Goal: Use online tool/utility: Utilize a website feature to perform a specific function

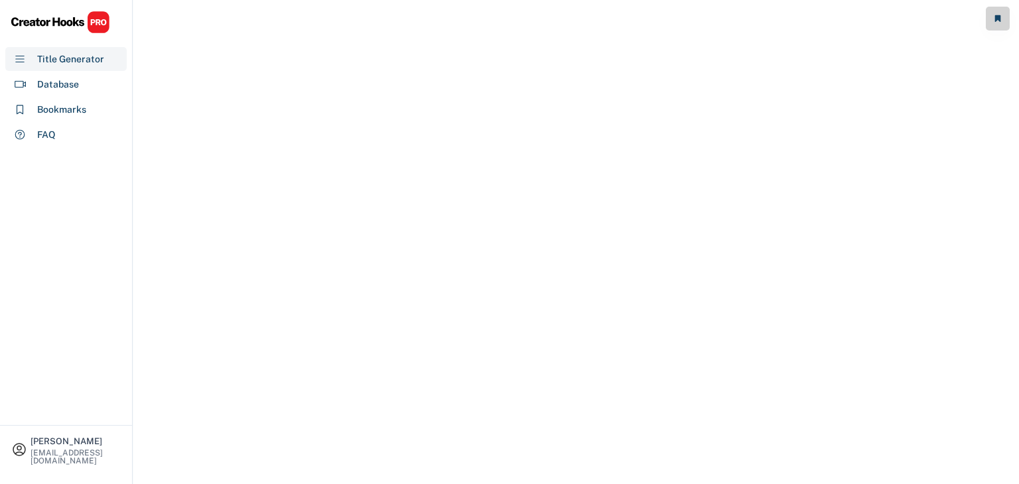
select select "**********"
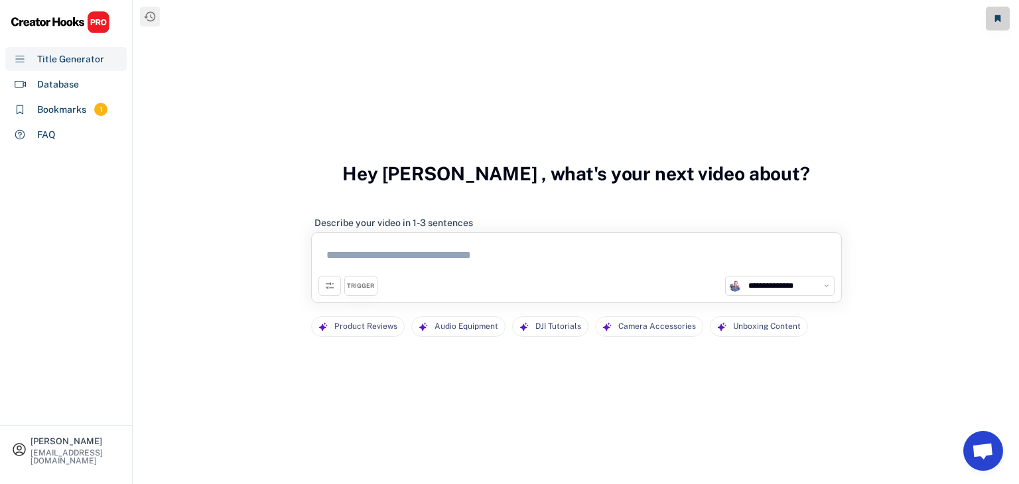
scroll to position [25, 0]
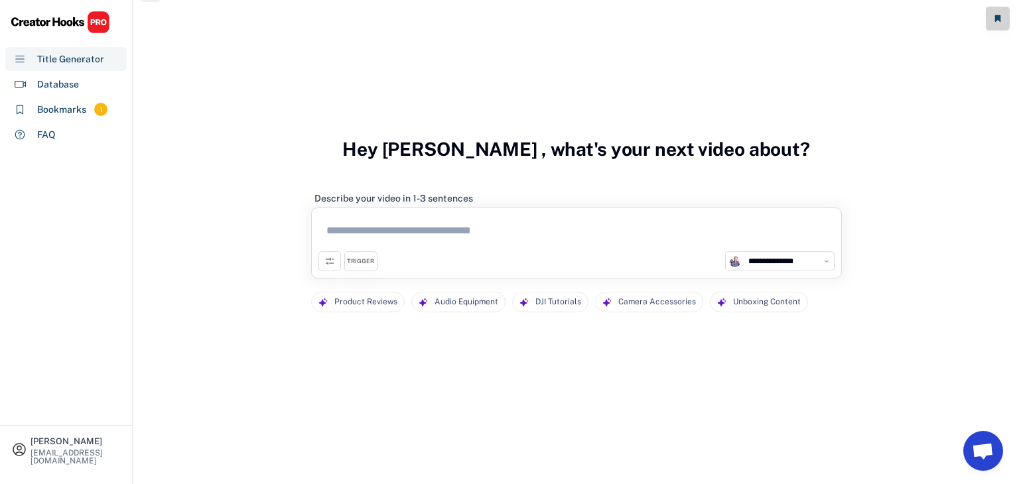
click at [466, 254] on div "**********" at bounding box center [576, 261] width 516 height 20
click at [472, 221] on textarea at bounding box center [576, 233] width 516 height 36
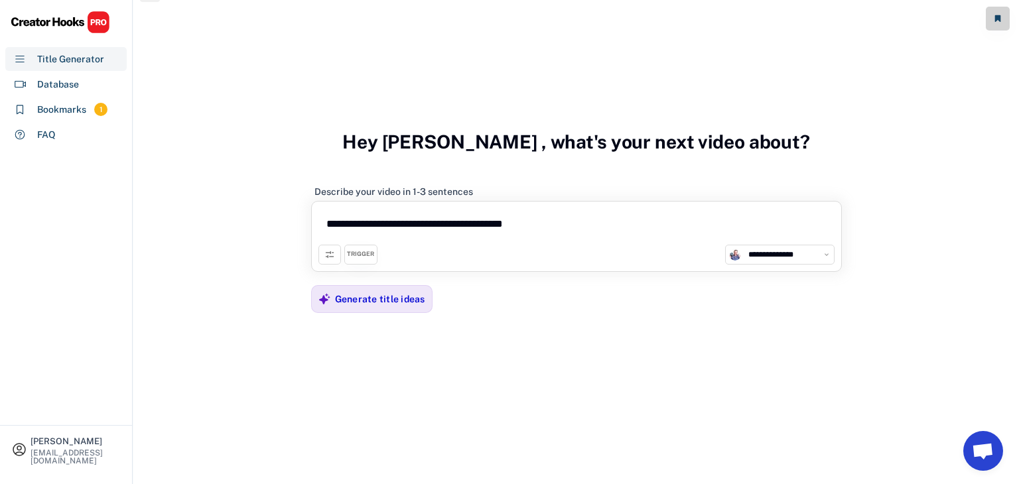
click at [570, 234] on textarea "**********" at bounding box center [576, 226] width 516 height 36
click at [631, 223] on textarea "**********" at bounding box center [576, 226] width 516 height 36
click at [521, 222] on textarea "**********" at bounding box center [576, 226] width 516 height 36
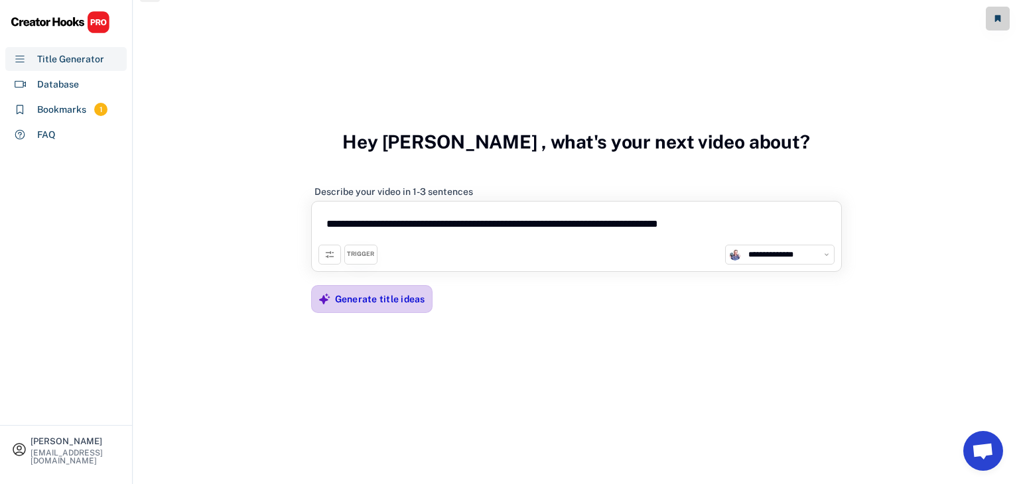
type textarea "**********"
click at [363, 295] on div "Generate title ideas" at bounding box center [380, 299] width 90 height 12
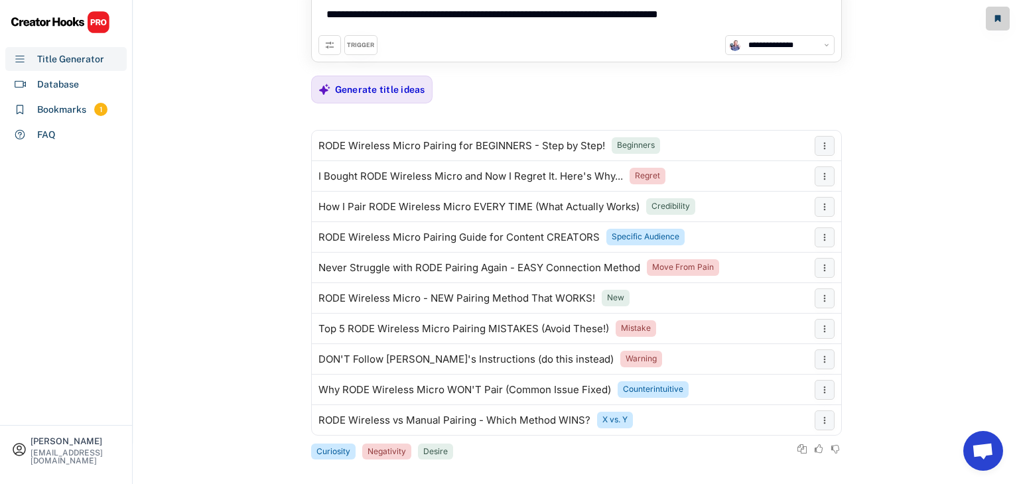
scroll to position [74, 0]
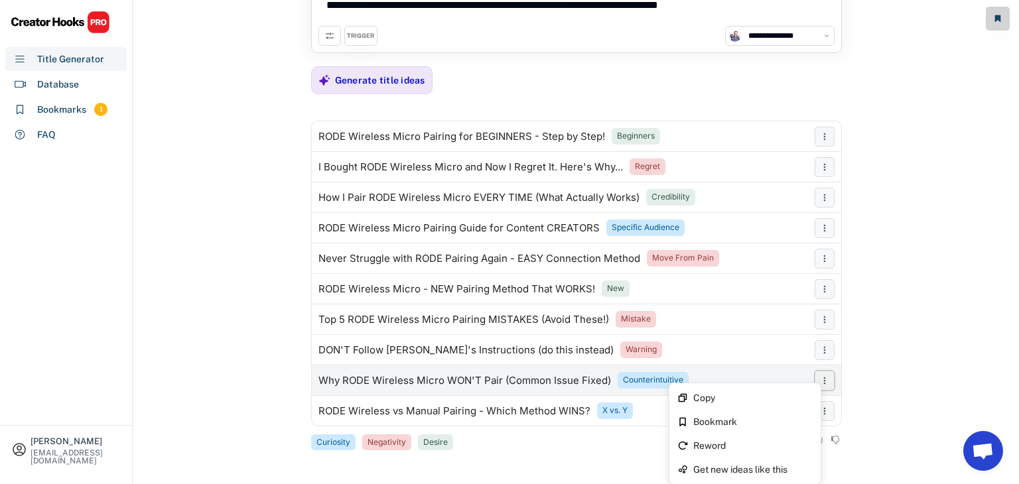
click at [821, 383] on icon at bounding box center [824, 381] width 11 height 11
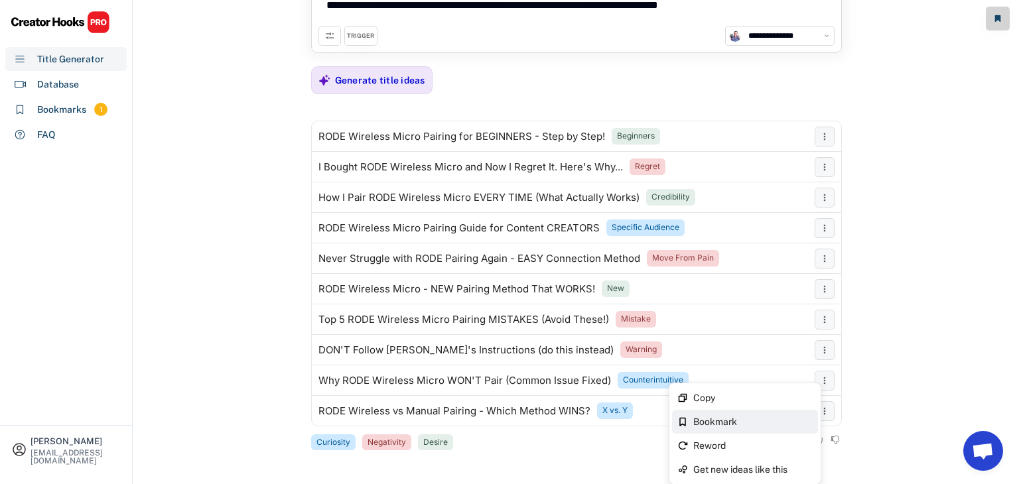
click at [743, 424] on div "Bookmark" at bounding box center [752, 421] width 119 height 9
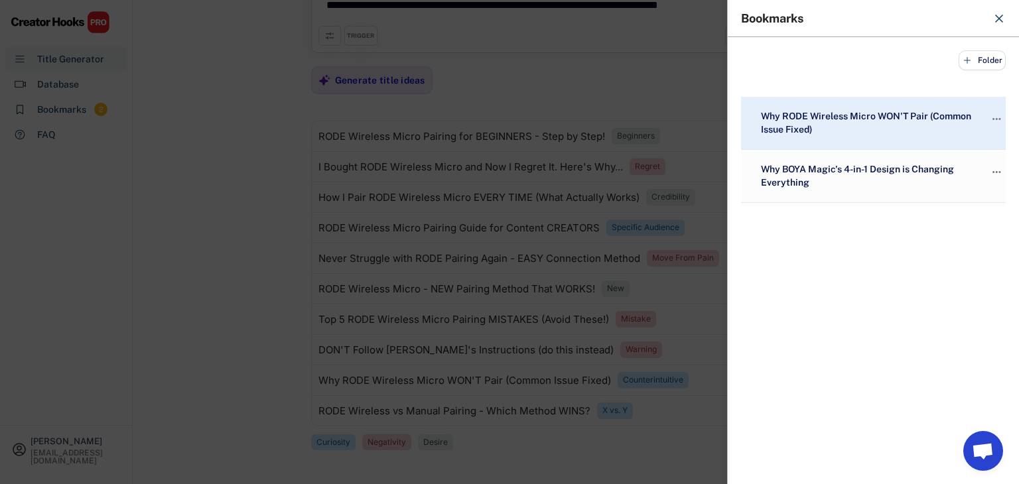
click at [205, 197] on div at bounding box center [509, 242] width 1019 height 484
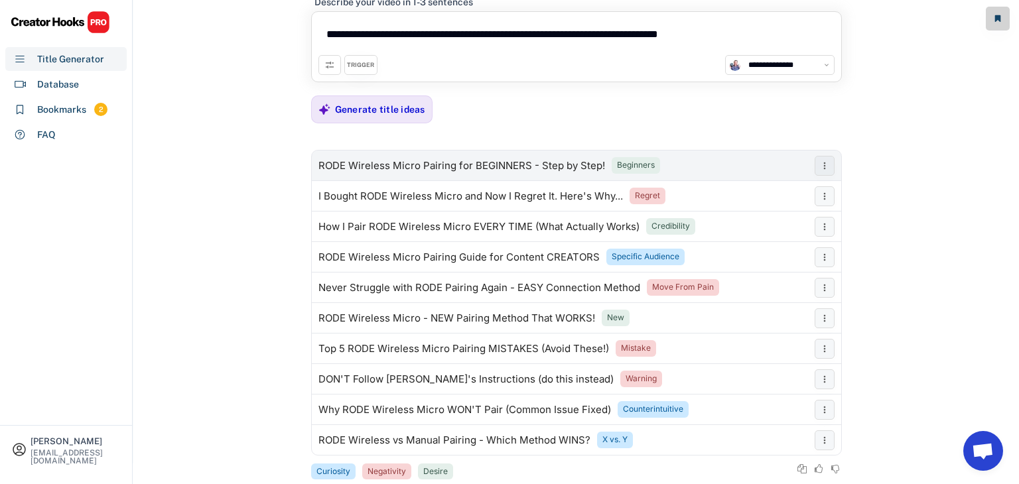
scroll to position [0, 0]
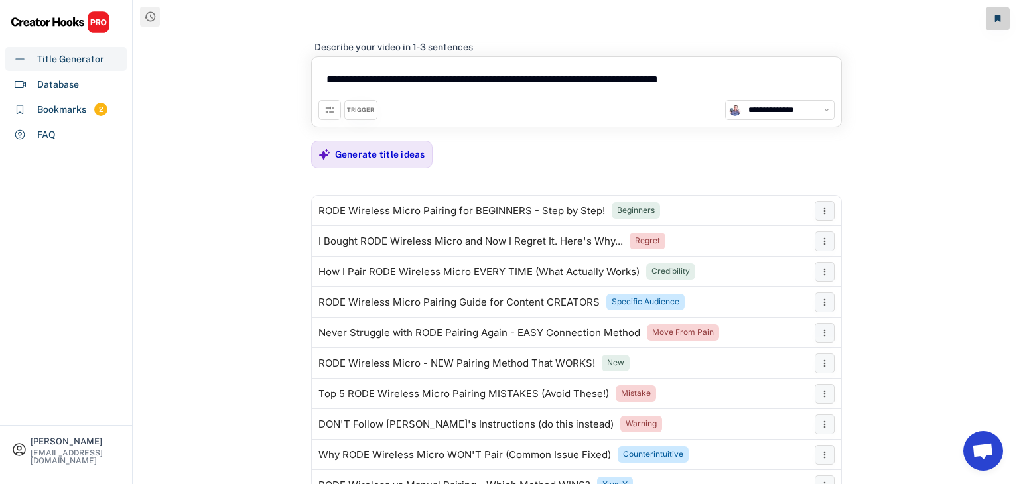
click at [492, 80] on textarea "**********" at bounding box center [576, 82] width 516 height 36
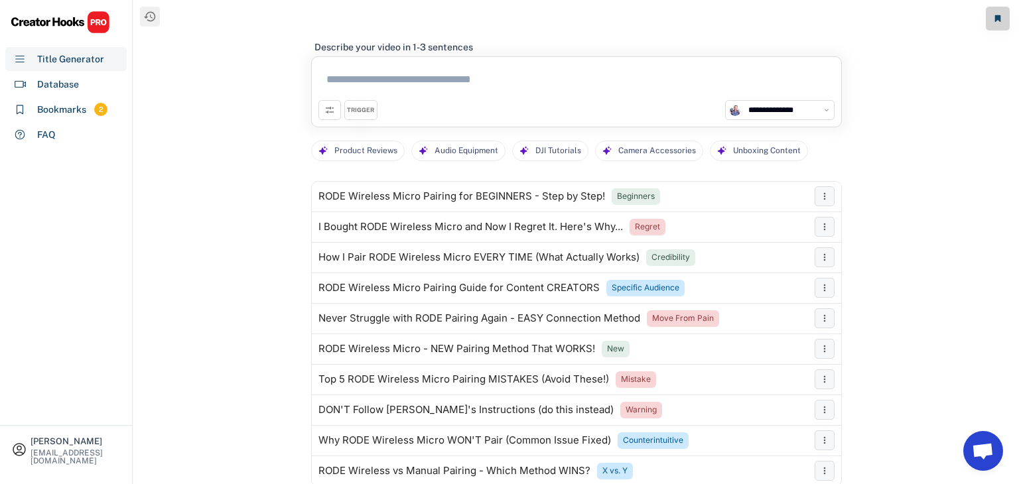
click at [433, 75] on textarea at bounding box center [576, 82] width 516 height 36
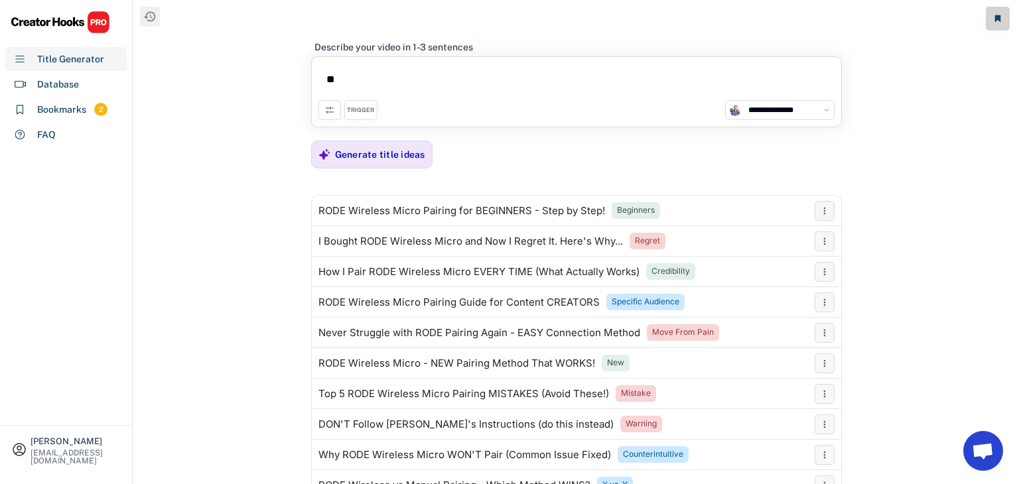
type textarea "*"
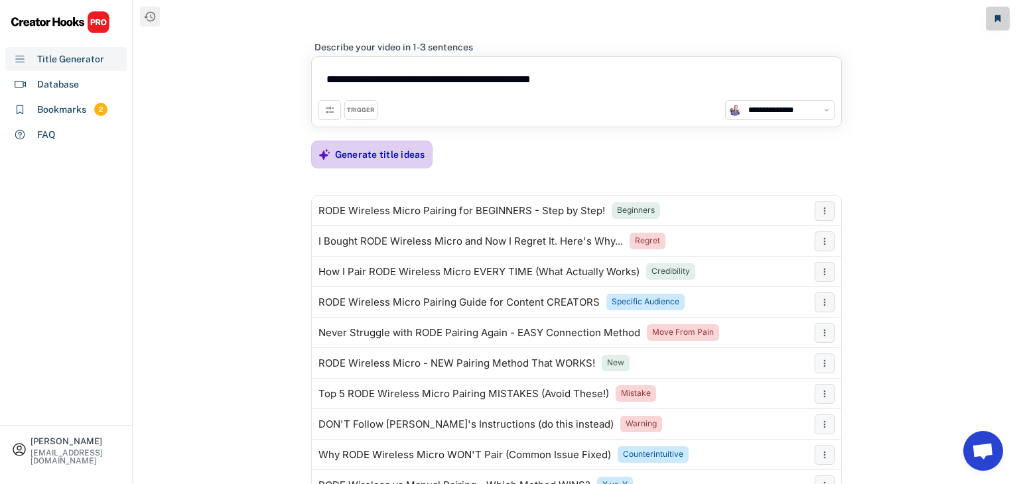
click at [386, 155] on div "Generate title ideas" at bounding box center [380, 155] width 90 height 12
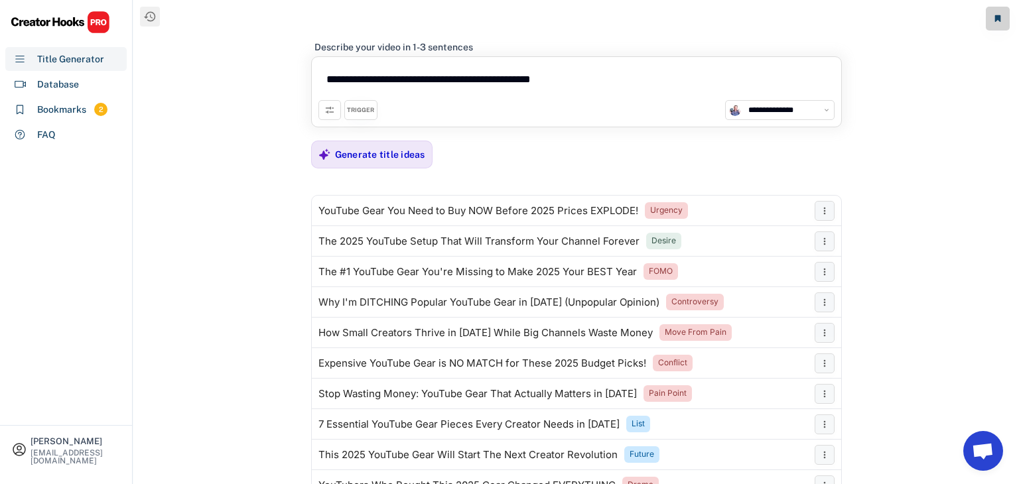
click at [482, 80] on textarea "**********" at bounding box center [576, 82] width 516 height 36
click at [580, 79] on textarea "**********" at bounding box center [576, 82] width 516 height 36
click at [441, 83] on textarea "**********" at bounding box center [576, 82] width 516 height 36
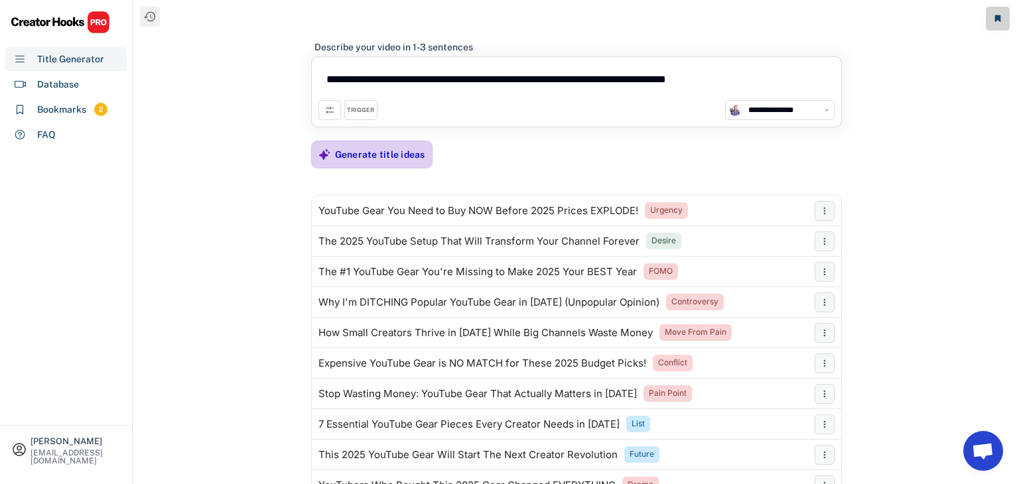
type textarea "**********"
click at [394, 152] on div "Generate title ideas" at bounding box center [380, 155] width 90 height 12
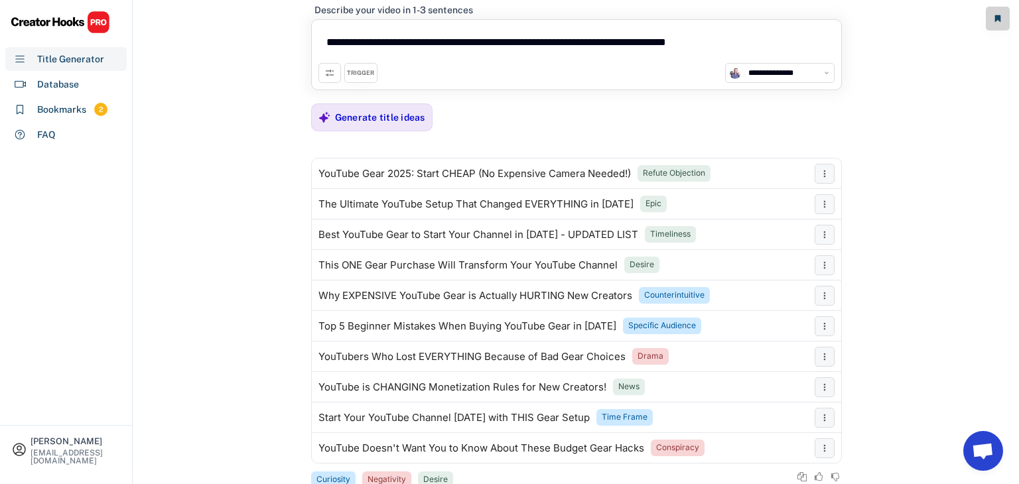
scroll to position [46, 0]
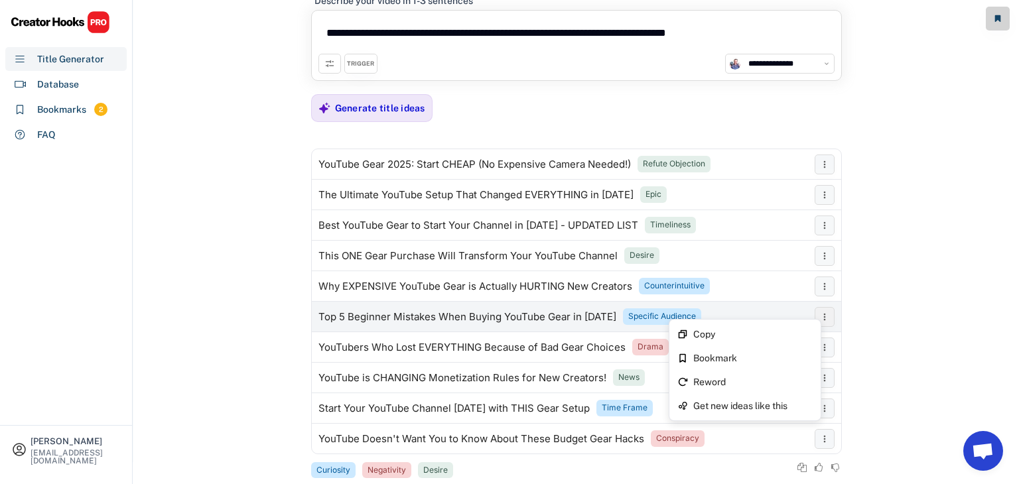
click at [824, 318] on use at bounding box center [824, 316] width 2 height 7
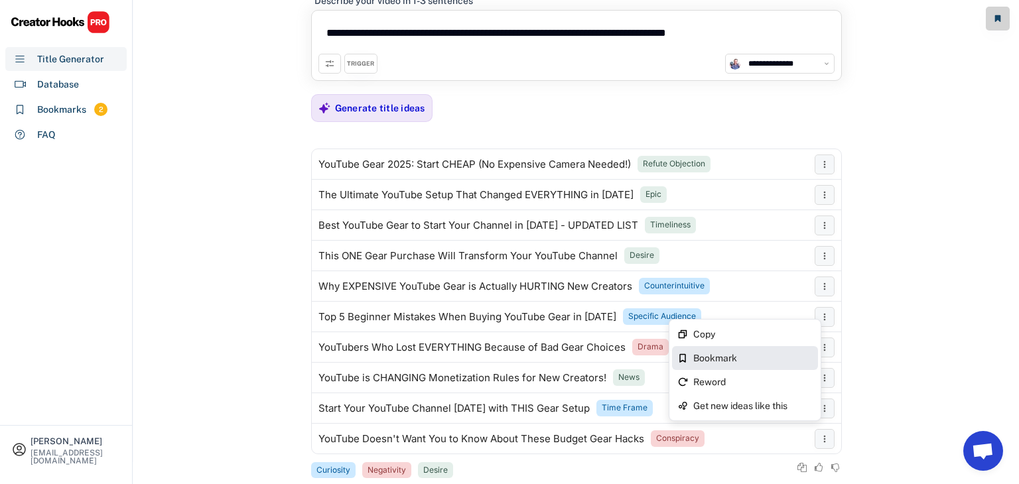
click at [719, 354] on div "Bookmark" at bounding box center [752, 358] width 119 height 9
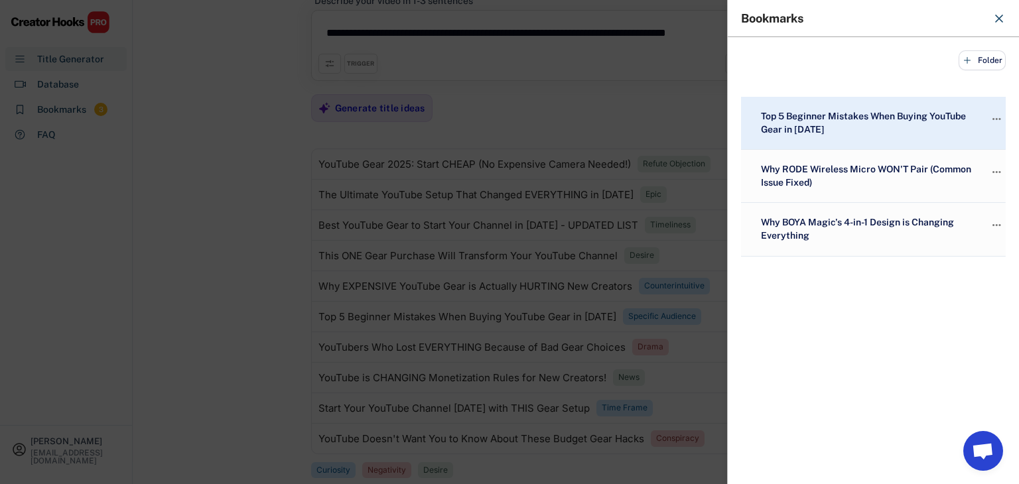
click at [242, 236] on div at bounding box center [509, 242] width 1019 height 484
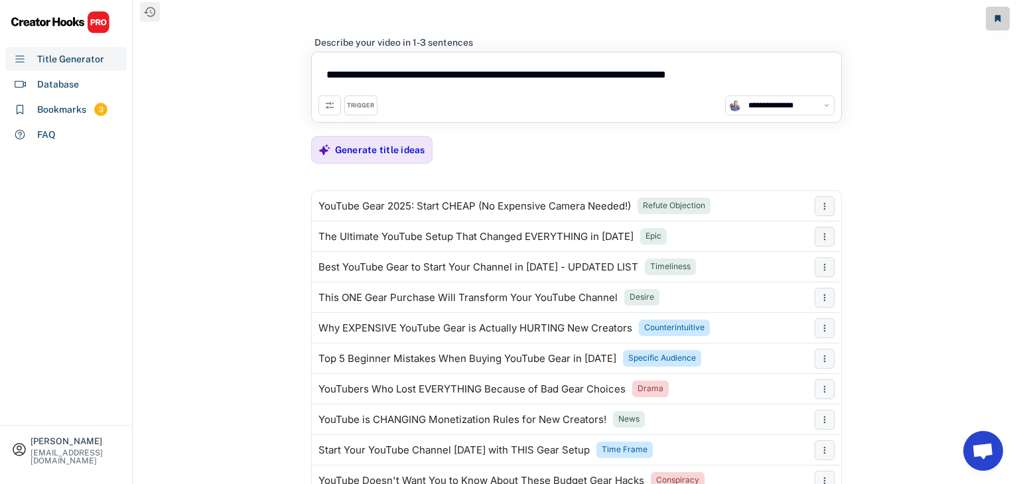
scroll to position [0, 0]
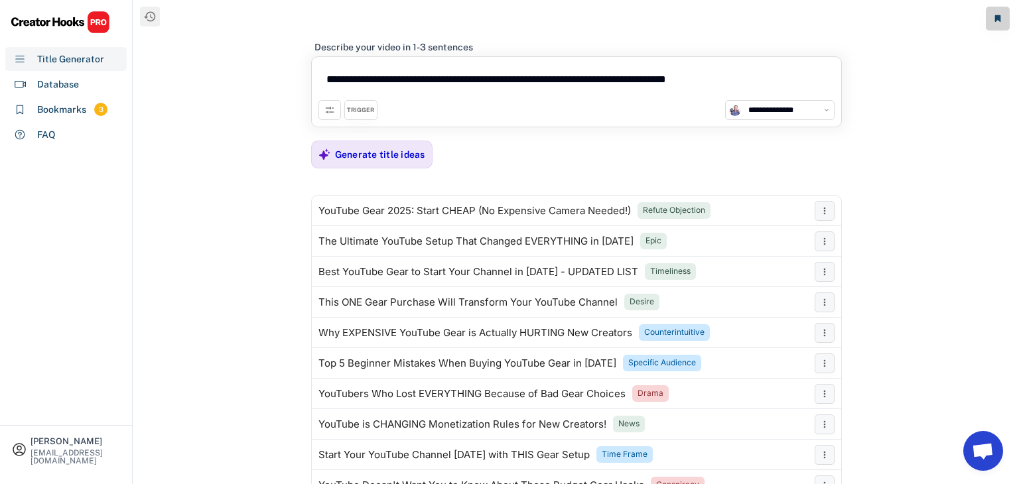
click at [506, 73] on textarea "**********" at bounding box center [576, 82] width 516 height 36
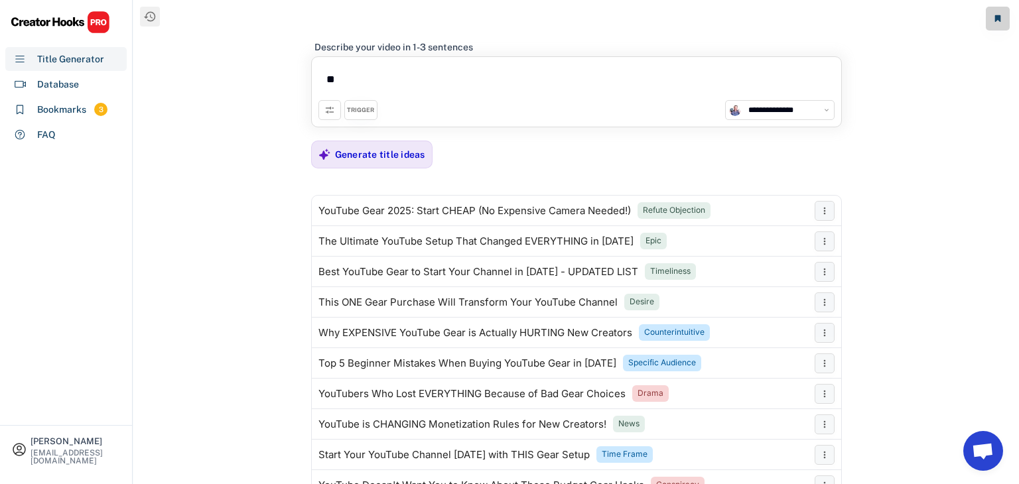
type textarea "*"
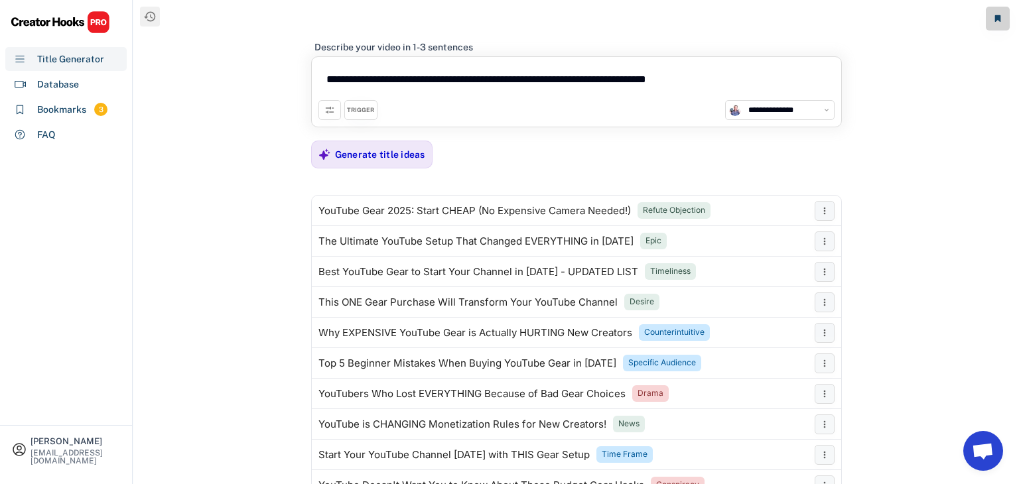
type textarea "**********"
click at [349, 111] on div "TRIGGER" at bounding box center [360, 110] width 27 height 9
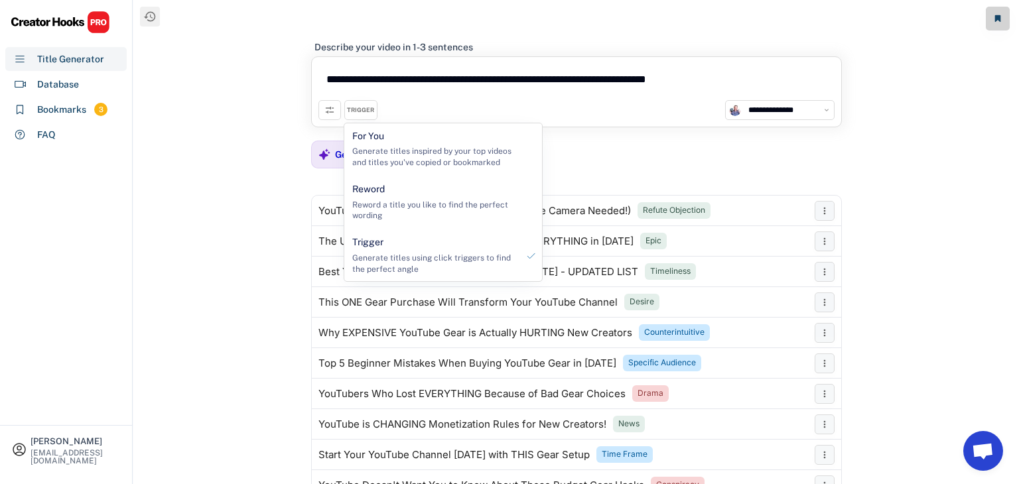
click at [603, 139] on div "**********" at bounding box center [576, 277] width 531 height 500
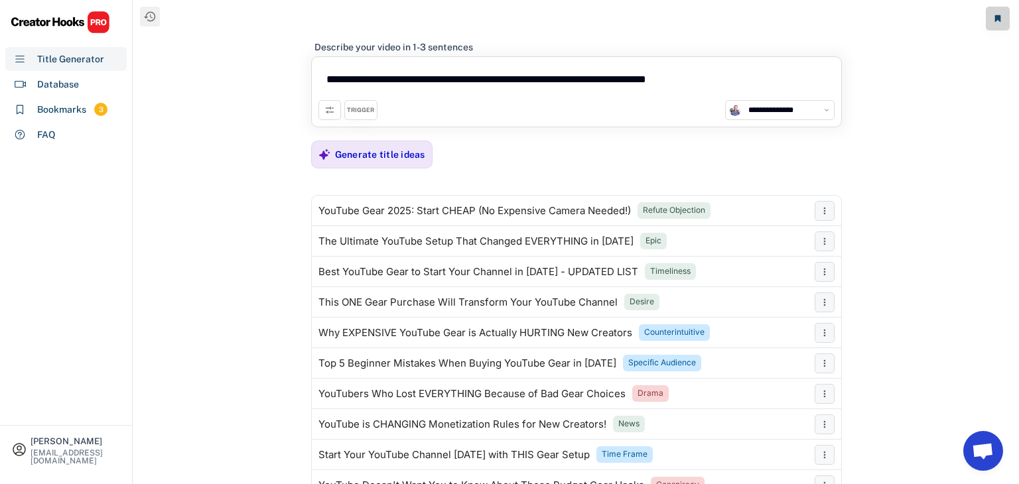
click at [358, 106] on div "TRIGGER" at bounding box center [360, 110] width 27 height 9
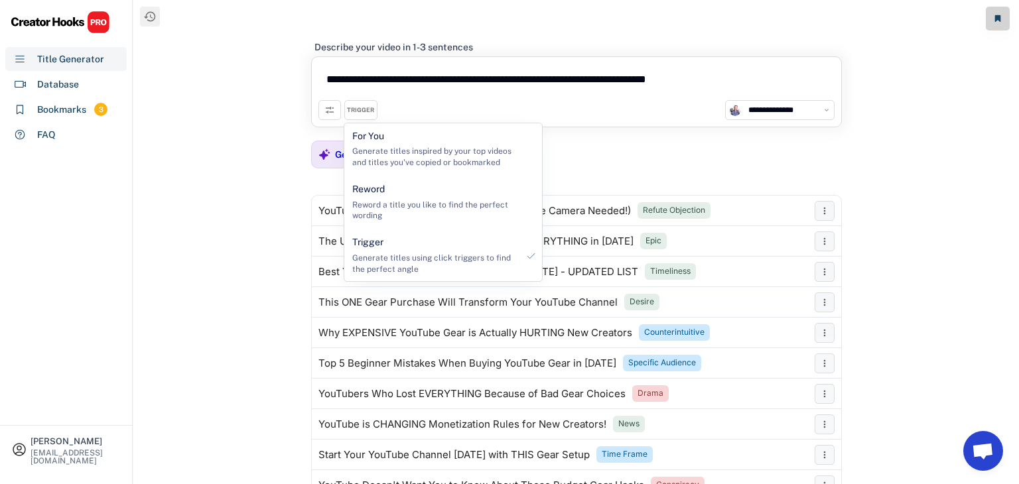
click at [640, 156] on div "**********" at bounding box center [576, 277] width 531 height 500
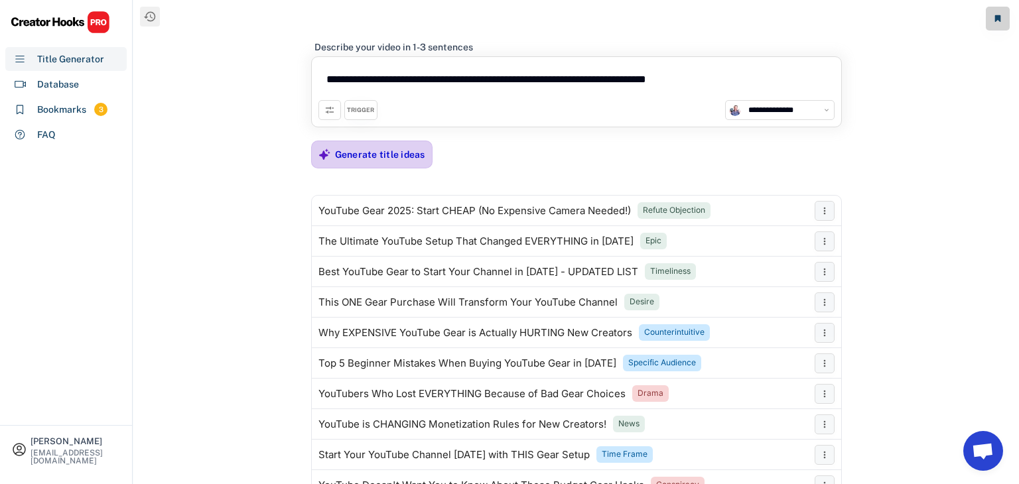
click at [370, 149] on div "Generate title ideas" at bounding box center [380, 155] width 90 height 12
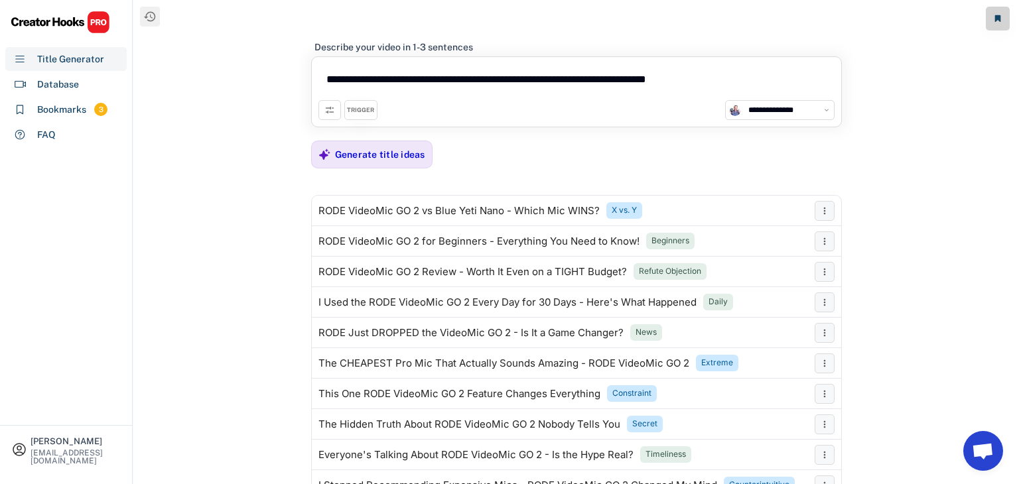
click at [366, 109] on div "TRIGGER" at bounding box center [360, 110] width 27 height 9
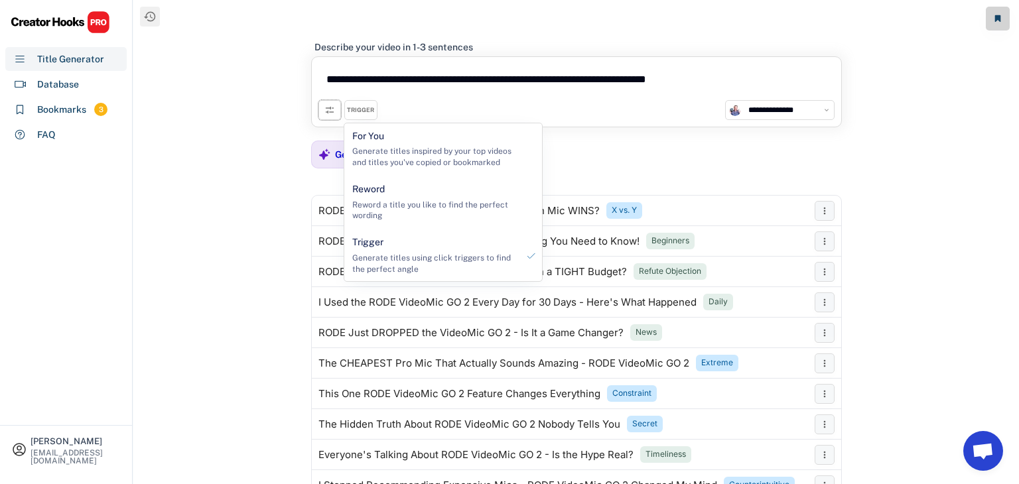
click at [328, 108] on icon at bounding box center [329, 110] width 11 height 11
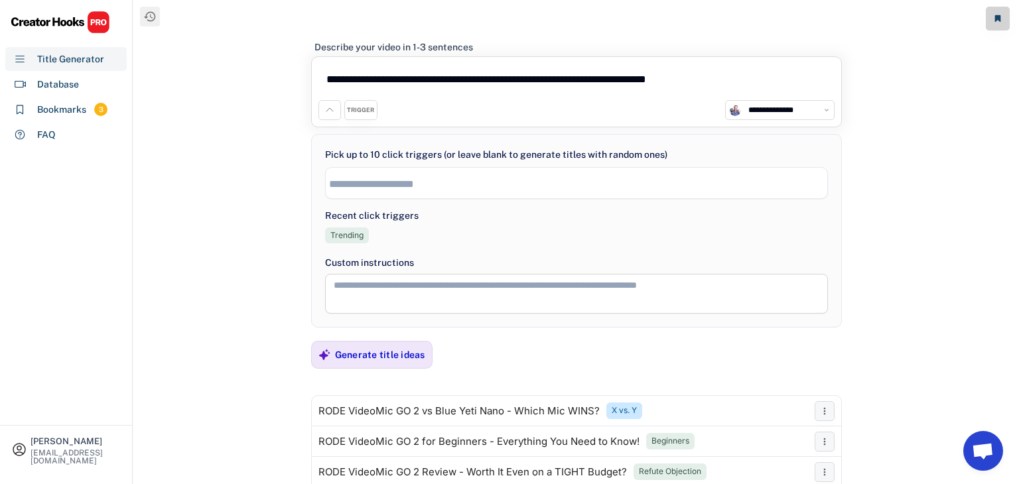
click at [376, 180] on input "search" at bounding box center [580, 183] width 502 height 11
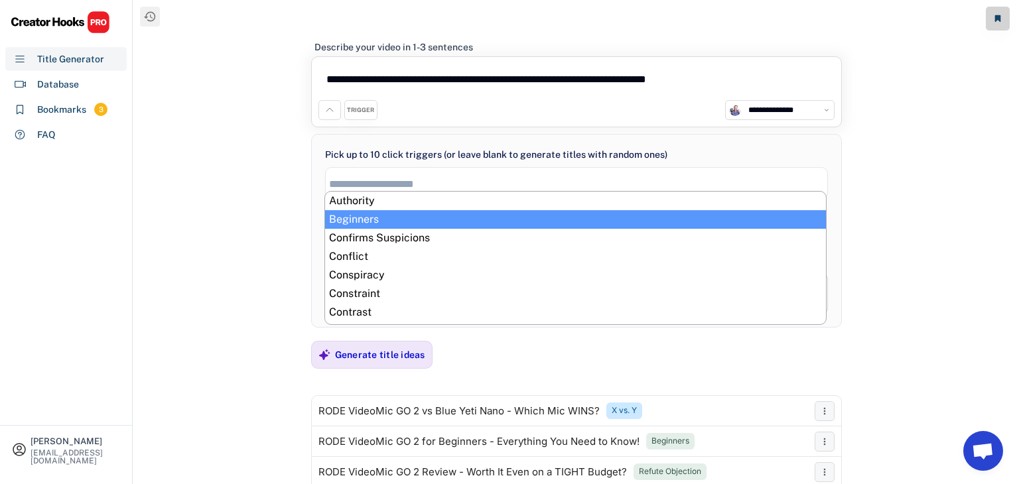
scroll to position [11, 0]
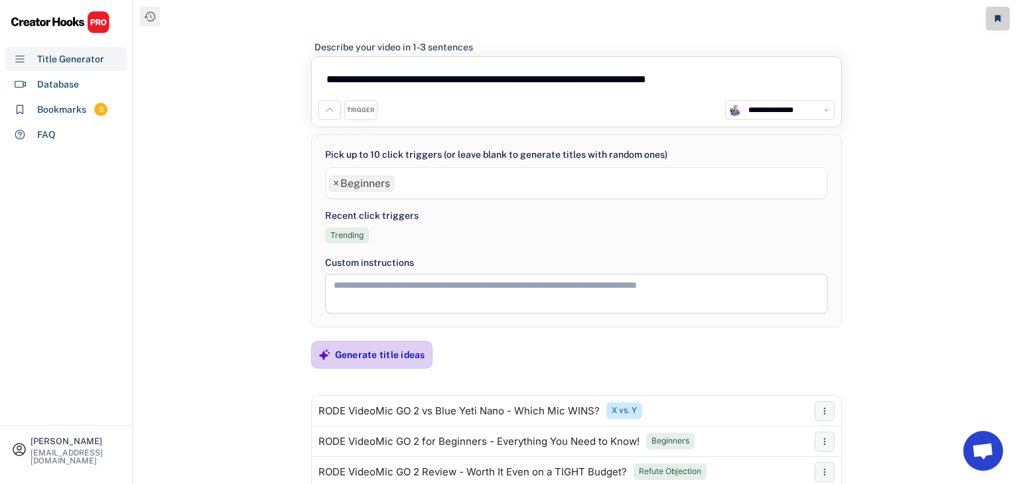
click at [389, 362] on div "Generate title ideas" at bounding box center [380, 355] width 90 height 27
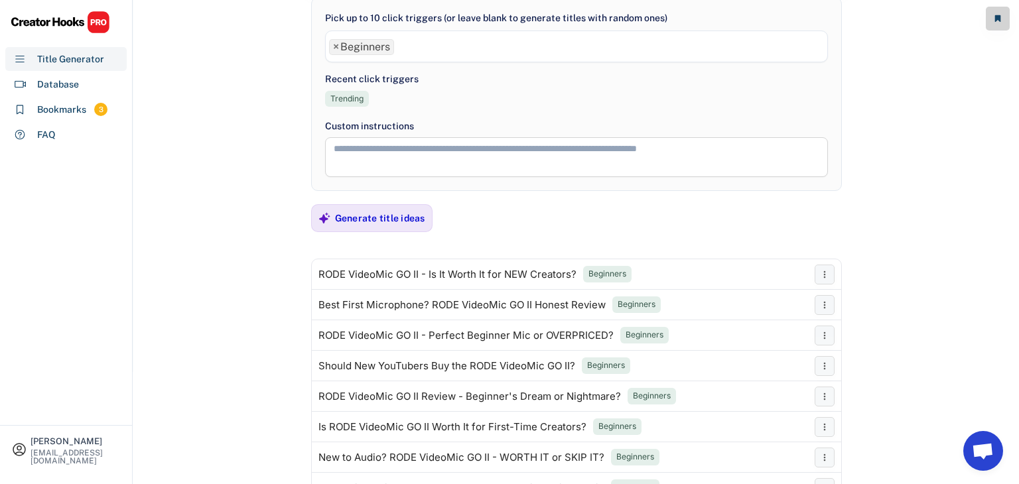
scroll to position [153, 0]
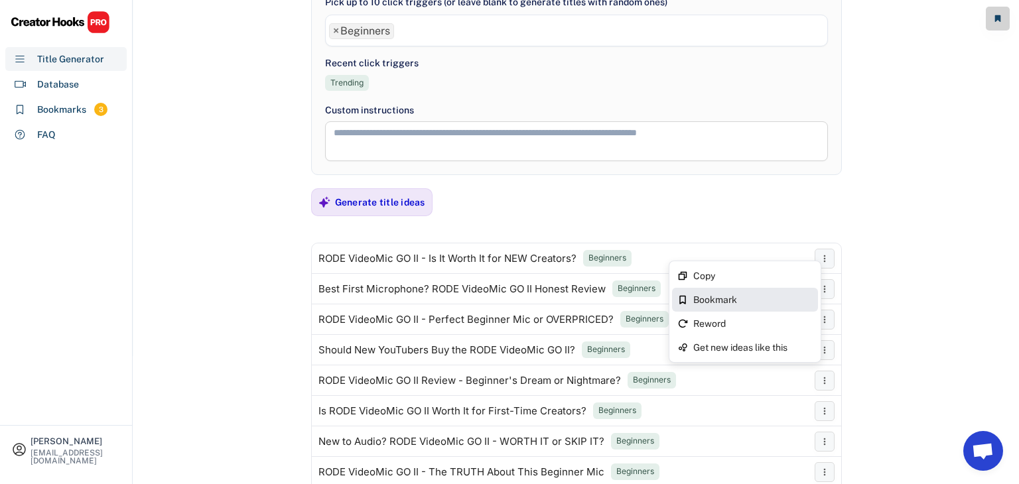
click at [750, 299] on div "Bookmark" at bounding box center [752, 299] width 119 height 9
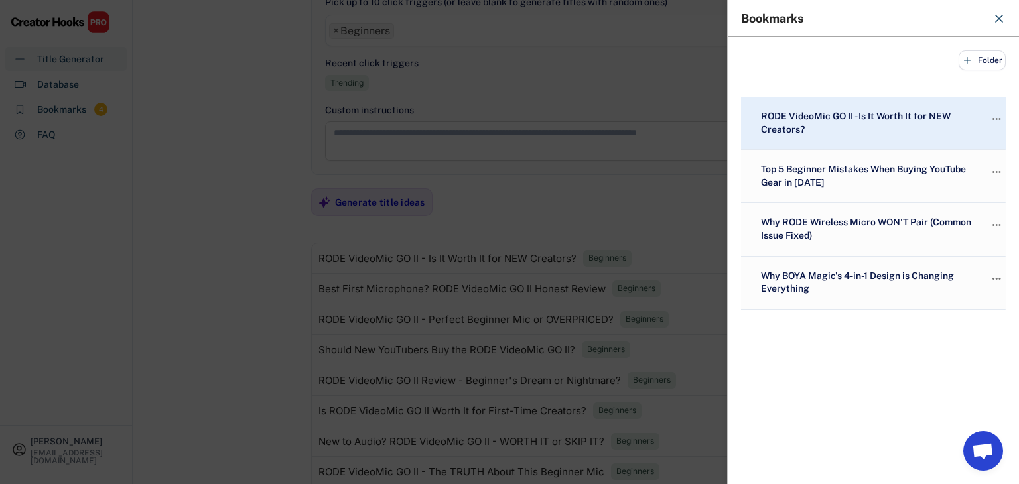
click at [259, 131] on div at bounding box center [509, 242] width 1019 height 484
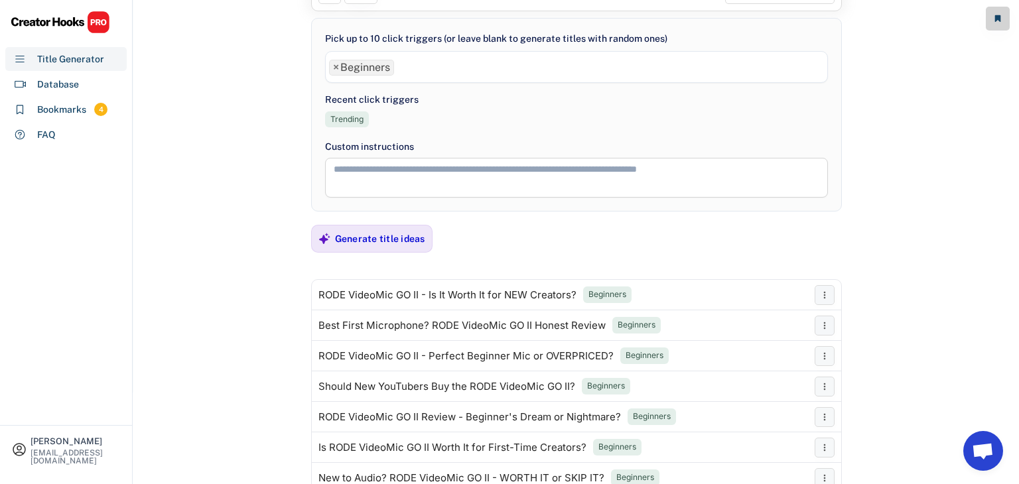
scroll to position [133, 0]
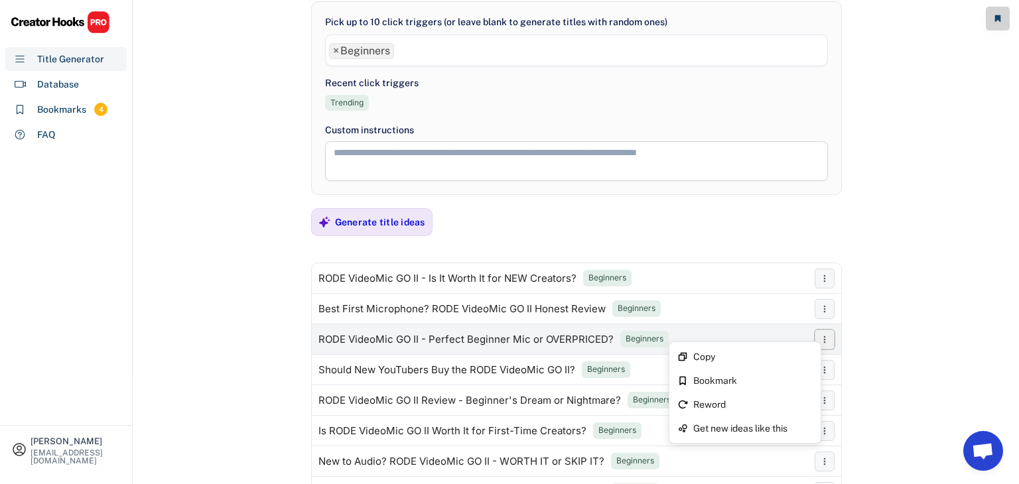
click at [829, 342] on icon at bounding box center [824, 339] width 11 height 11
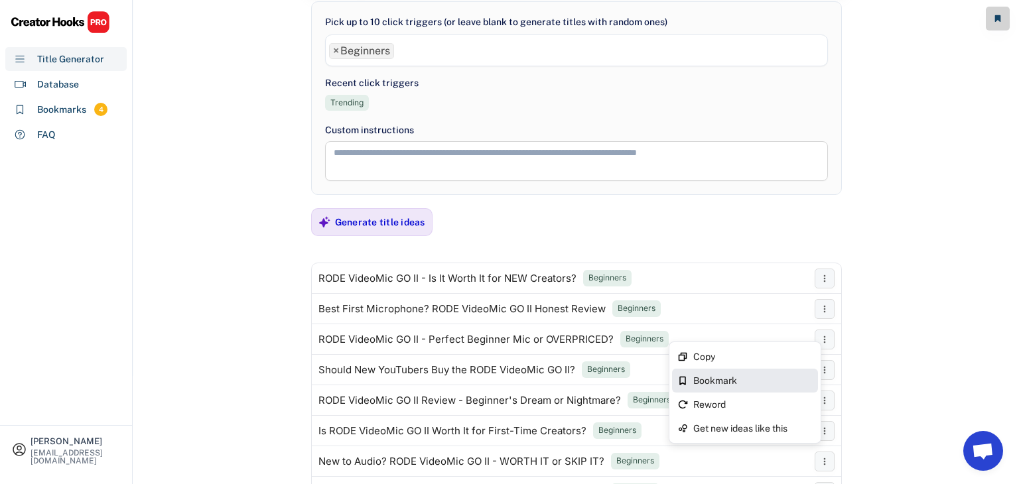
click at [752, 382] on div "Bookmark" at bounding box center [752, 380] width 119 height 9
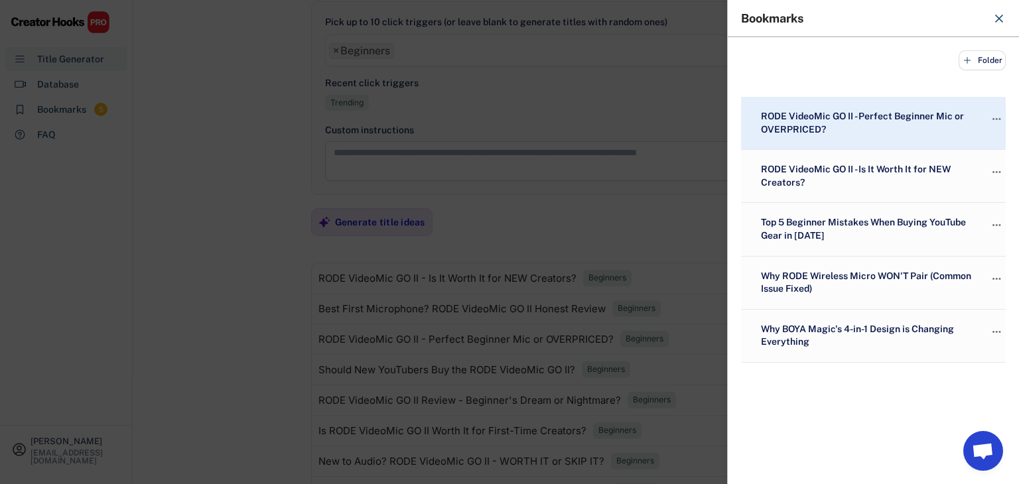
click at [150, 258] on div at bounding box center [509, 242] width 1019 height 484
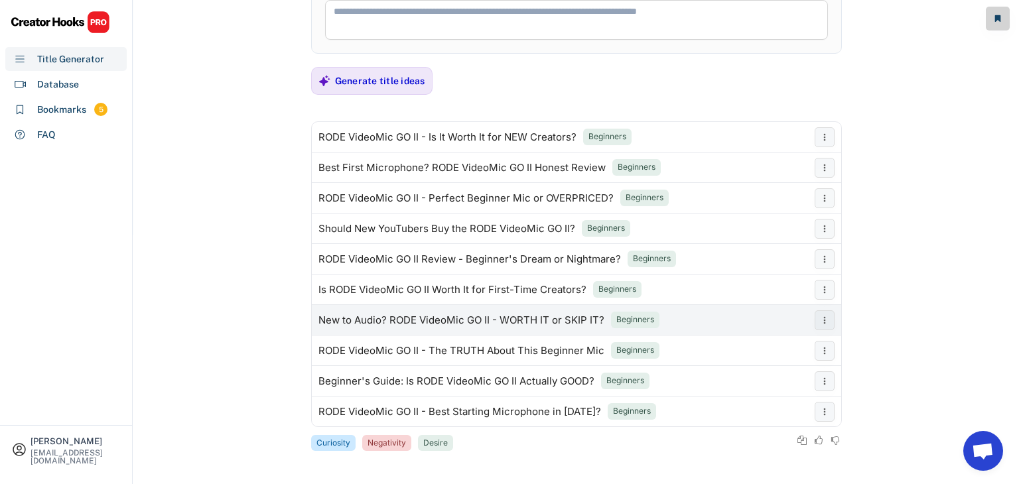
scroll to position [0, 0]
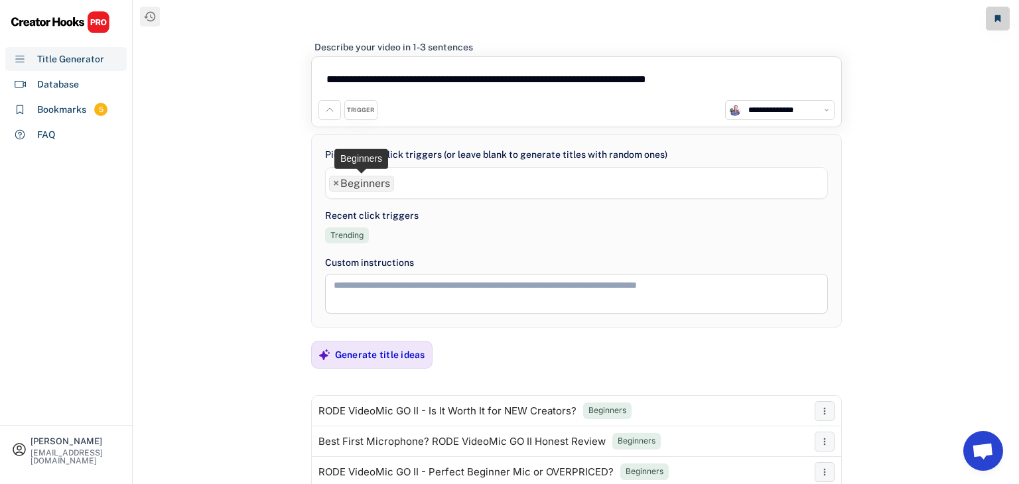
click at [335, 180] on span "×" at bounding box center [336, 183] width 6 height 11
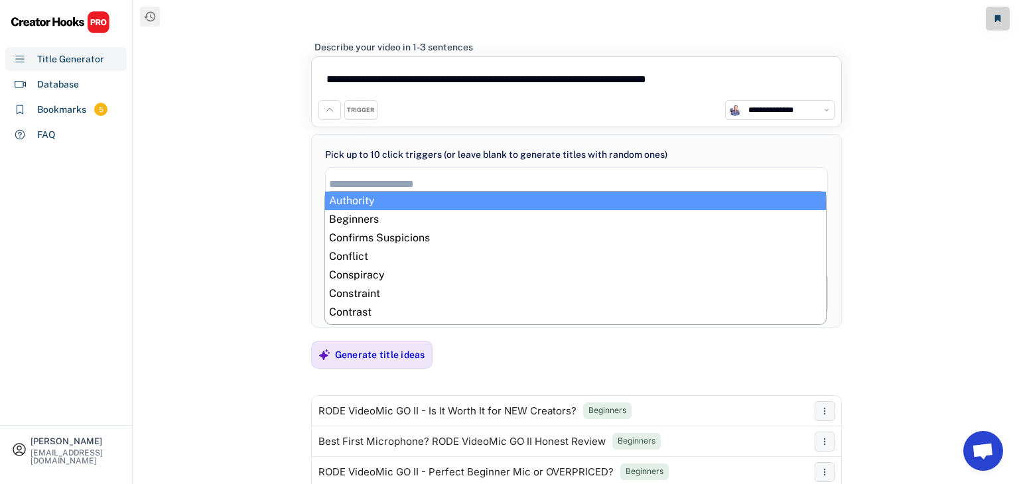
click at [471, 84] on textarea "**********" at bounding box center [576, 82] width 516 height 36
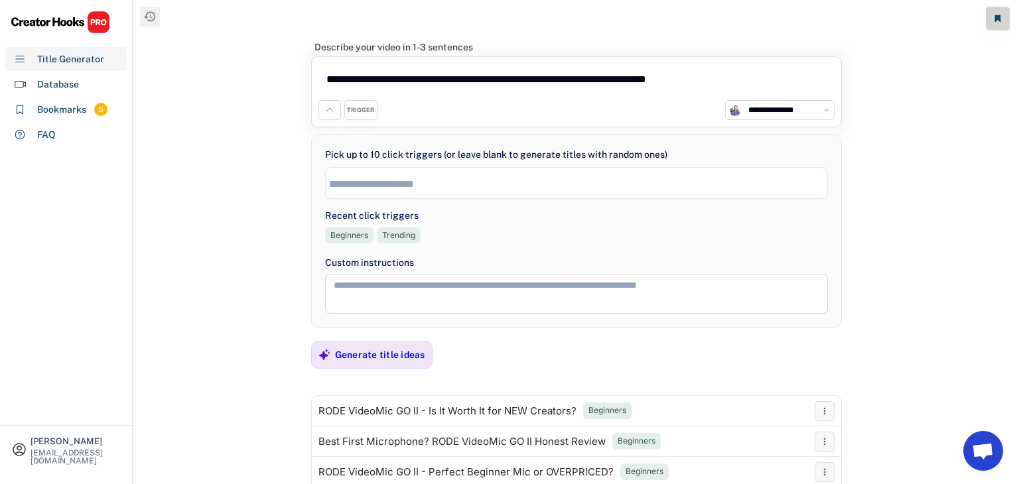
click at [471, 84] on textarea "**********" at bounding box center [576, 82] width 516 height 36
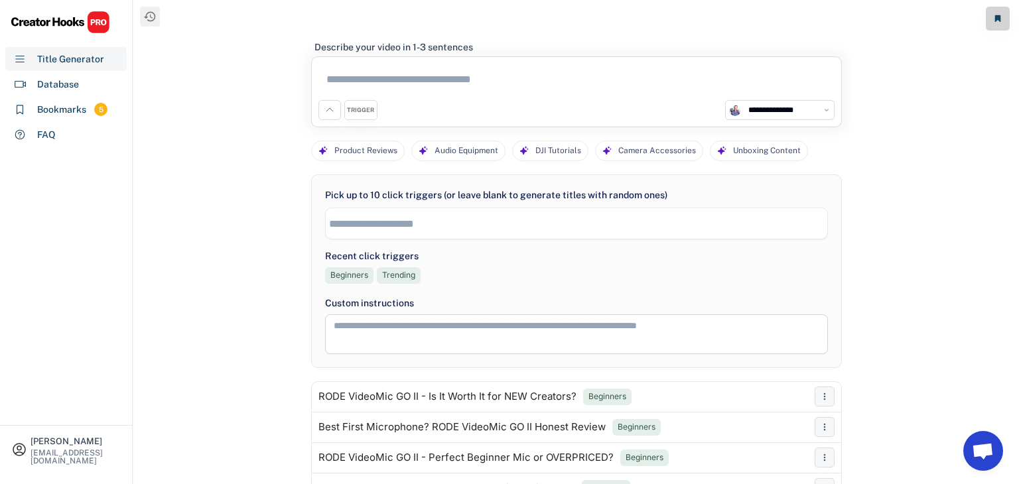
click at [360, 108] on div "TRIGGER" at bounding box center [360, 110] width 27 height 9
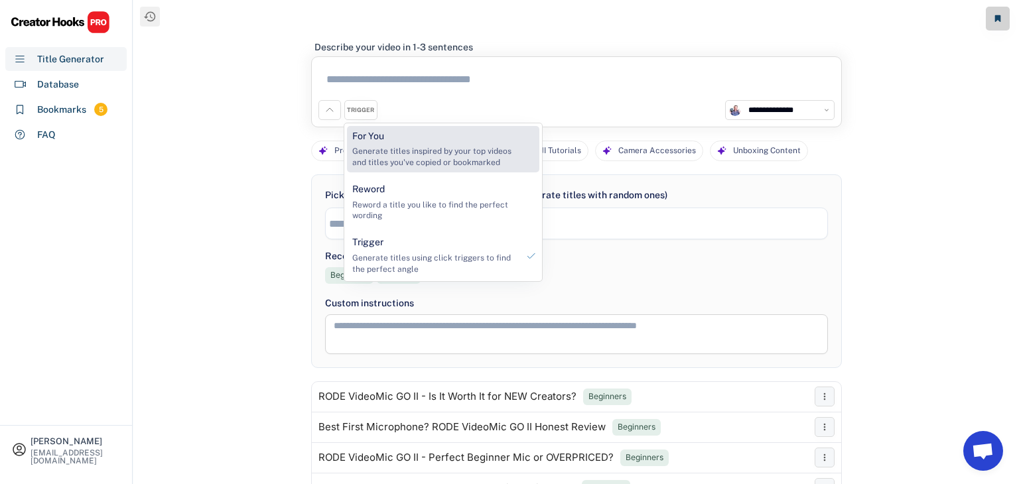
click at [399, 147] on div "Generate titles inspired by your top videos and titles you've copied or bookmar…" at bounding box center [434, 157] width 165 height 23
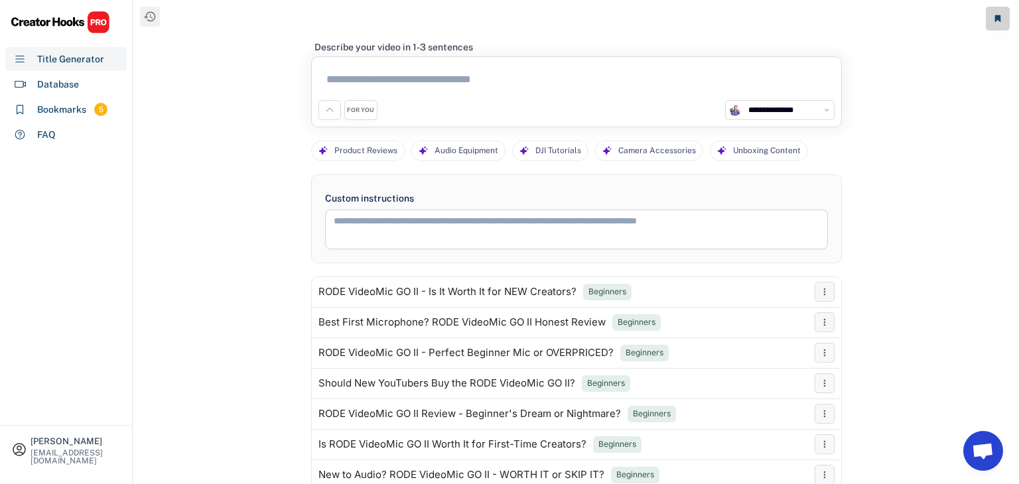
click at [773, 113] on select "**********" at bounding box center [787, 110] width 86 height 13
click at [951, 117] on div "**********" at bounding box center [576, 254] width 886 height 509
click at [359, 146] on div "Product Reviews" at bounding box center [365, 150] width 63 height 19
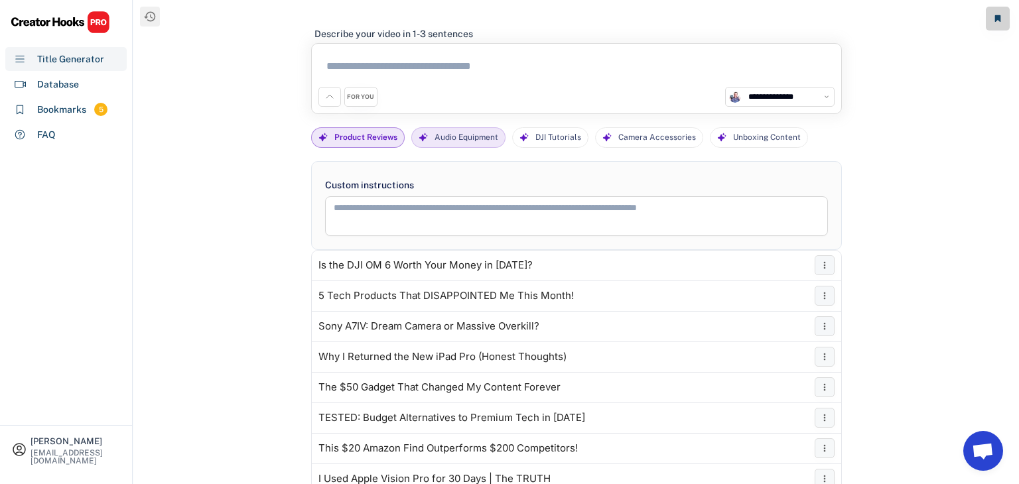
click at [460, 139] on div "Audio Equipment" at bounding box center [467, 137] width 64 height 19
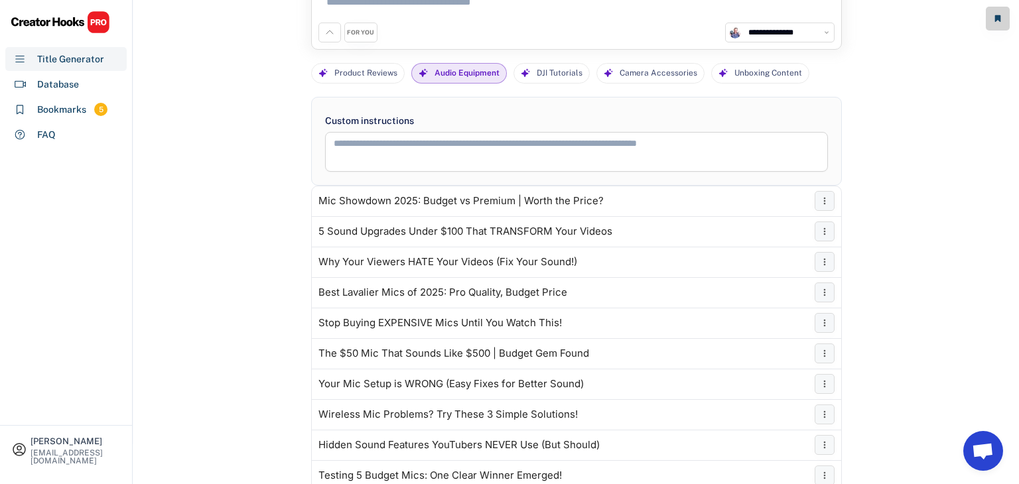
scroll to position [65, 0]
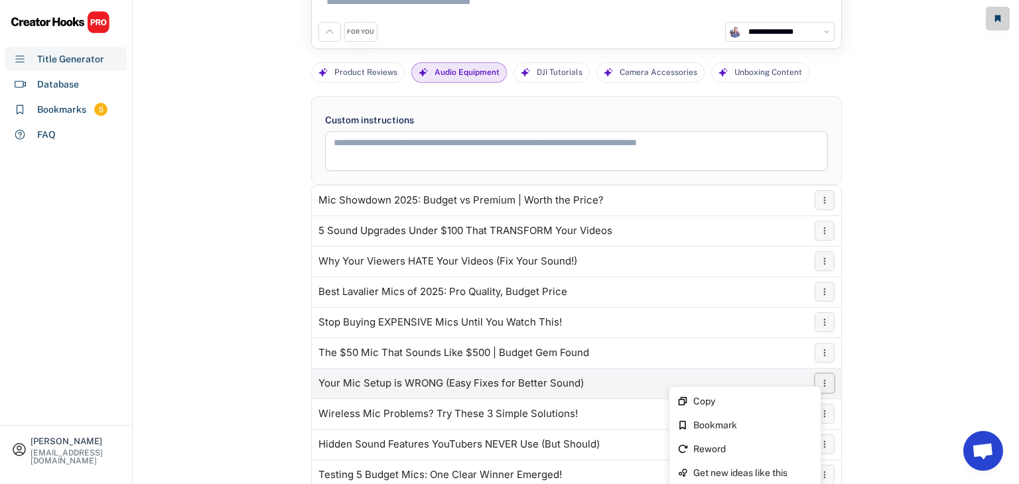
click at [825, 380] on icon at bounding box center [824, 383] width 11 height 11
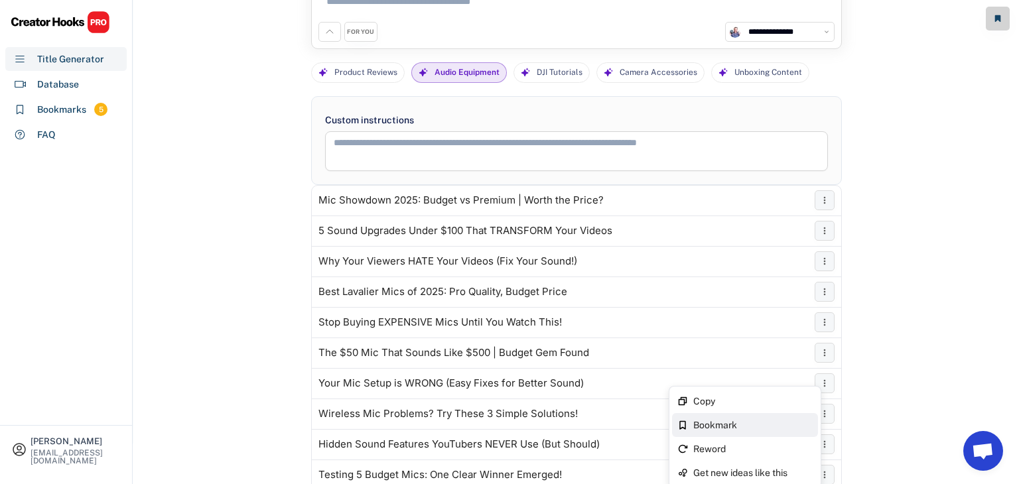
click at [750, 421] on div "Bookmark" at bounding box center [752, 425] width 119 height 9
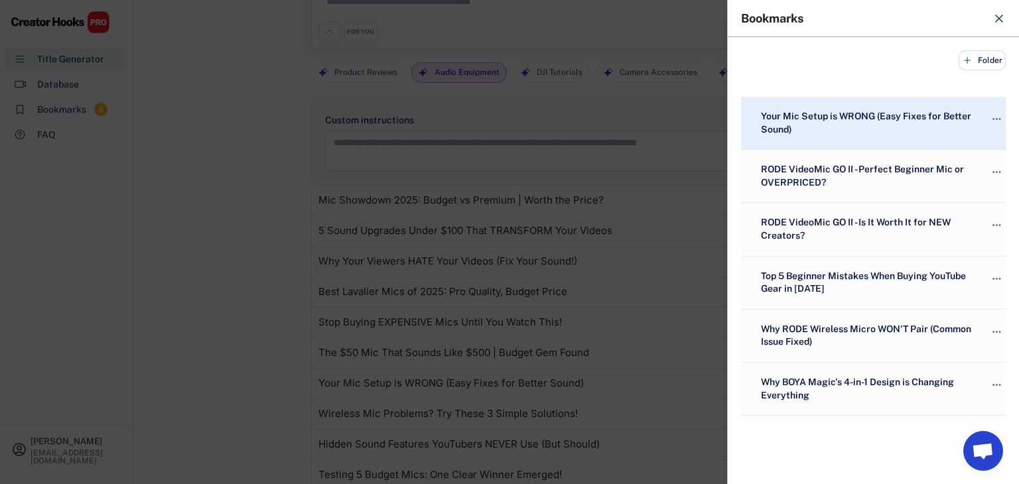
click at [210, 328] on div at bounding box center [509, 242] width 1019 height 484
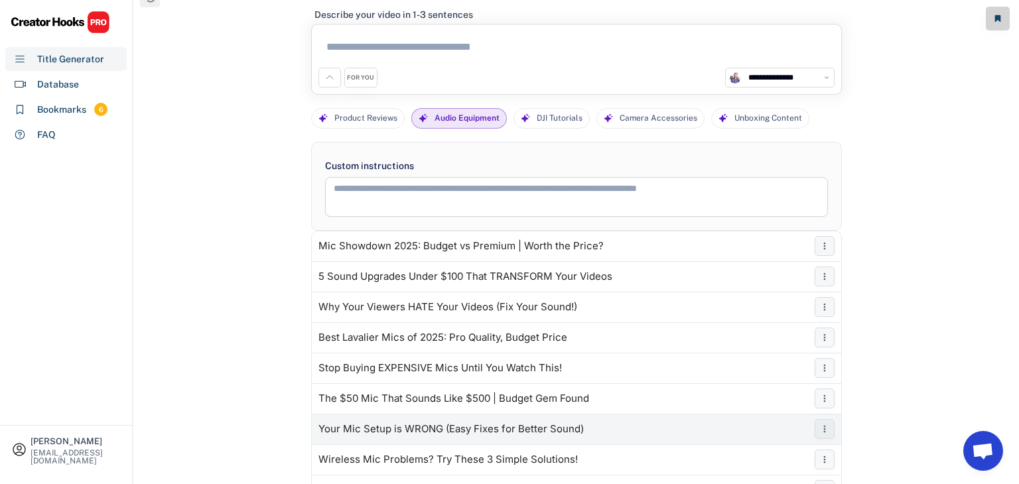
scroll to position [13, 0]
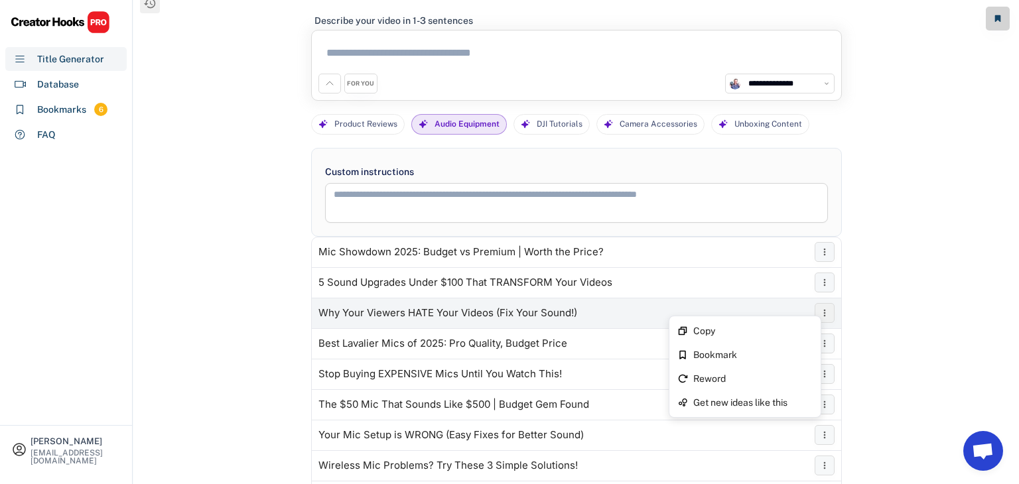
click at [822, 313] on icon at bounding box center [824, 313] width 11 height 11
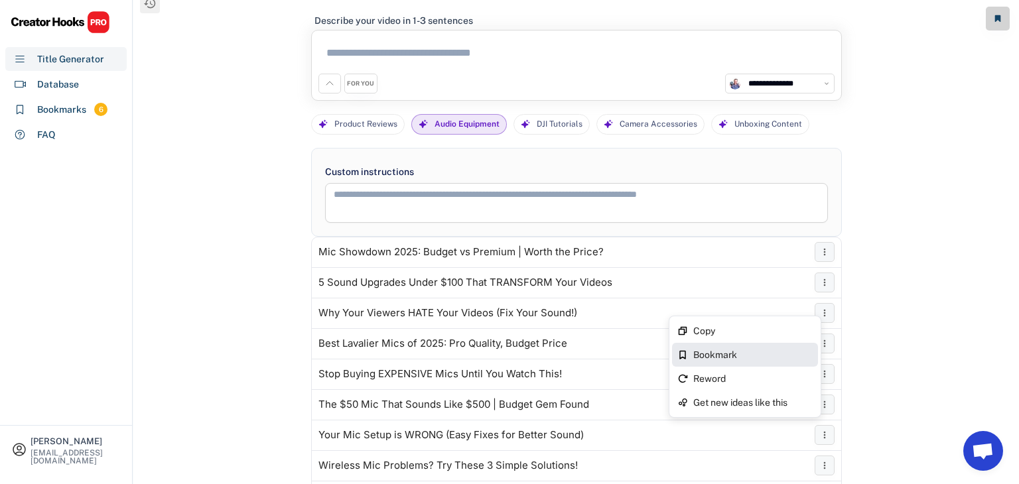
click at [724, 360] on div "Bookmark" at bounding box center [745, 355] width 146 height 24
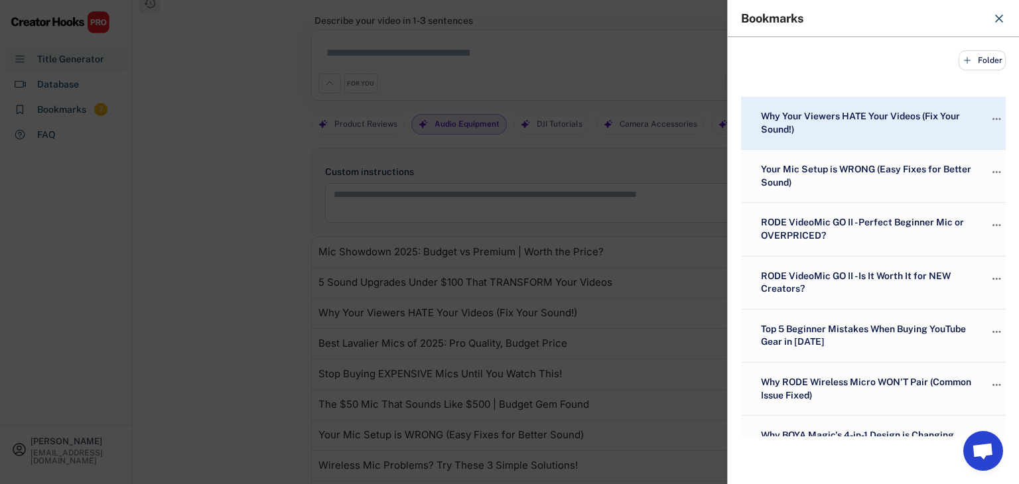
click at [218, 183] on div at bounding box center [509, 242] width 1019 height 484
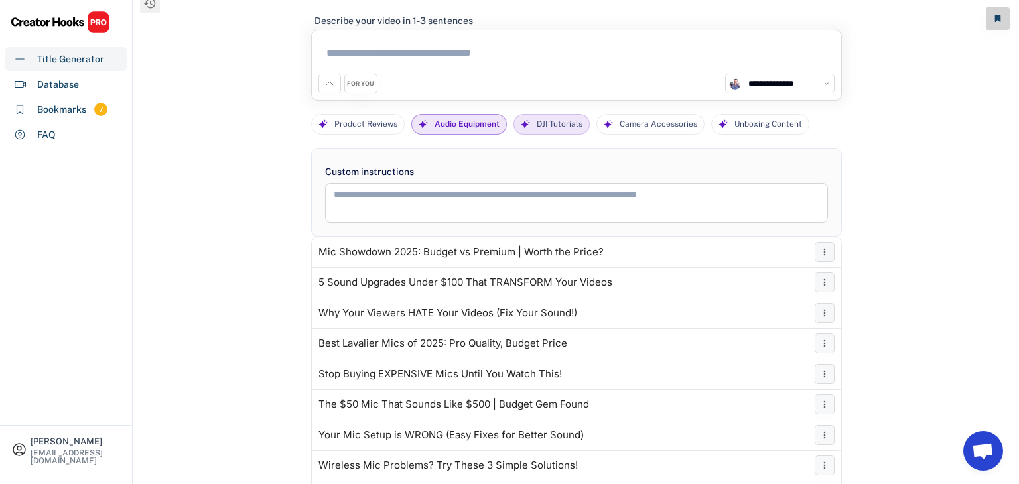
click at [550, 124] on div "DJI Tutorials" at bounding box center [560, 124] width 46 height 19
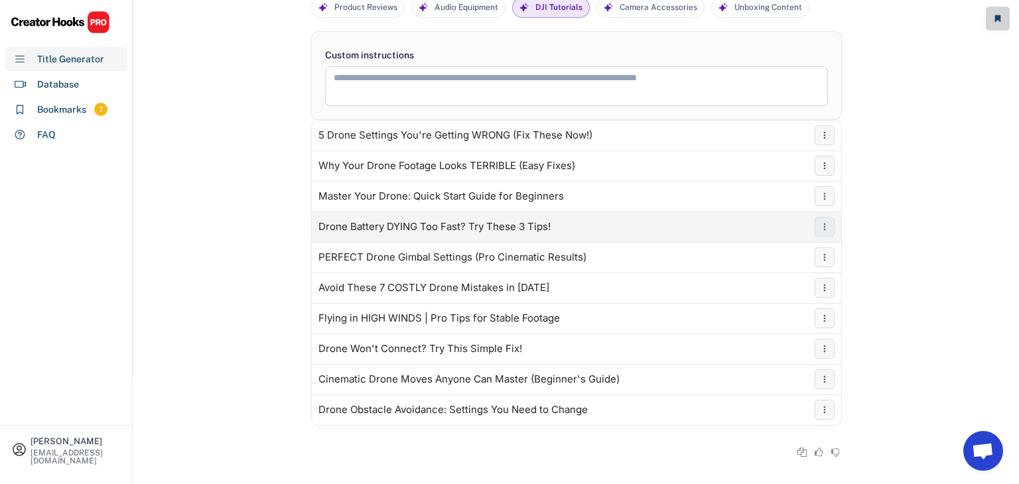
scroll to position [0, 0]
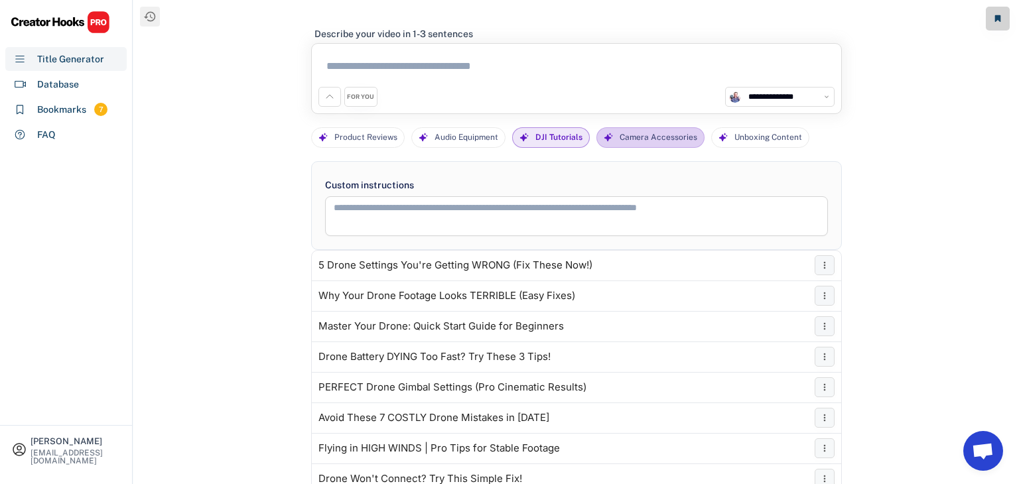
click at [641, 143] on div "Camera Accessories" at bounding box center [659, 137] width 78 height 19
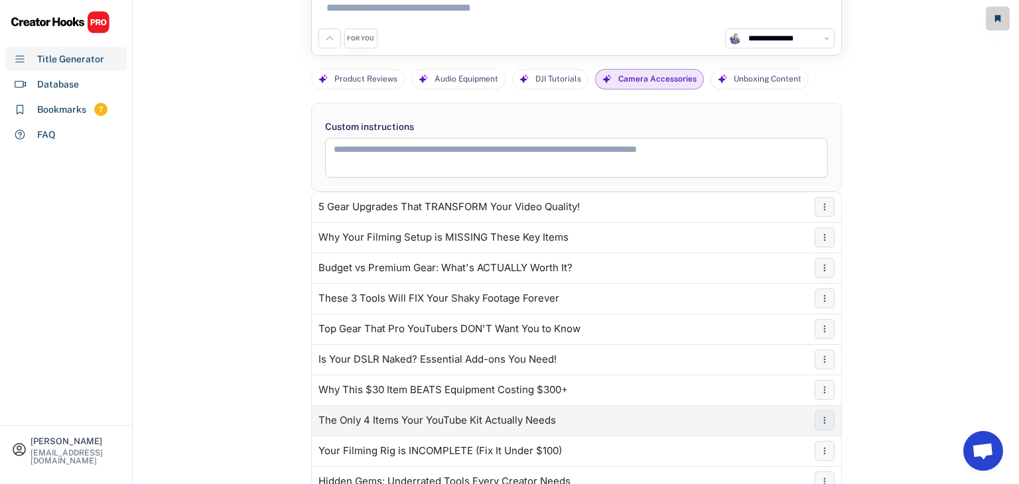
scroll to position [143, 0]
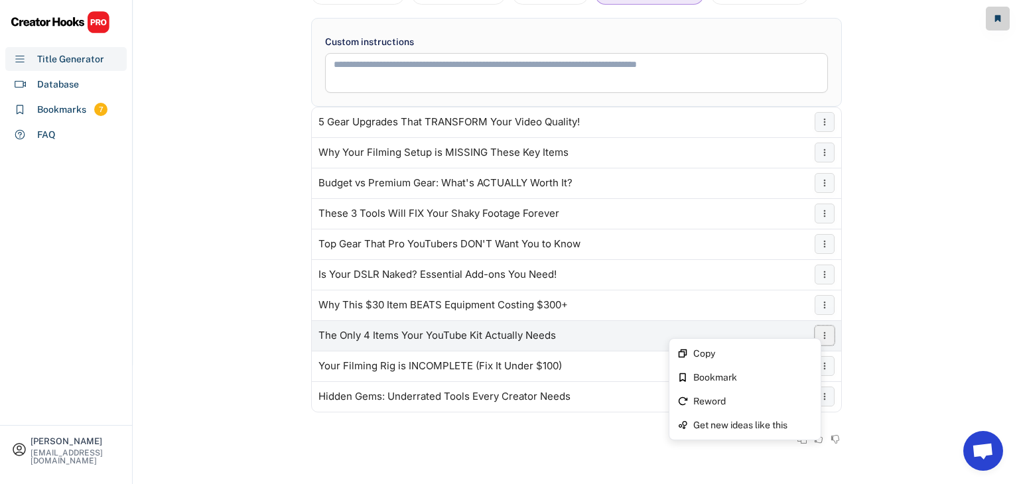
click at [826, 335] on icon at bounding box center [824, 335] width 11 height 11
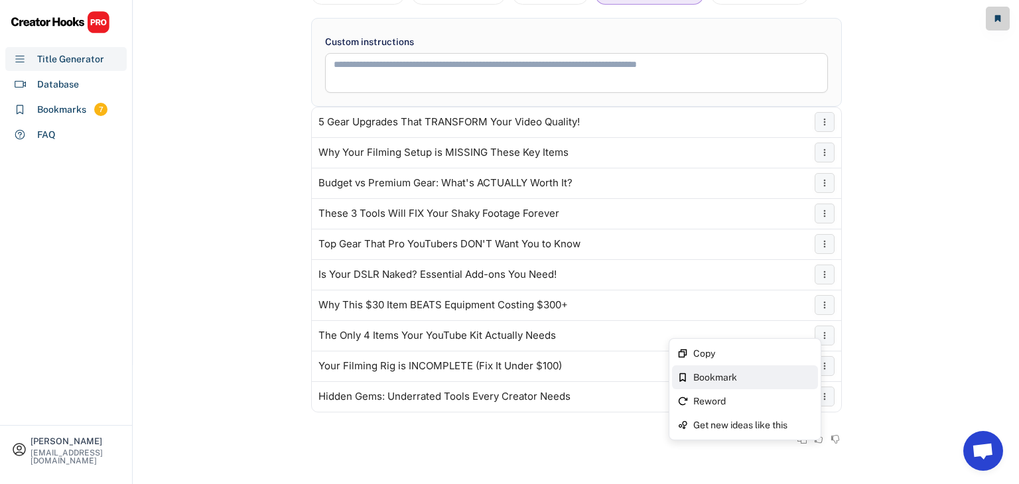
click at [734, 374] on div "Bookmark" at bounding box center [752, 377] width 119 height 9
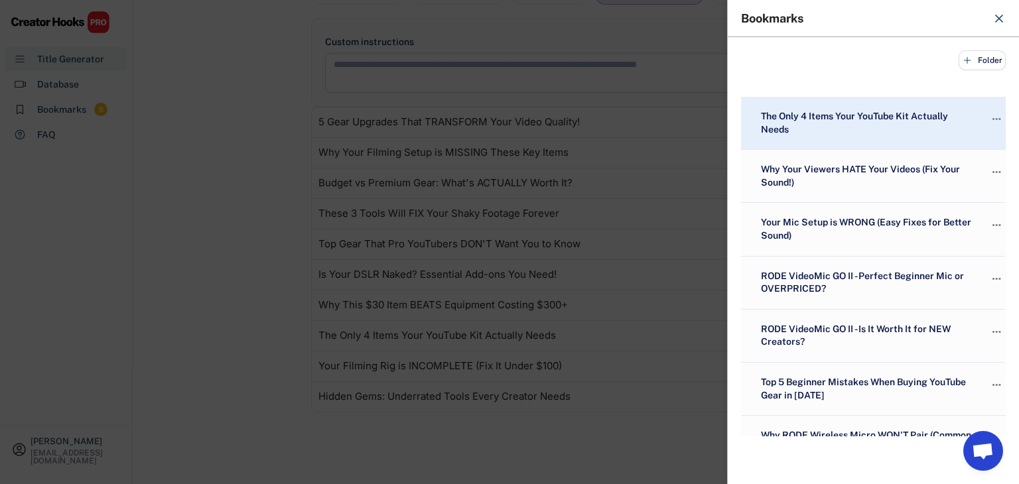
click at [212, 228] on div at bounding box center [509, 242] width 1019 height 484
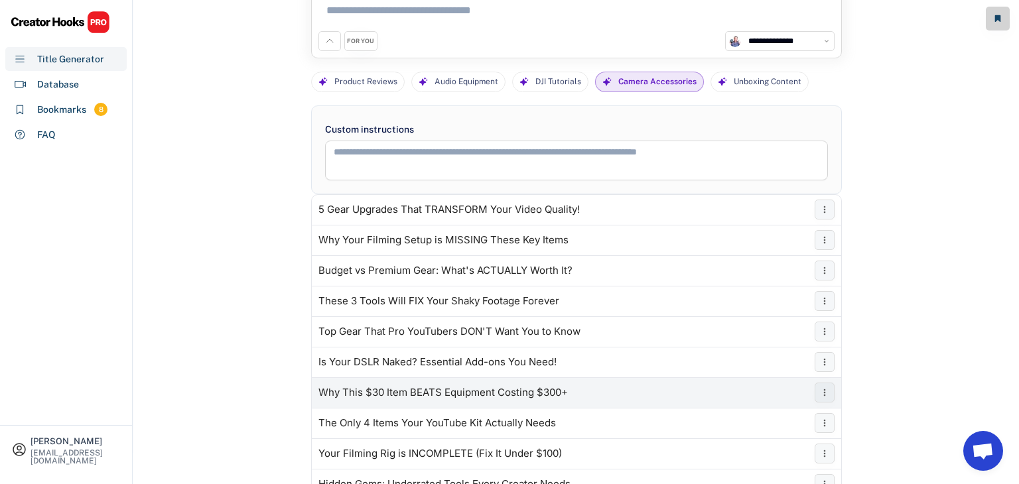
scroll to position [0, 0]
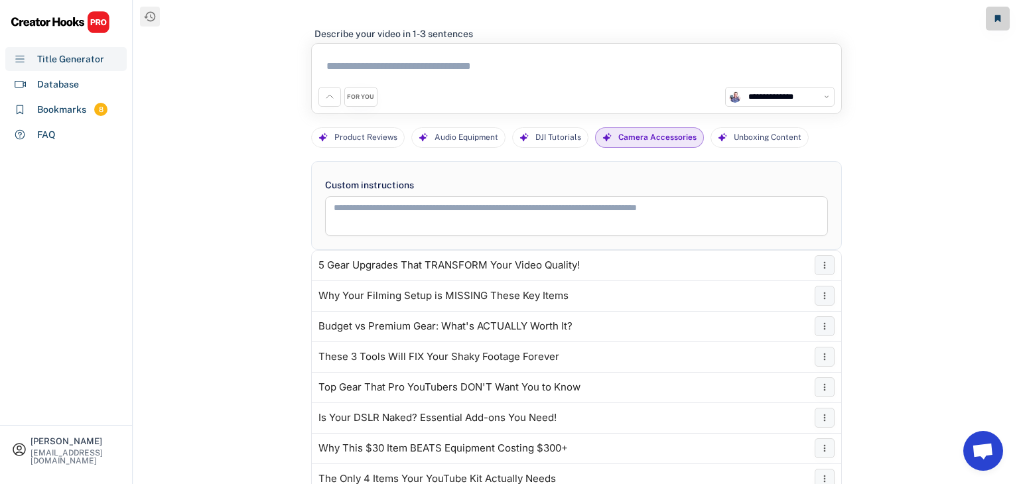
click at [409, 72] on textarea at bounding box center [576, 68] width 516 height 36
click at [606, 135] on use at bounding box center [606, 137] width 9 height 9
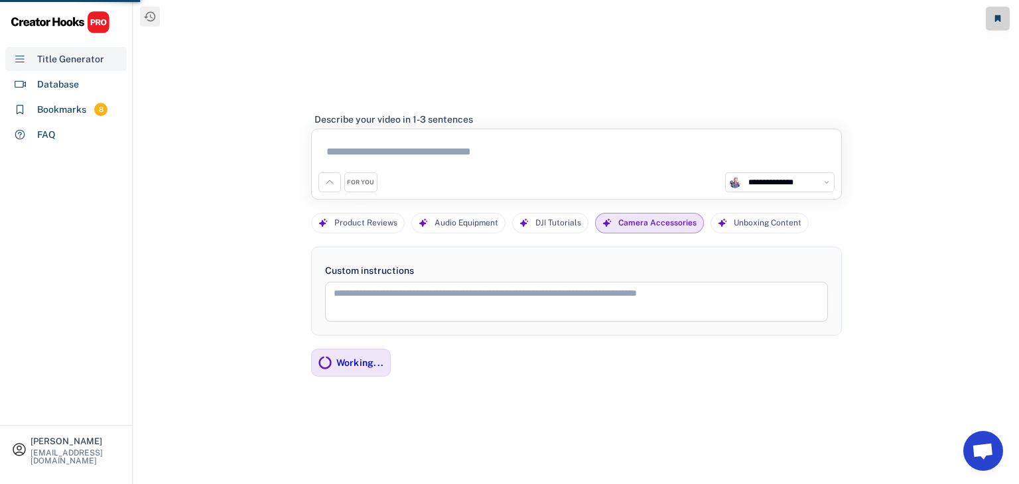
click at [64, 61] on div "Title Generator" at bounding box center [70, 59] width 67 height 14
click at [356, 181] on div "FOR YOU" at bounding box center [360, 182] width 27 height 9
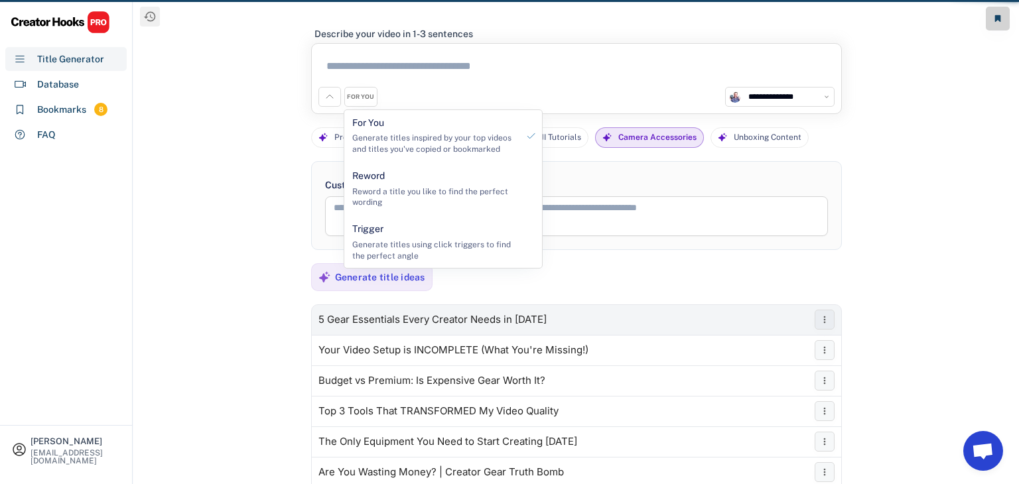
click at [390, 325] on div "5 Gear Essentials Every Creator Needs in [DATE]" at bounding box center [577, 320] width 530 height 27
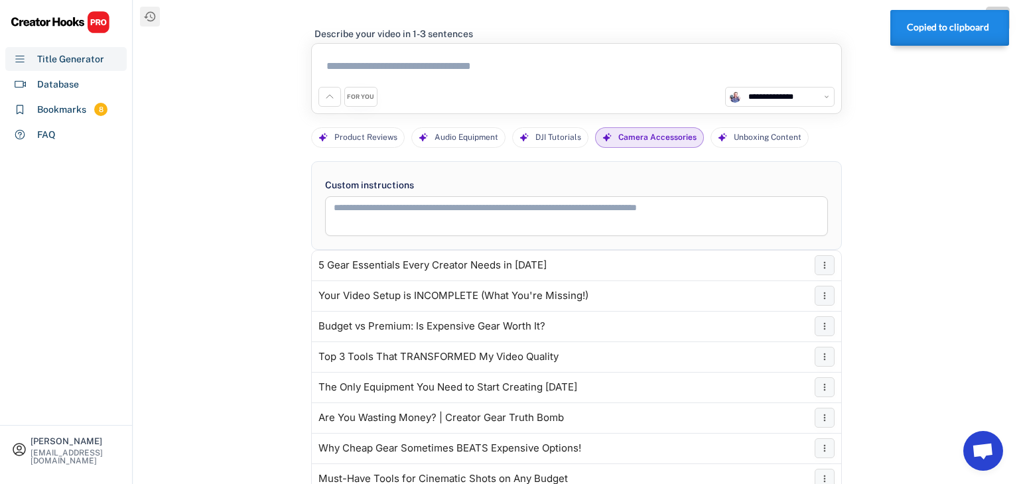
click at [354, 97] on div "FOR YOU" at bounding box center [360, 97] width 27 height 9
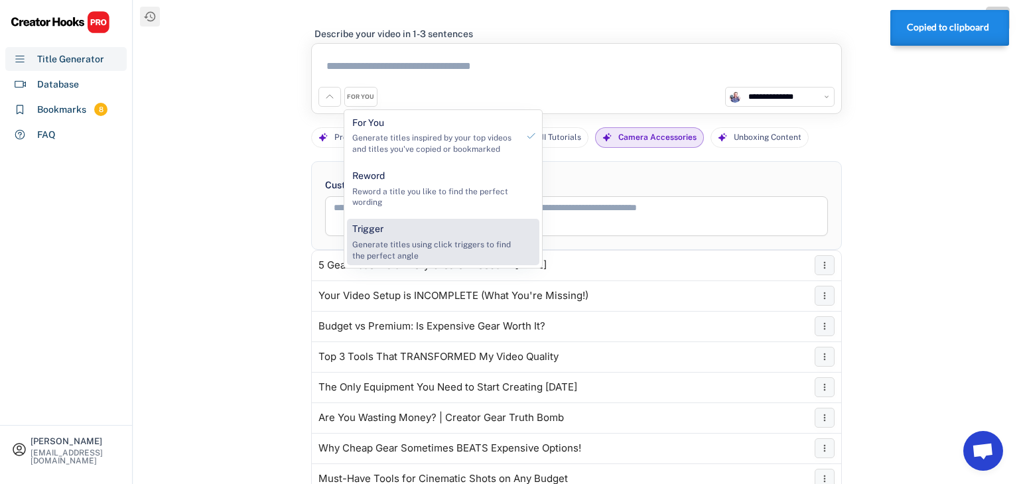
click at [397, 242] on div "Generate titles using click triggers to find the perfect angle" at bounding box center [434, 251] width 165 height 23
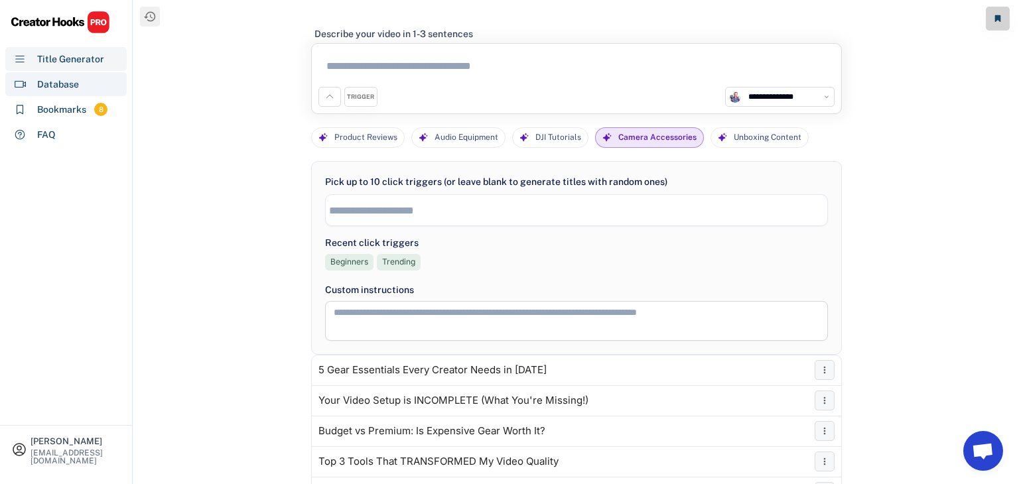
click at [69, 84] on div "Database" at bounding box center [58, 85] width 42 height 14
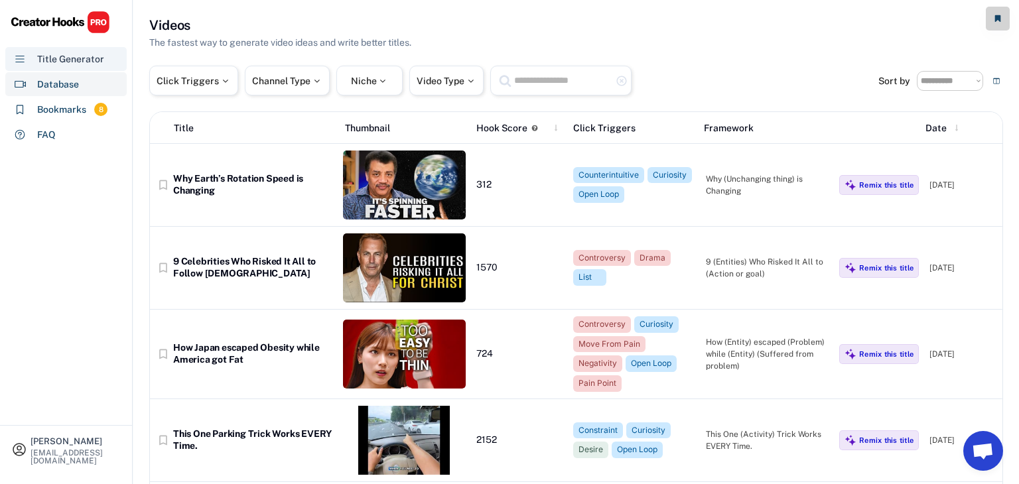
click at [55, 67] on div "Title Generator" at bounding box center [65, 59] width 121 height 24
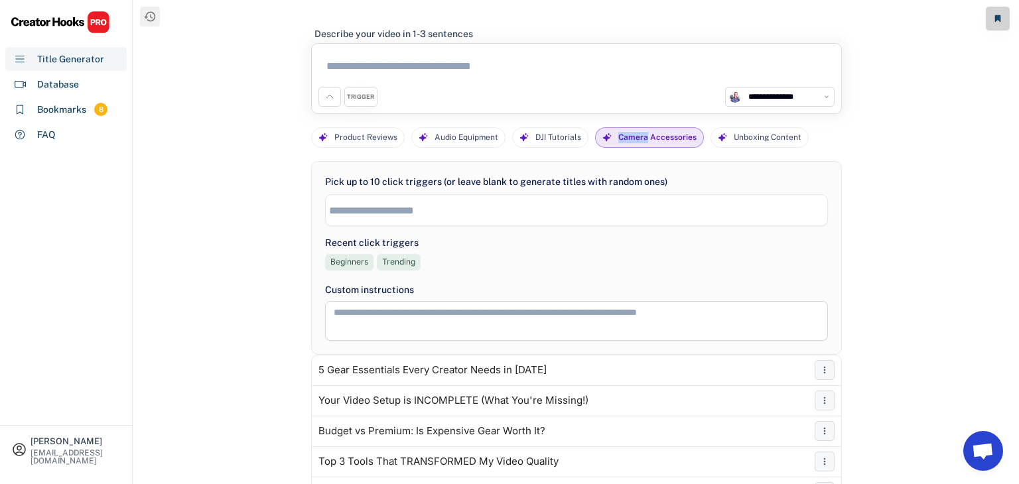
click at [955, 180] on div "**********" at bounding box center [576, 254] width 886 height 509
click at [642, 143] on div "Camera Accessories" at bounding box center [657, 137] width 78 height 19
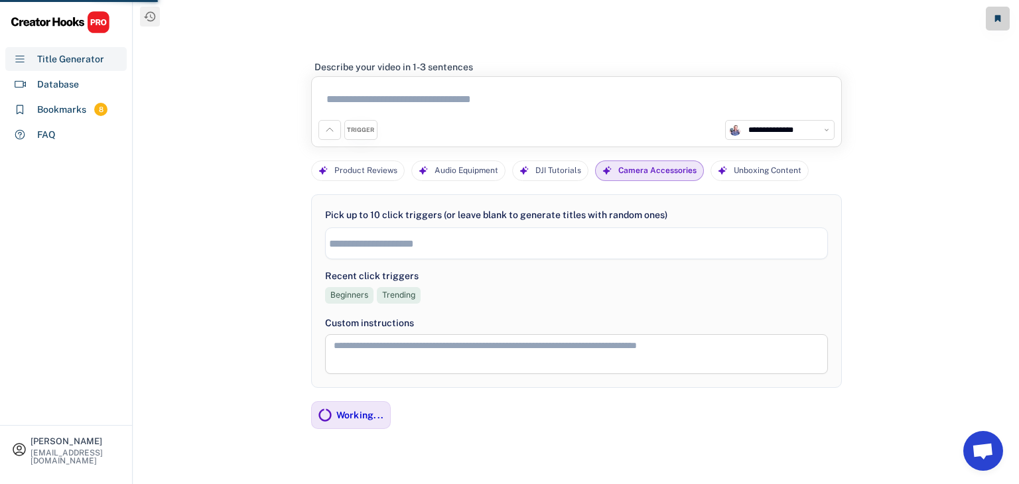
click at [393, 110] on textarea at bounding box center [576, 102] width 516 height 36
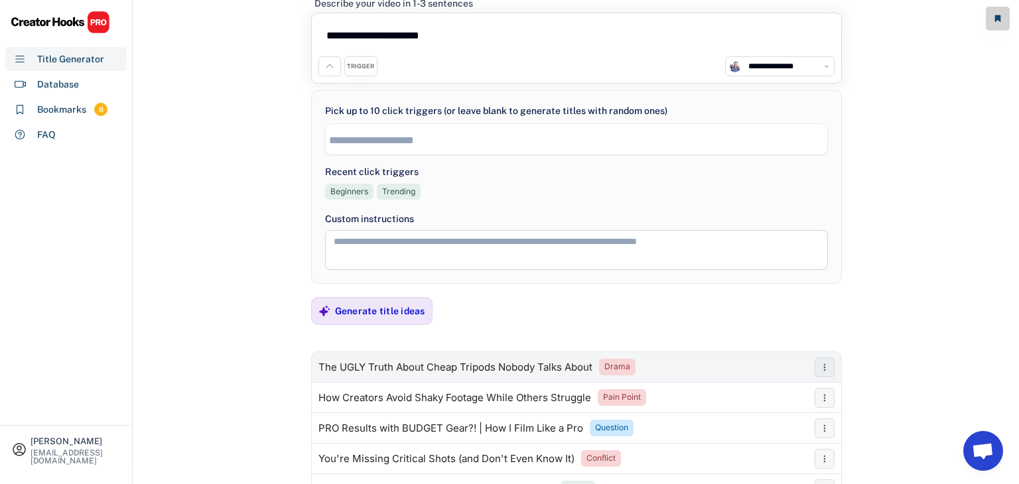
scroll to position [44, 0]
click at [821, 368] on icon at bounding box center [824, 367] width 11 height 11
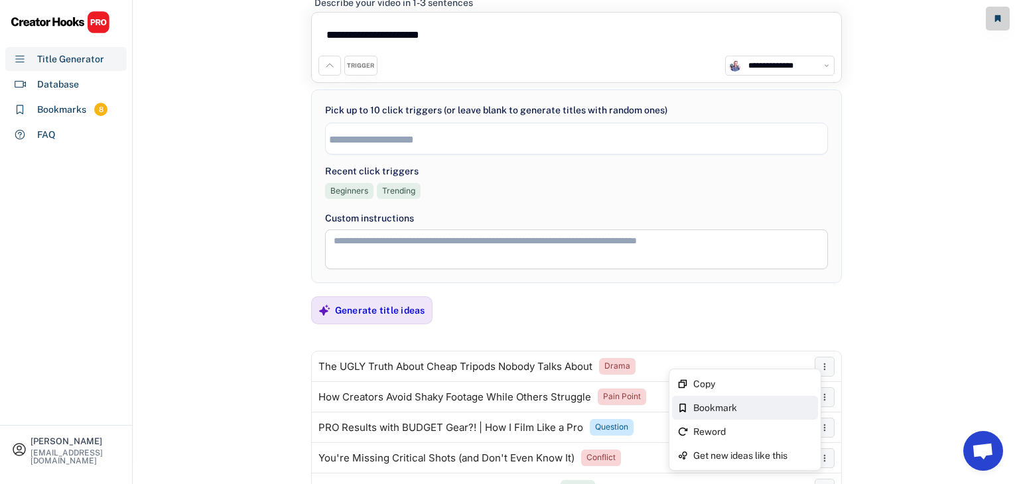
click at [748, 407] on div "Bookmark" at bounding box center [752, 407] width 119 height 9
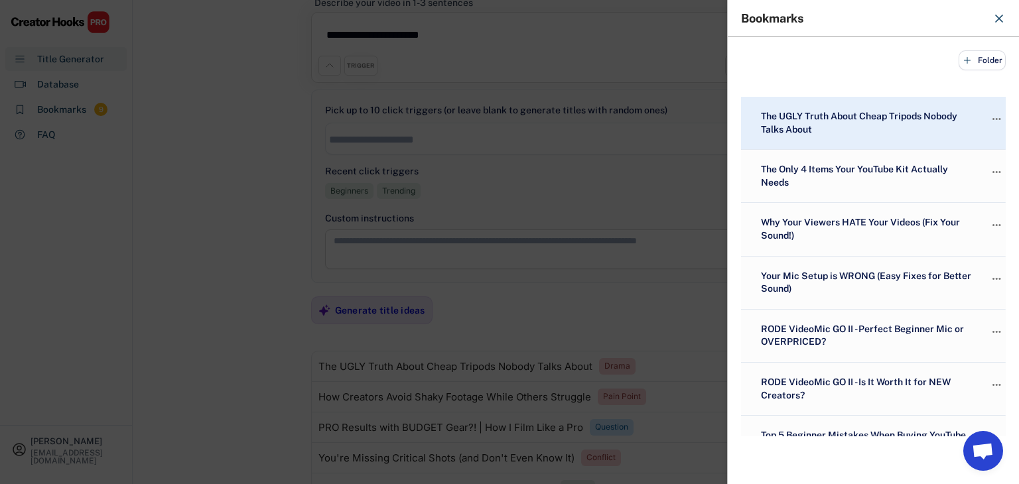
click at [213, 246] on div at bounding box center [509, 242] width 1019 height 484
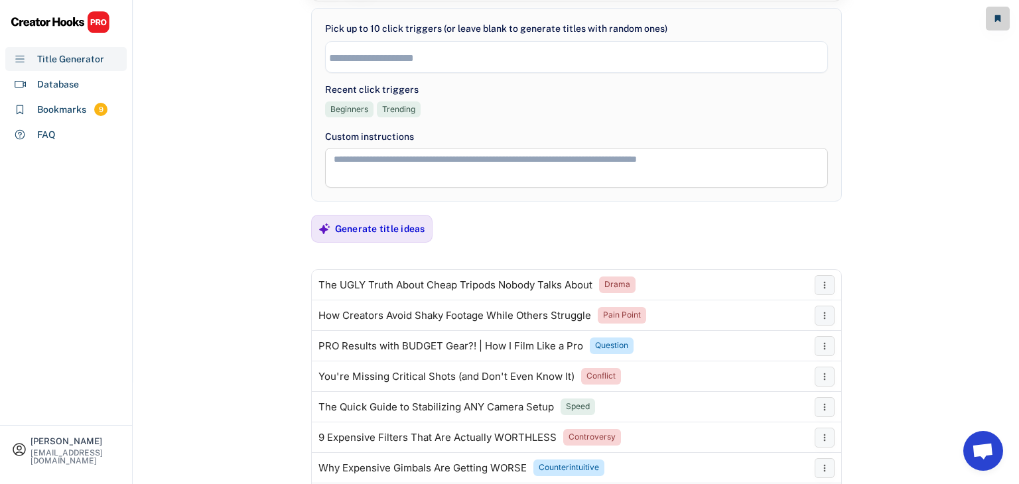
scroll to position [0, 0]
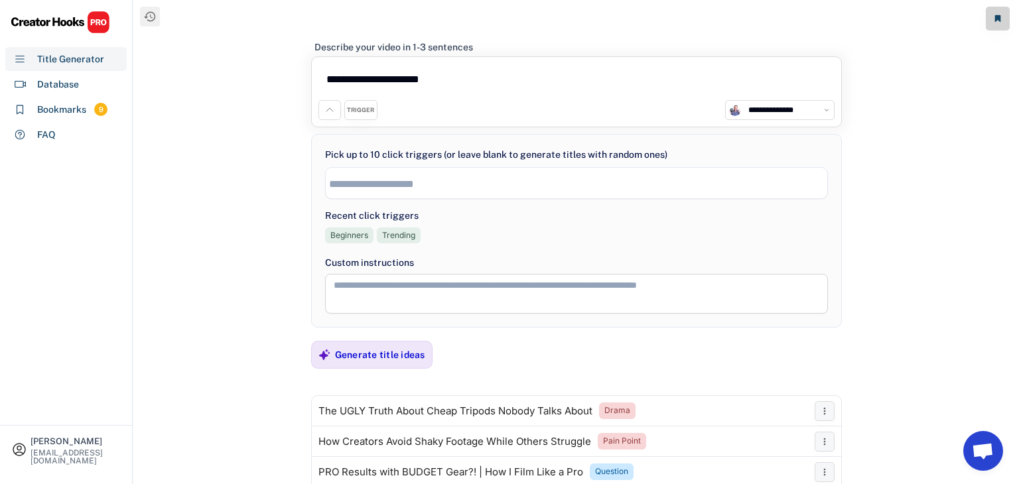
click at [468, 77] on textarea "**********" at bounding box center [576, 82] width 516 height 36
type textarea "*"
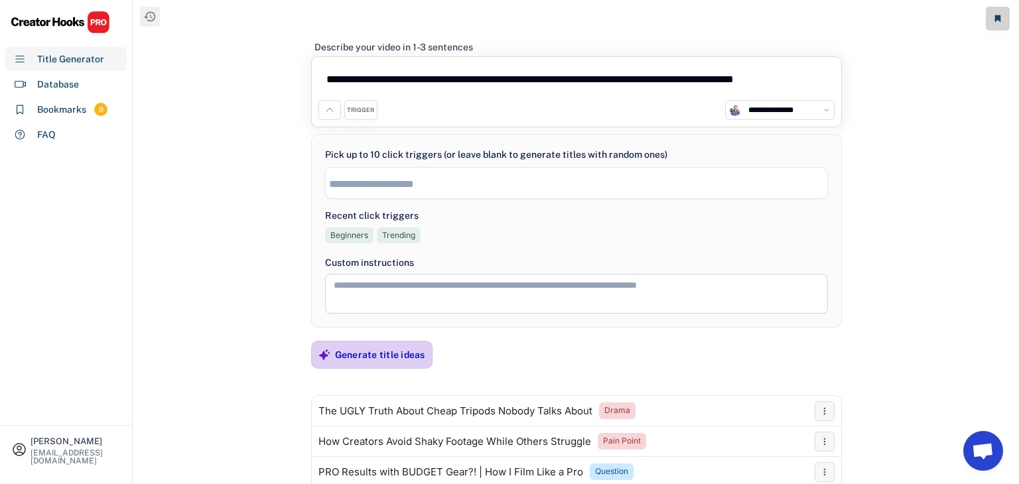
click at [362, 349] on div "Generate title ideas" at bounding box center [380, 355] width 90 height 12
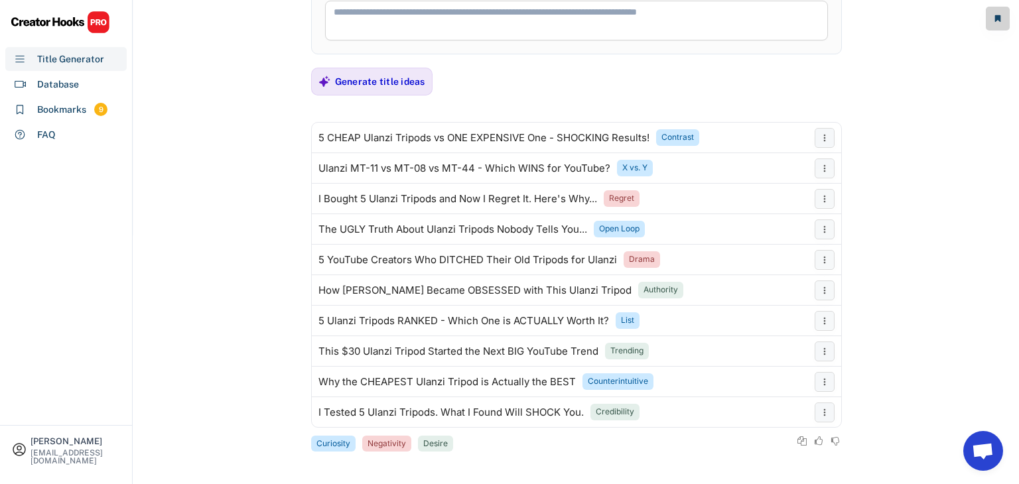
scroll to position [274, 0]
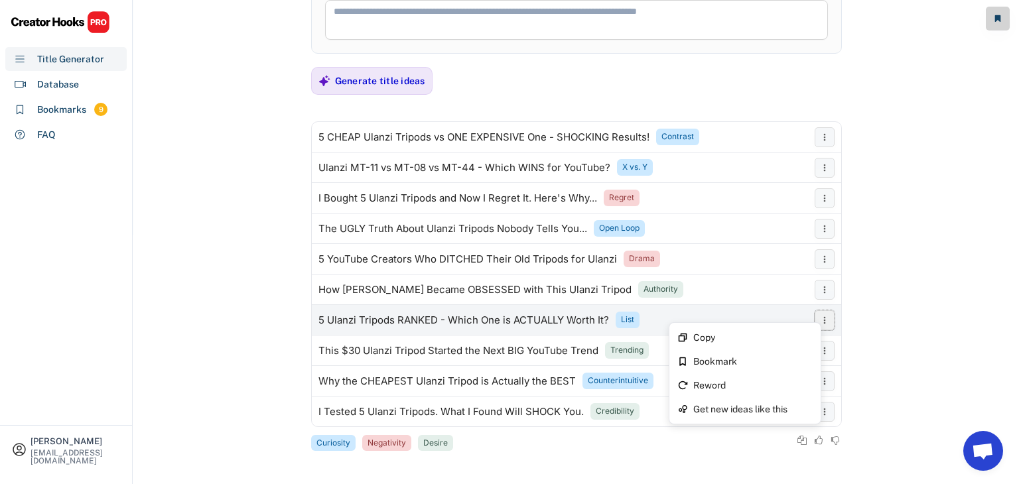
click at [827, 316] on icon at bounding box center [824, 320] width 11 height 11
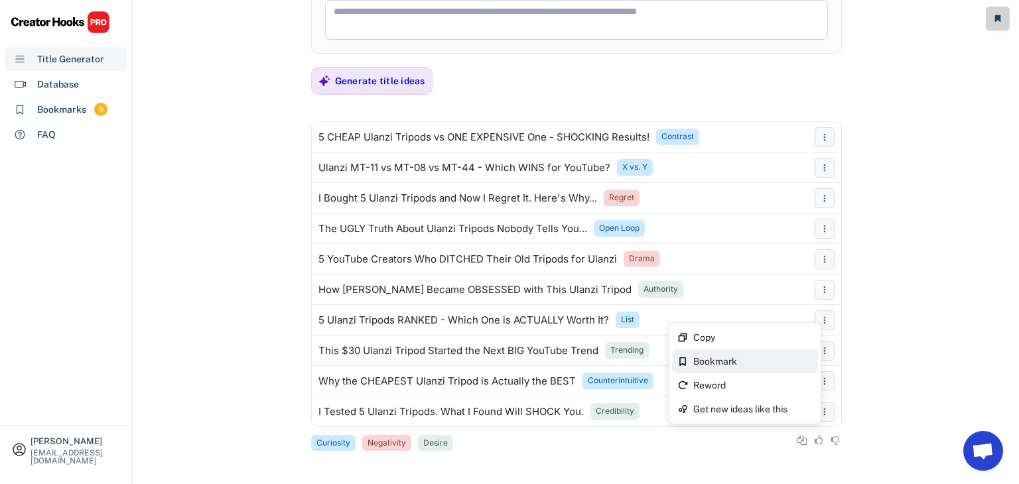
click at [723, 365] on div "Bookmark" at bounding box center [752, 361] width 119 height 9
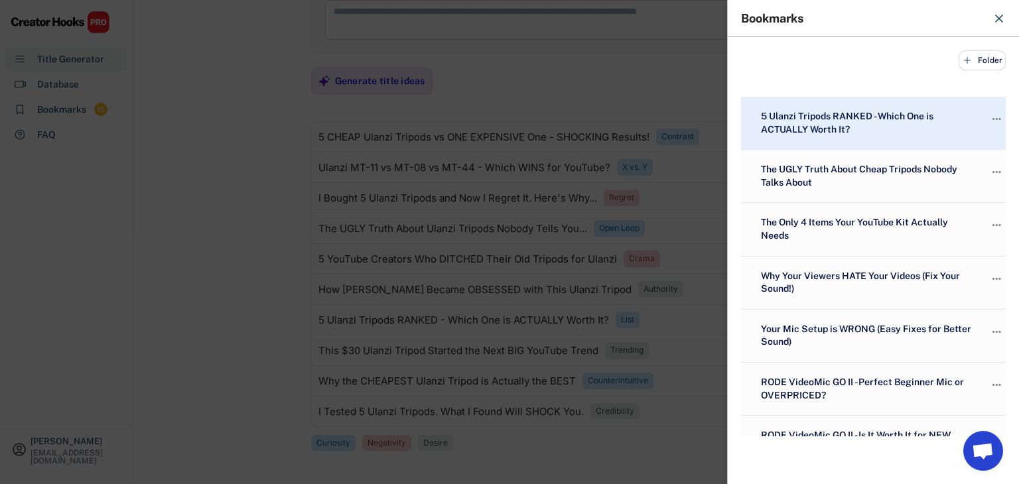
click at [236, 274] on div at bounding box center [509, 242] width 1019 height 484
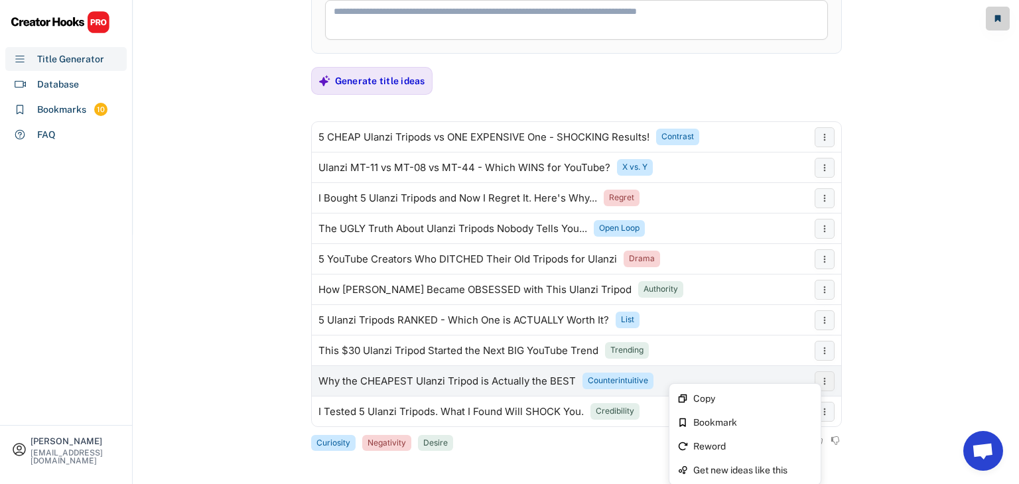
click at [825, 383] on icon at bounding box center [824, 381] width 11 height 11
click at [829, 379] on icon at bounding box center [824, 381] width 11 height 11
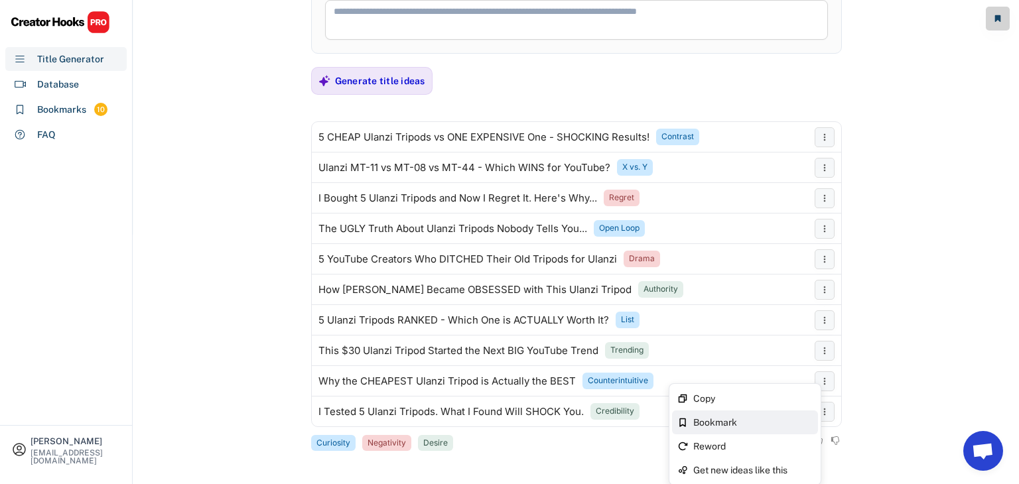
click at [731, 425] on div "Bookmark" at bounding box center [752, 422] width 119 height 9
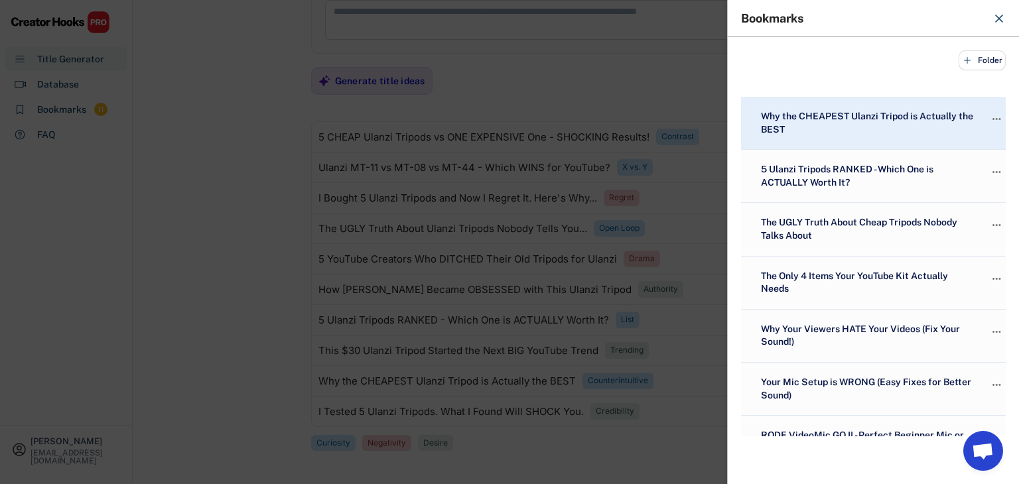
click at [148, 228] on div at bounding box center [509, 242] width 1019 height 484
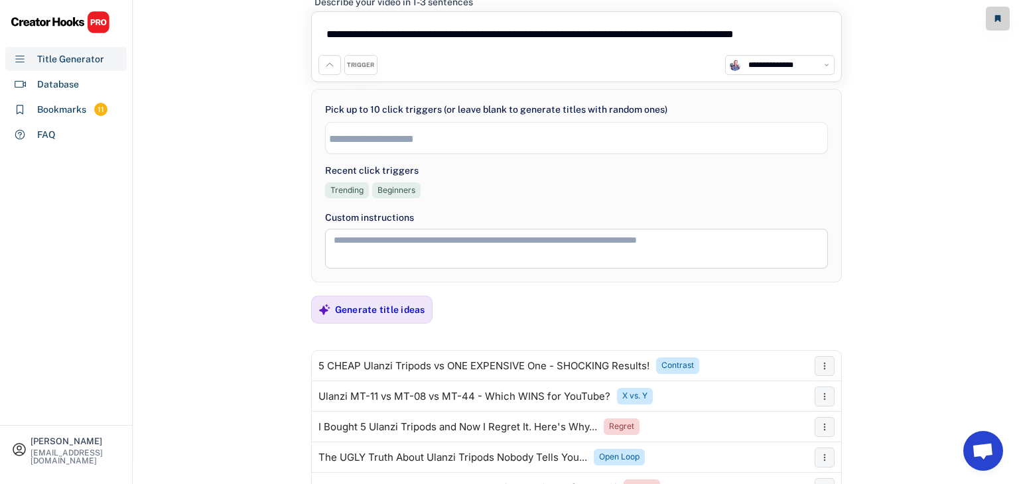
scroll to position [44, 0]
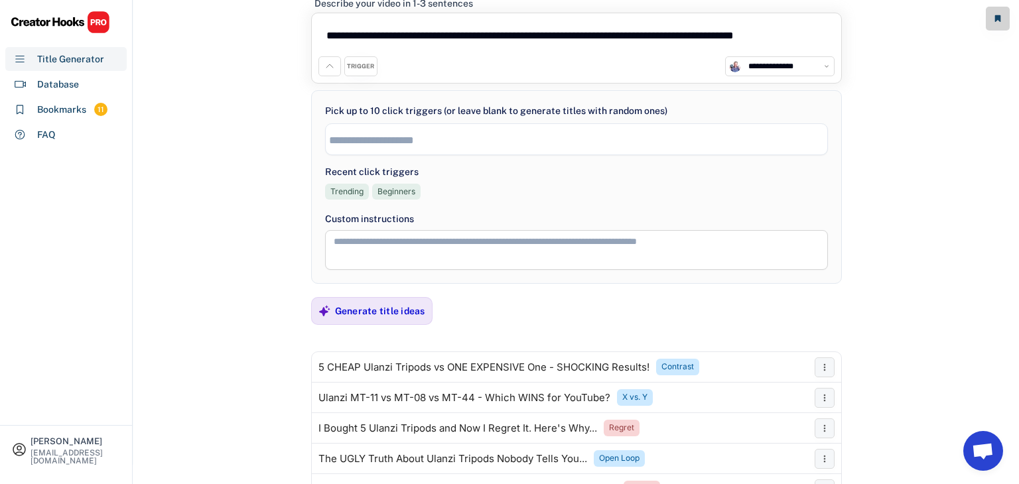
click at [385, 142] on input "search" at bounding box center [580, 140] width 502 height 11
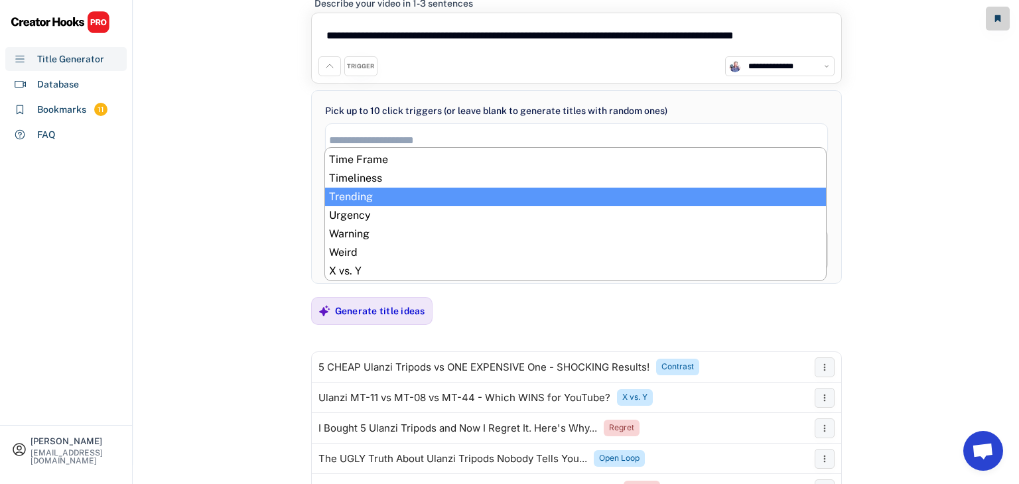
scroll to position [440, 0]
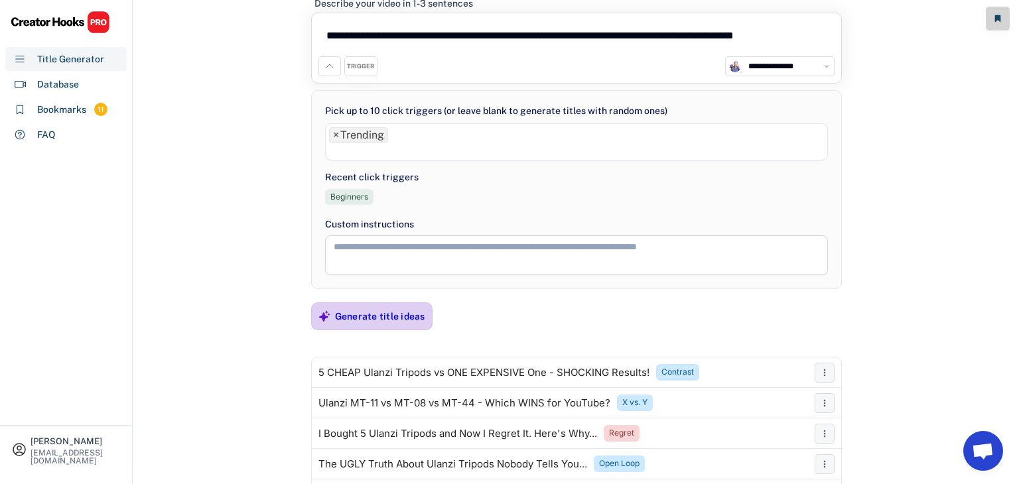
click at [364, 313] on div "Generate title ideas" at bounding box center [380, 317] width 90 height 12
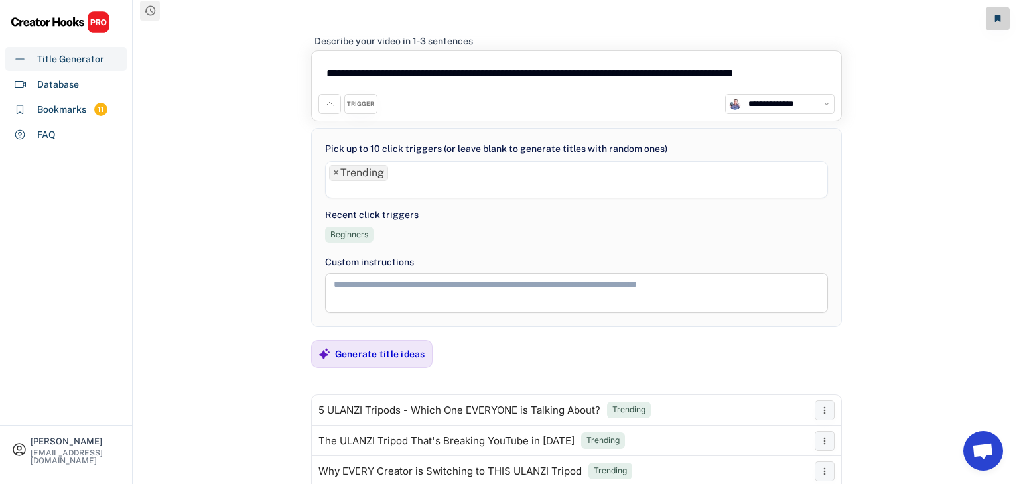
scroll to position [0, 0]
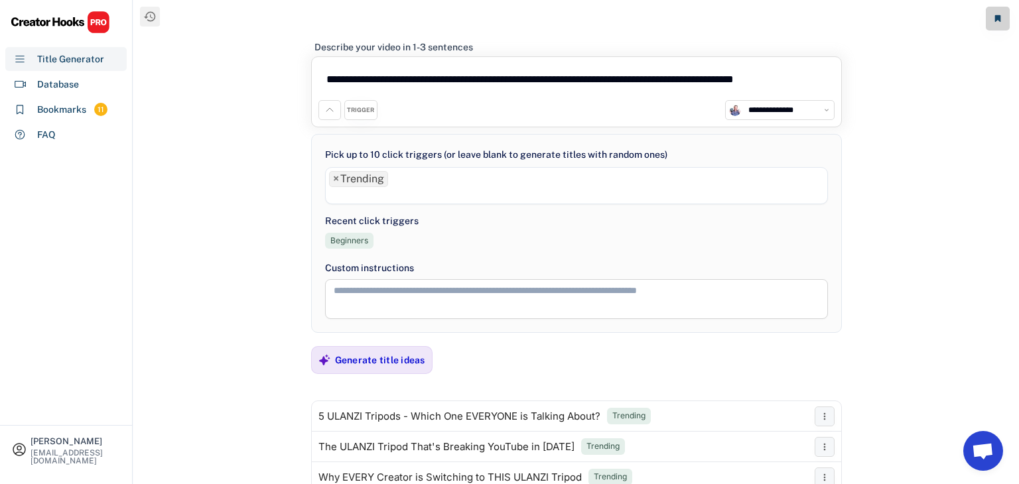
click at [334, 181] on span "×" at bounding box center [336, 179] width 6 height 11
click at [360, 366] on div "Generate title ideas" at bounding box center [380, 360] width 90 height 27
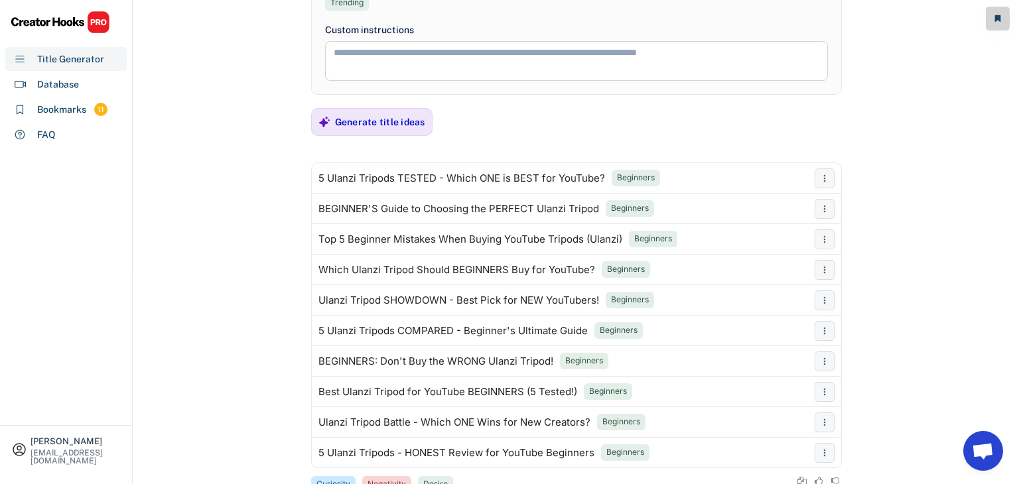
scroll to position [239, 0]
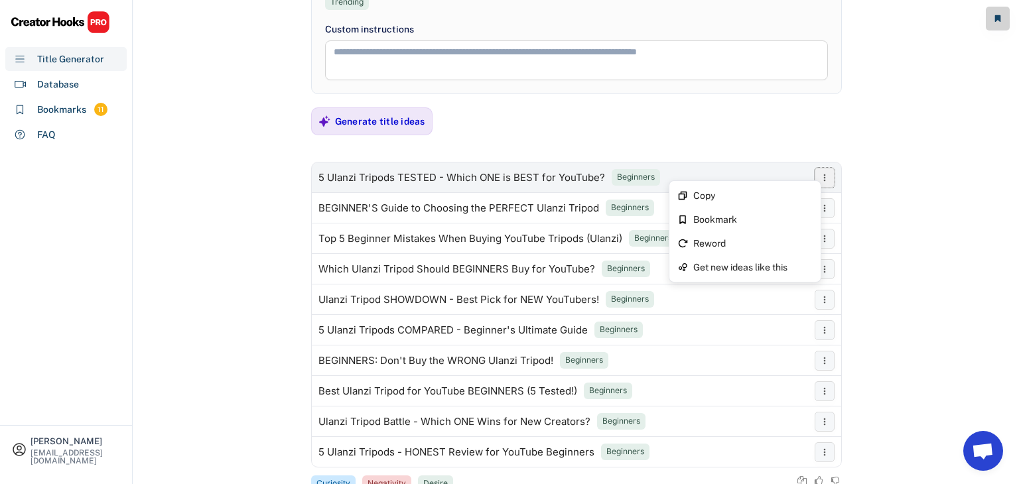
click at [829, 180] on icon at bounding box center [824, 178] width 11 height 11
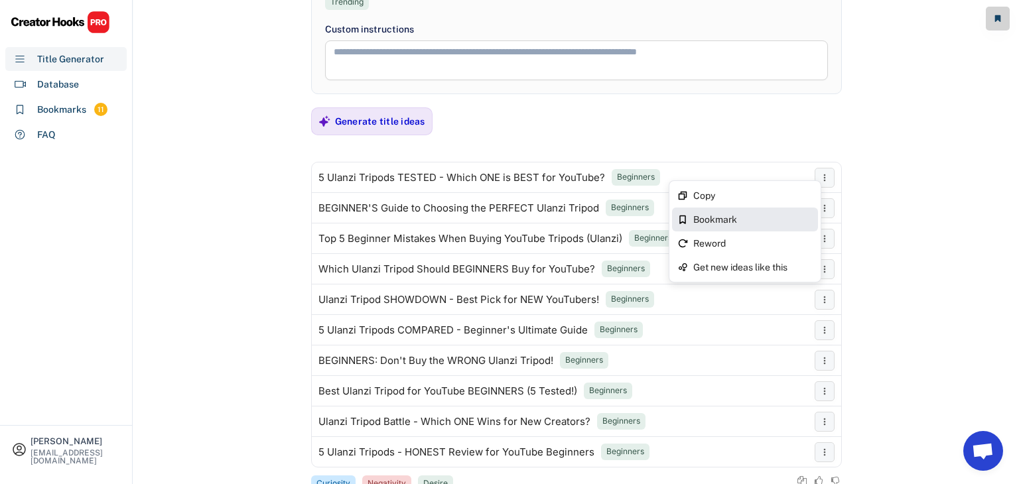
click at [750, 214] on div "Bookmark" at bounding box center [745, 220] width 146 height 24
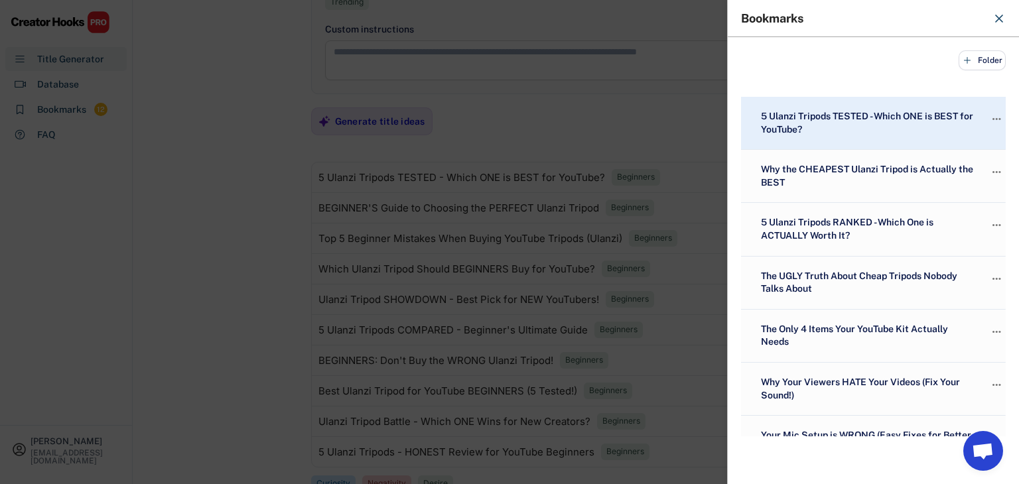
click at [216, 200] on div at bounding box center [509, 242] width 1019 height 484
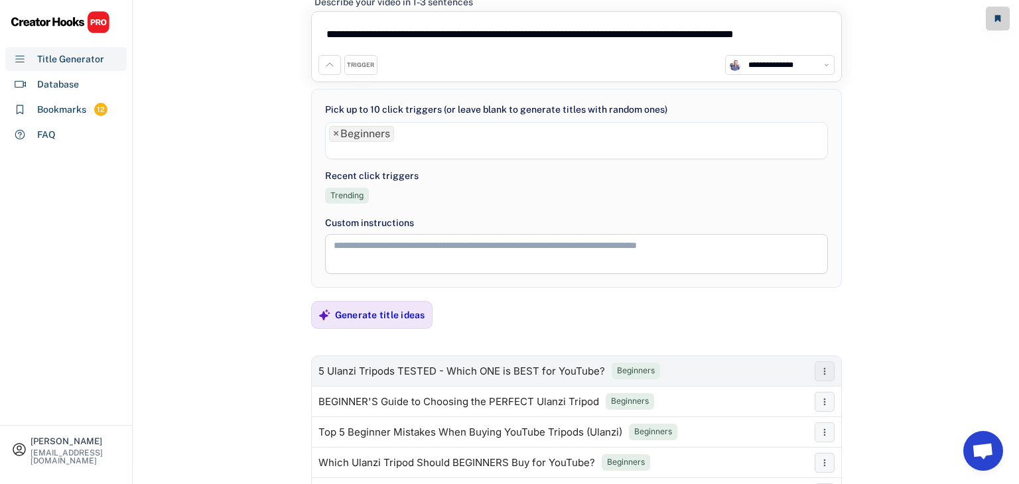
scroll to position [0, 0]
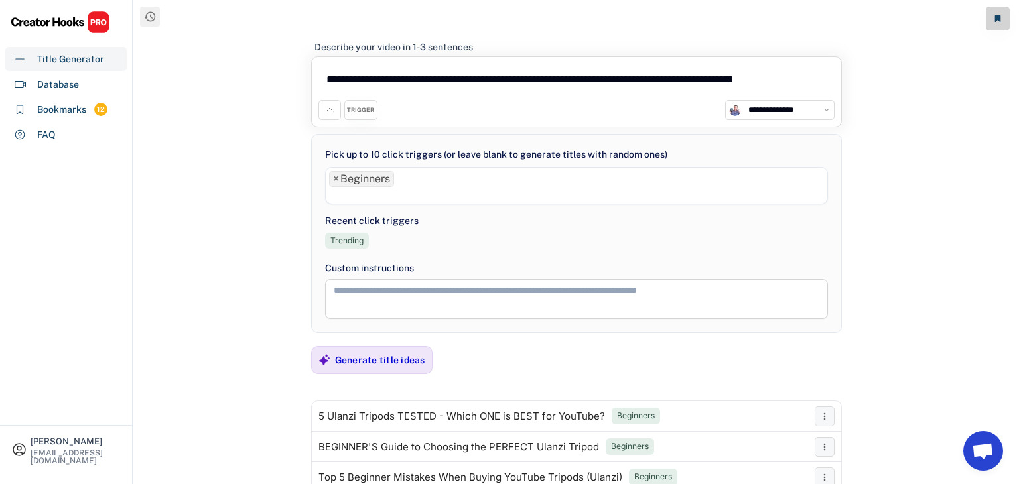
click at [417, 76] on textarea "**********" at bounding box center [576, 82] width 516 height 36
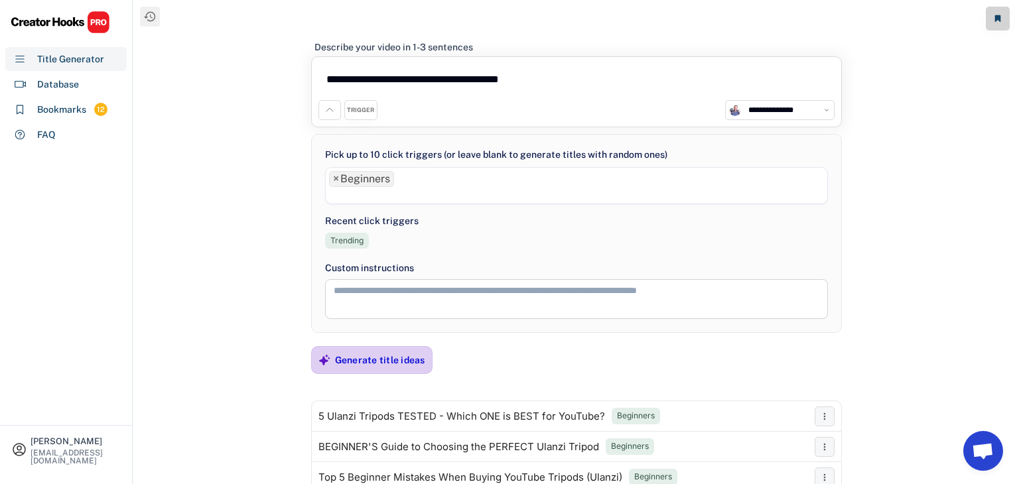
type textarea "**********"
click at [389, 354] on div "Generate title ideas" at bounding box center [380, 360] width 90 height 12
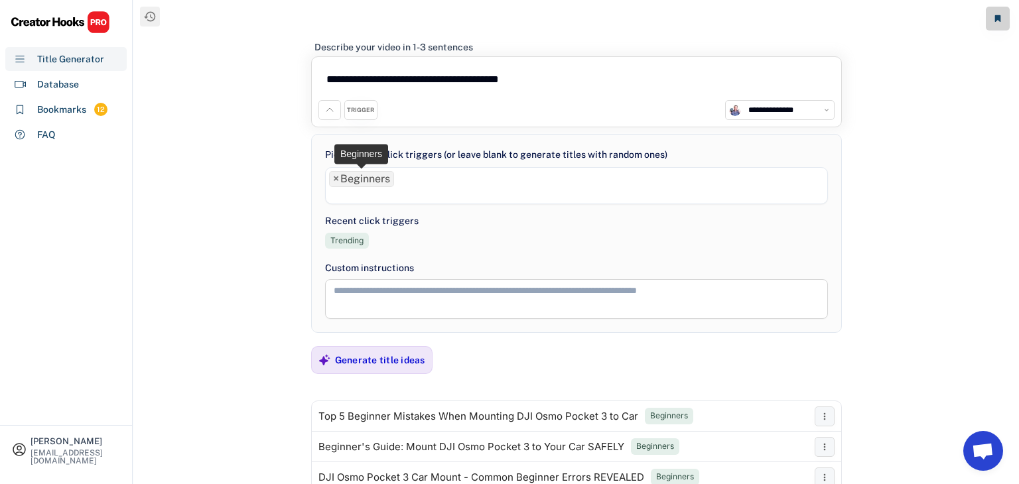
click at [337, 179] on span "×" at bounding box center [336, 179] width 6 height 11
click at [379, 360] on div "Generate title ideas" at bounding box center [380, 360] width 90 height 12
click at [336, 178] on span "×" at bounding box center [336, 179] width 6 height 11
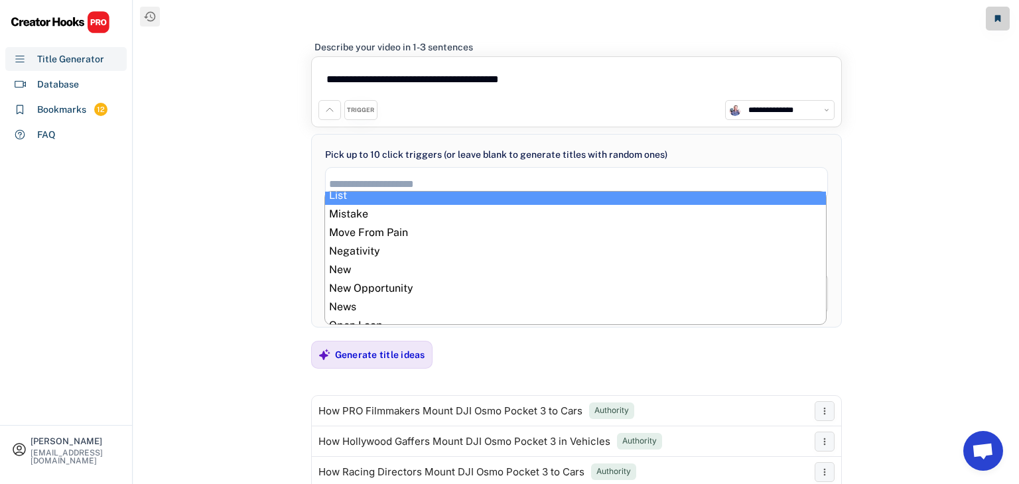
scroll to position [362, 0]
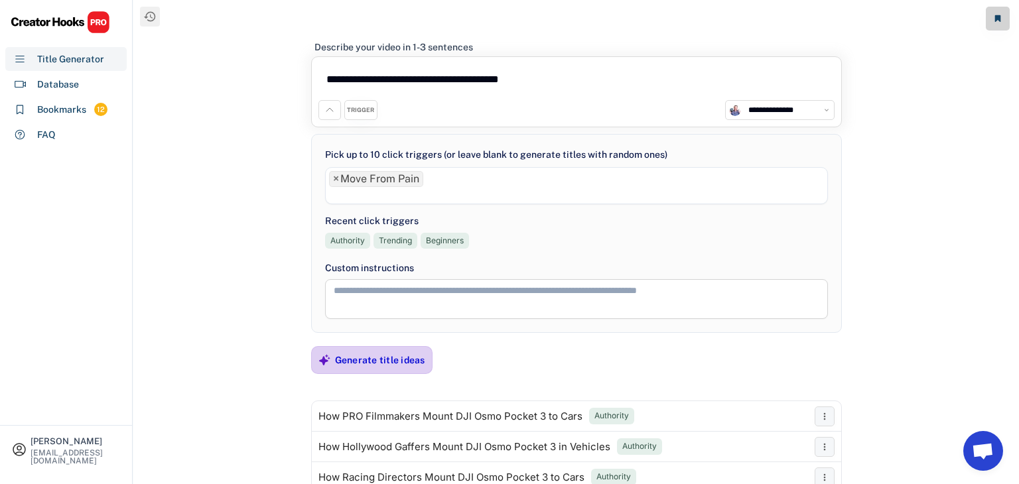
click at [383, 347] on div "Generate title ideas" at bounding box center [380, 360] width 90 height 27
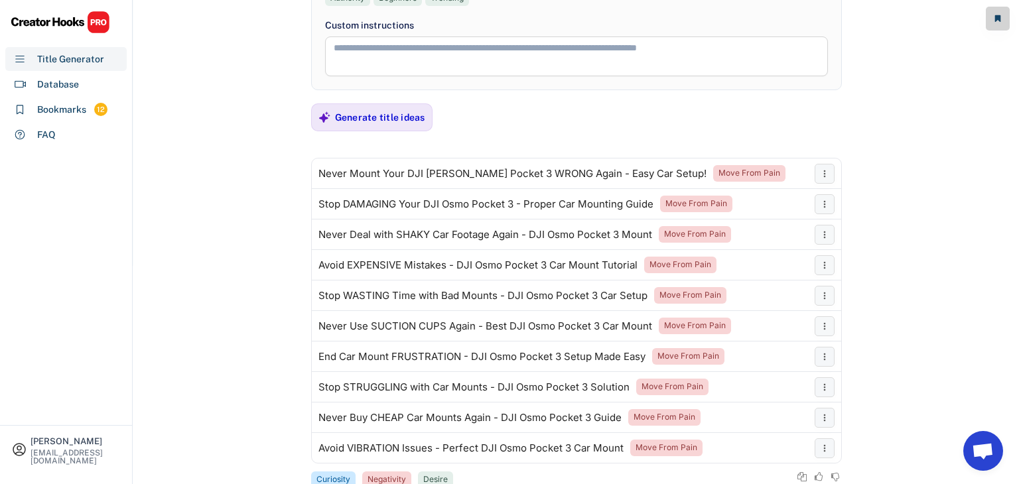
scroll to position [252, 0]
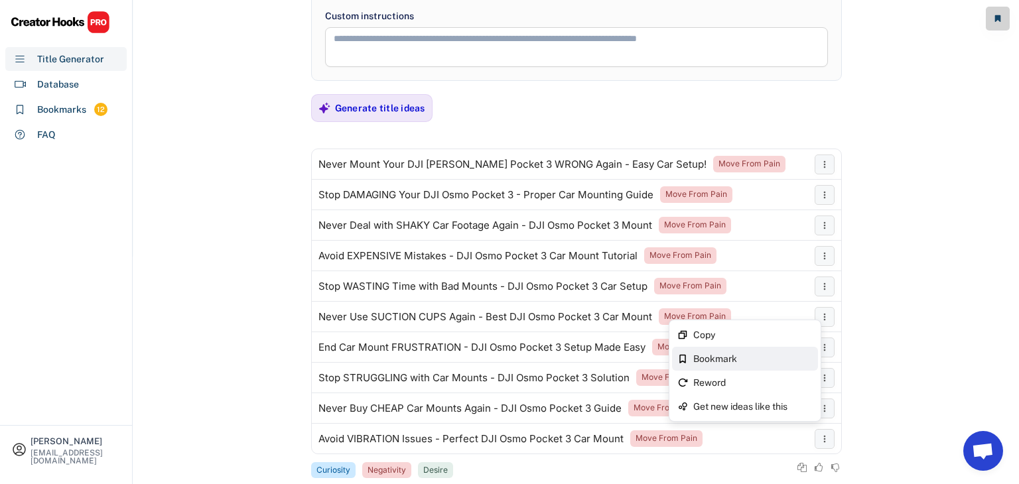
click at [753, 359] on div "Bookmark" at bounding box center [752, 358] width 119 height 9
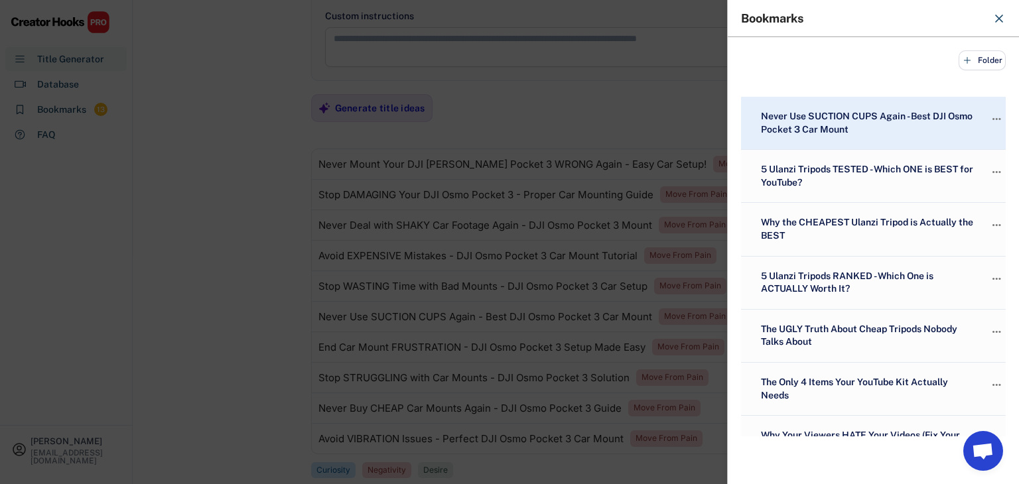
click at [176, 240] on div at bounding box center [509, 242] width 1019 height 484
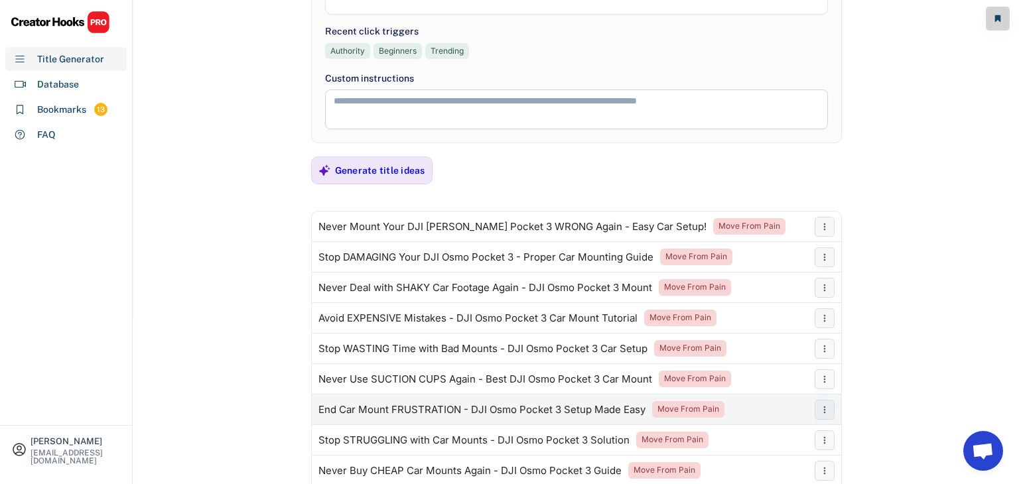
scroll to position [0, 0]
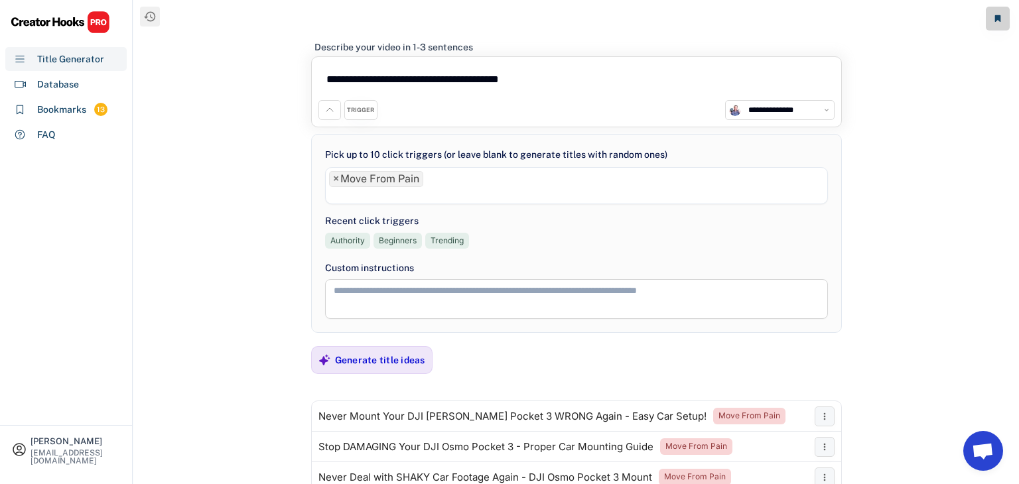
click at [559, 82] on textarea "**********" at bounding box center [576, 82] width 516 height 36
type textarea "*"
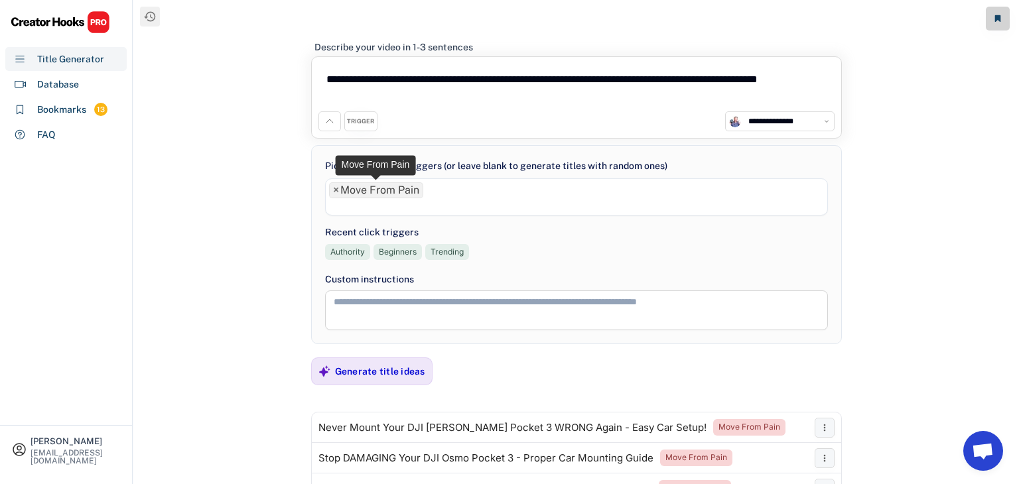
type textarea "**********"
click at [334, 186] on span "×" at bounding box center [336, 190] width 6 height 11
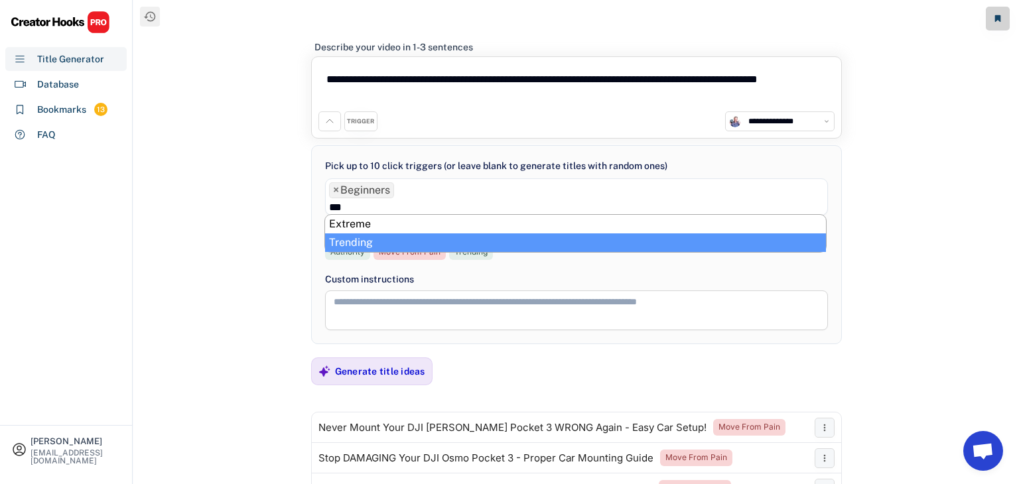
type input "***"
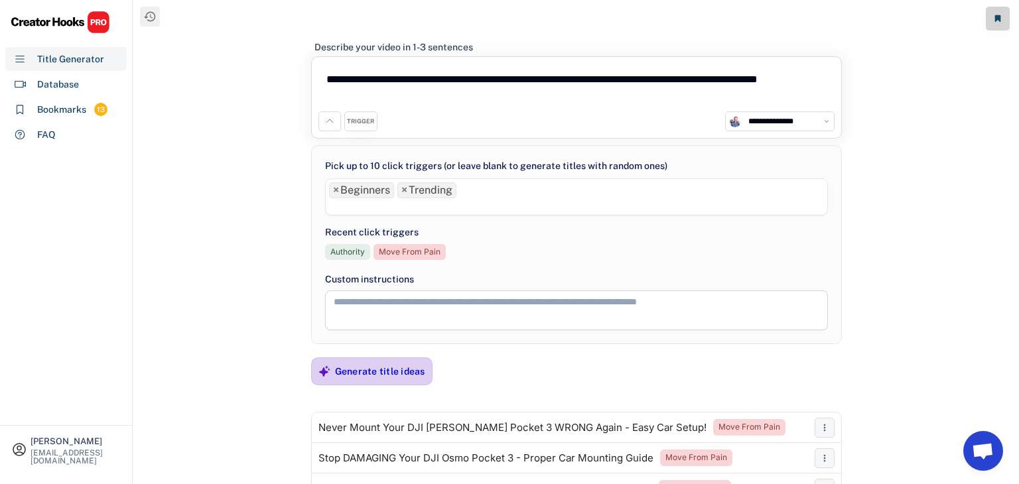
click at [373, 374] on div "Generate title ideas" at bounding box center [380, 372] width 90 height 12
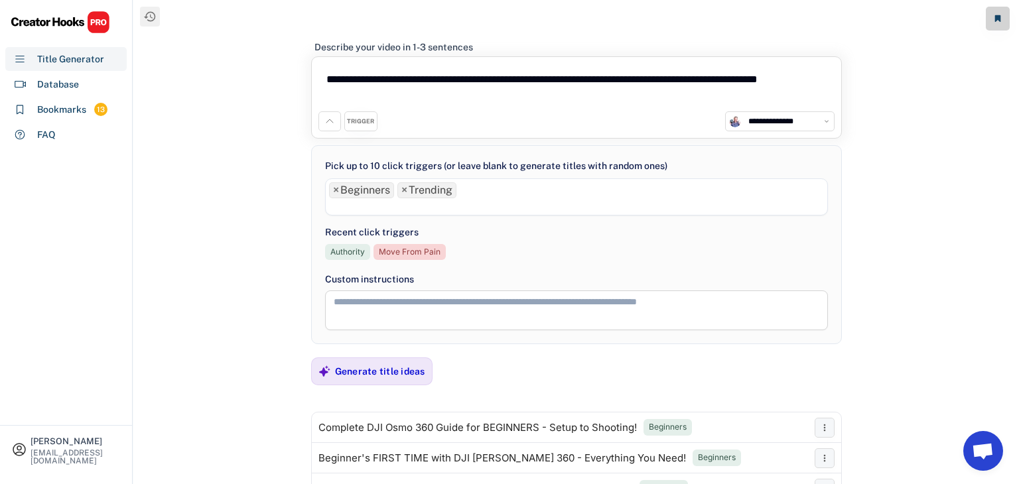
click at [460, 87] on textarea "**********" at bounding box center [576, 88] width 516 height 48
click at [445, 101] on textarea "**********" at bounding box center [576, 88] width 516 height 48
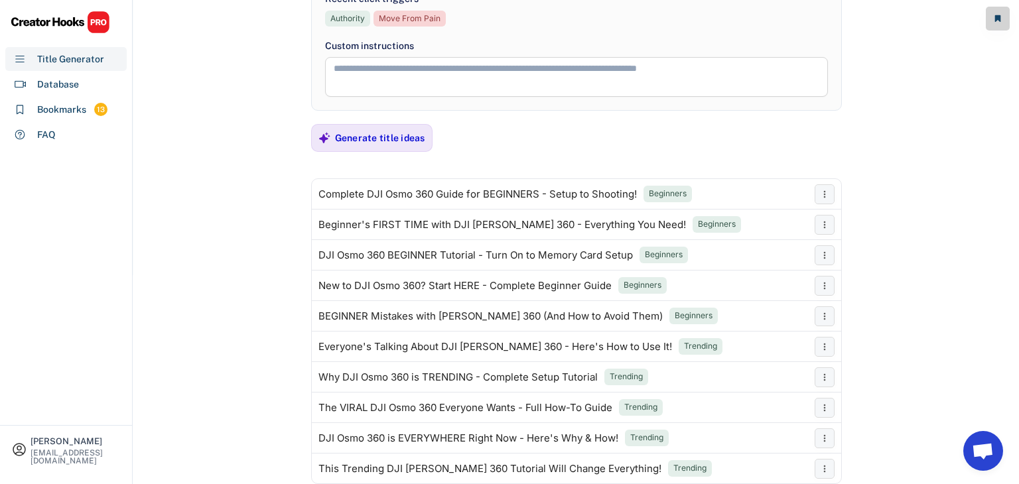
scroll to position [249, 0]
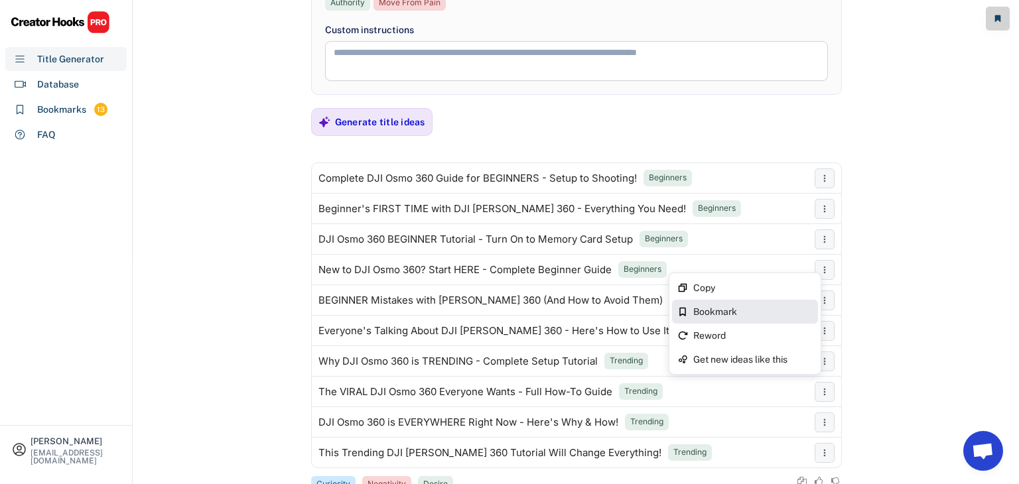
click at [759, 313] on div "Bookmark" at bounding box center [752, 311] width 119 height 9
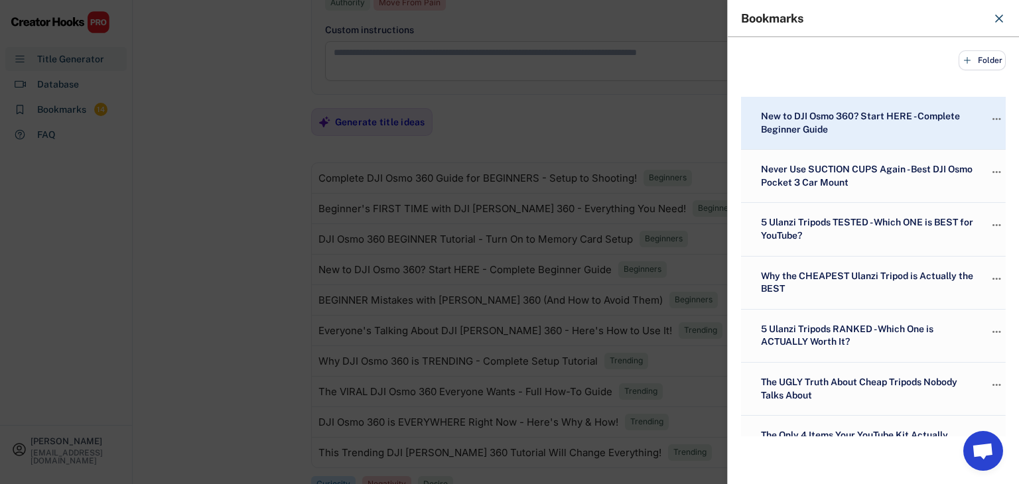
click at [154, 257] on div at bounding box center [509, 242] width 1019 height 484
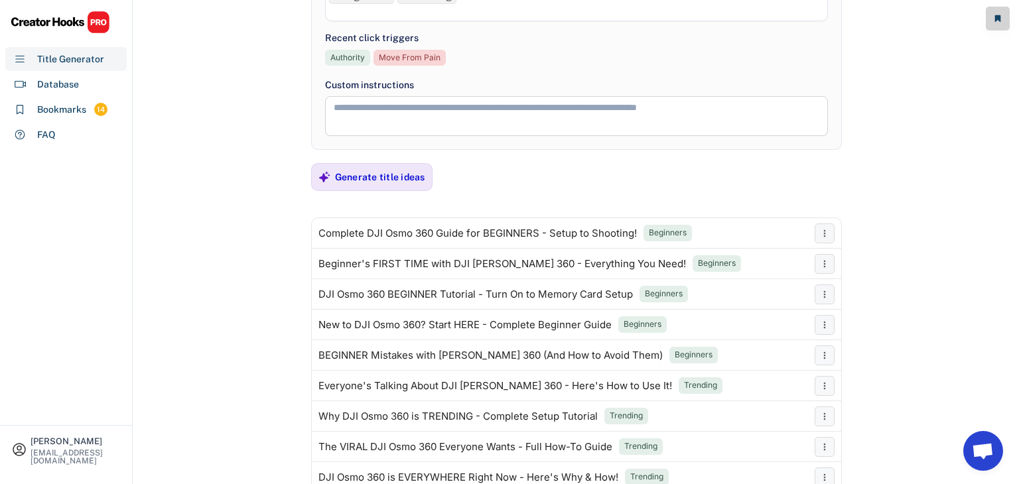
scroll to position [0, 0]
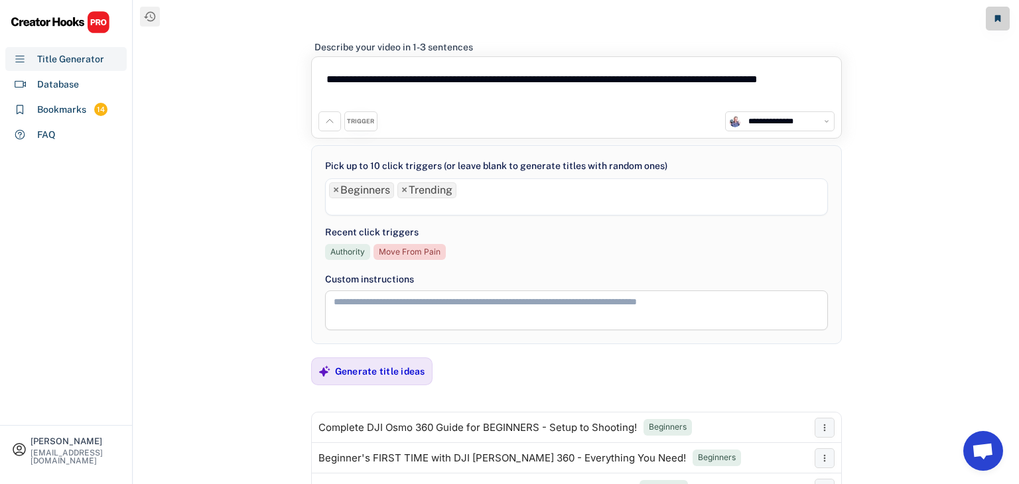
click at [338, 194] on li "× Beginners" at bounding box center [361, 190] width 65 height 16
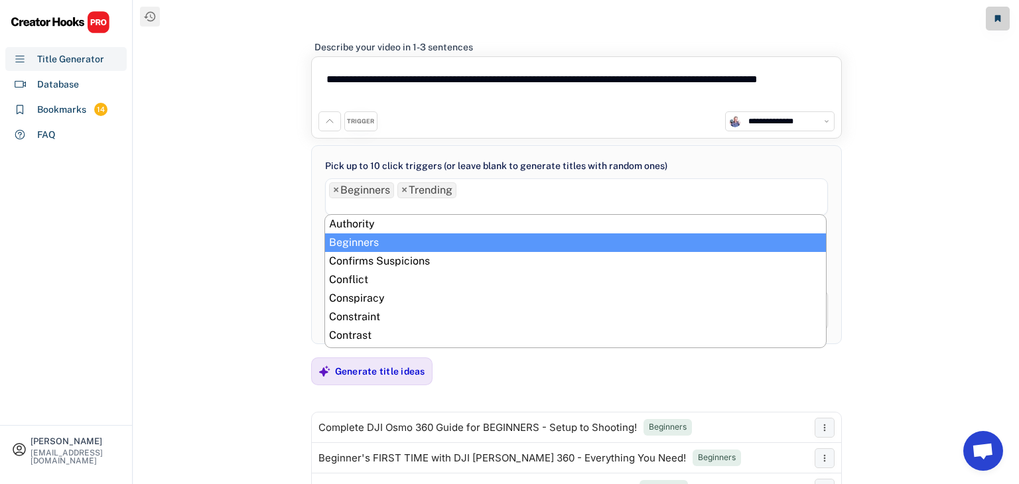
click at [336, 191] on span "×" at bounding box center [336, 190] width 6 height 11
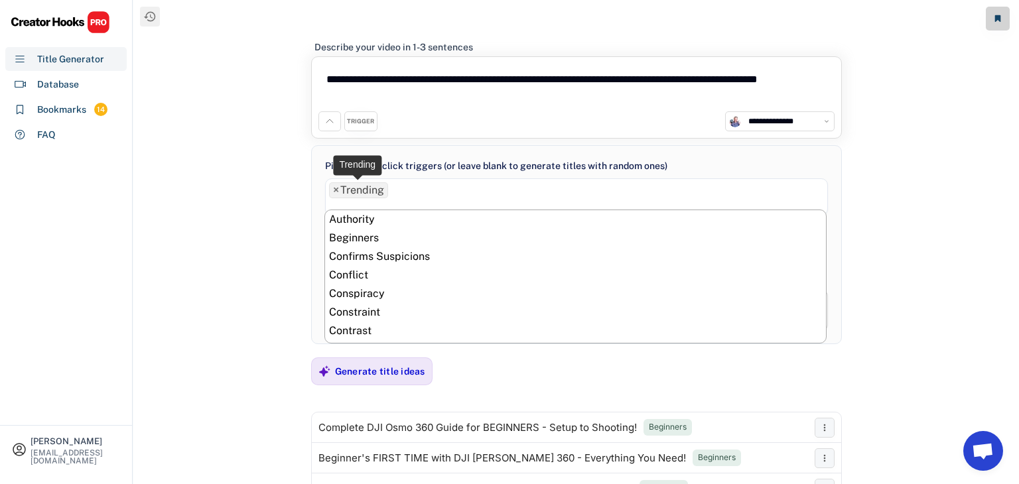
scroll to position [685, 0]
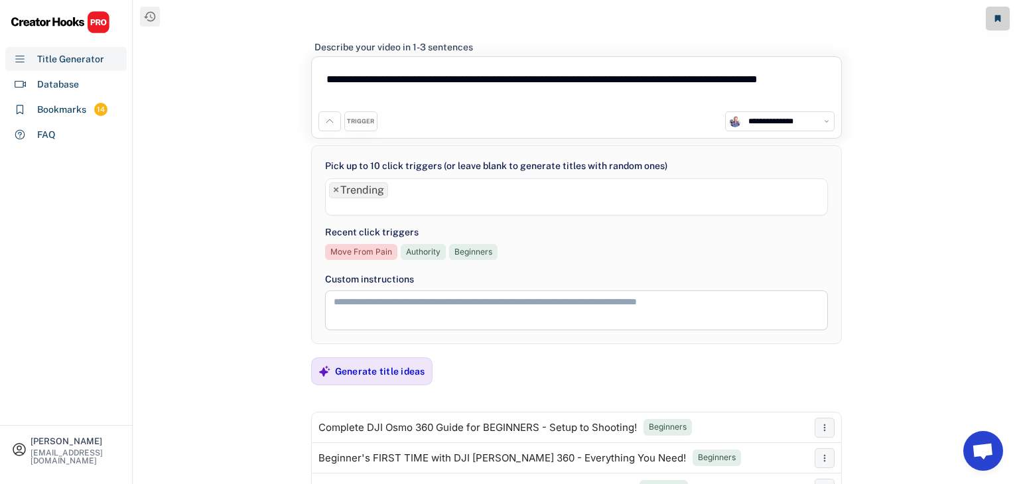
click at [223, 329] on div "**********" at bounding box center [576, 254] width 886 height 509
click at [357, 378] on div "Generate title ideas" at bounding box center [380, 371] width 90 height 27
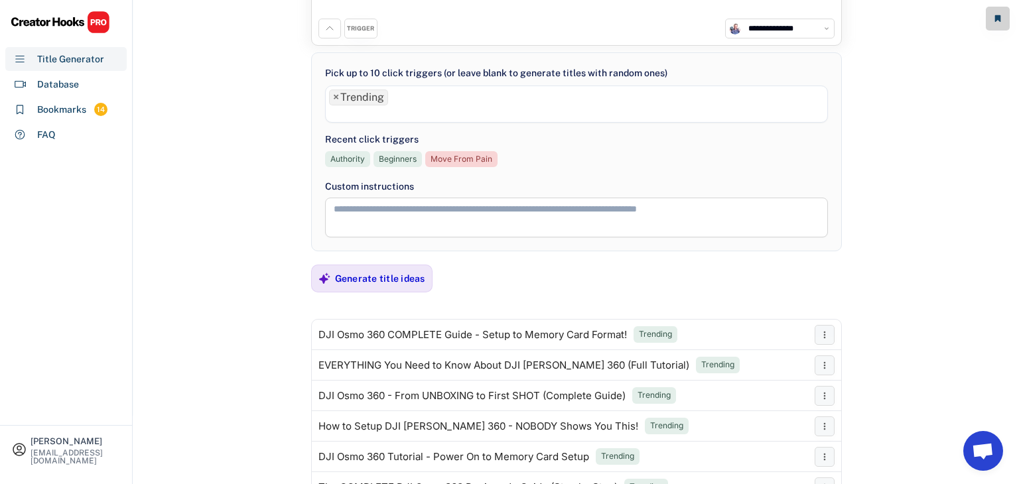
scroll to position [0, 0]
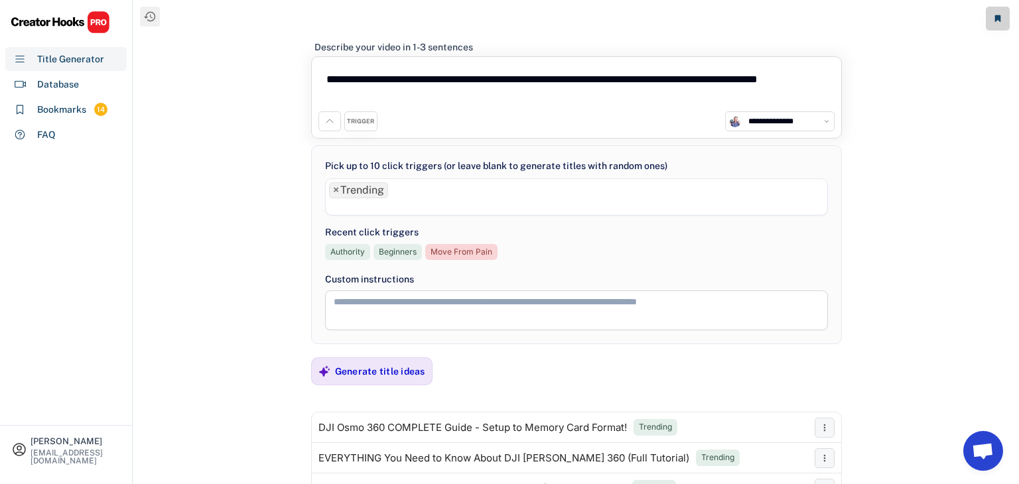
click at [407, 93] on textarea "**********" at bounding box center [576, 88] width 516 height 48
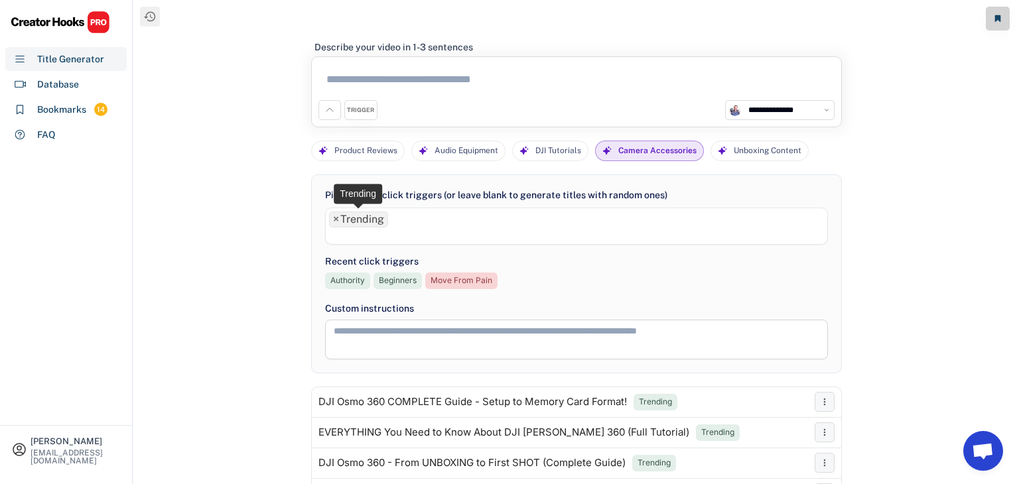
click at [333, 219] on span "×" at bounding box center [336, 219] width 6 height 11
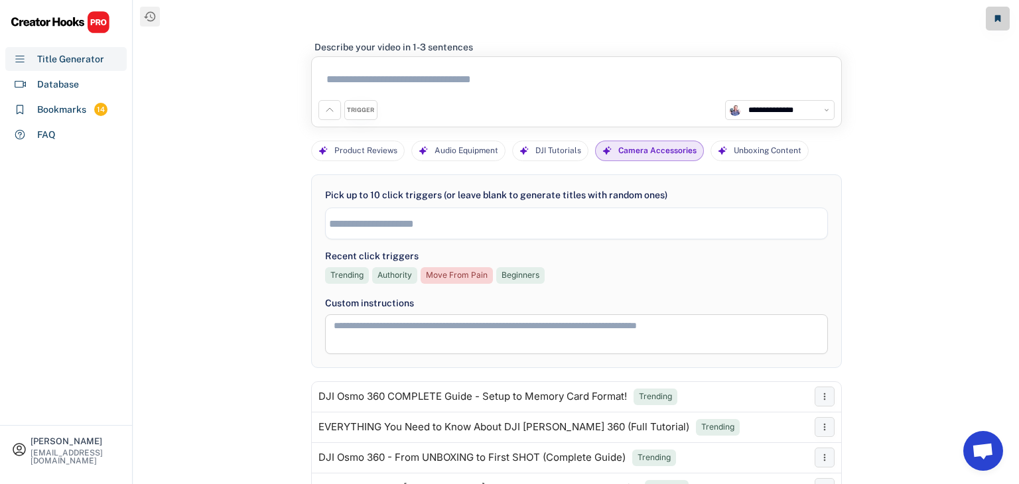
click at [410, 98] on textarea at bounding box center [576, 82] width 516 height 36
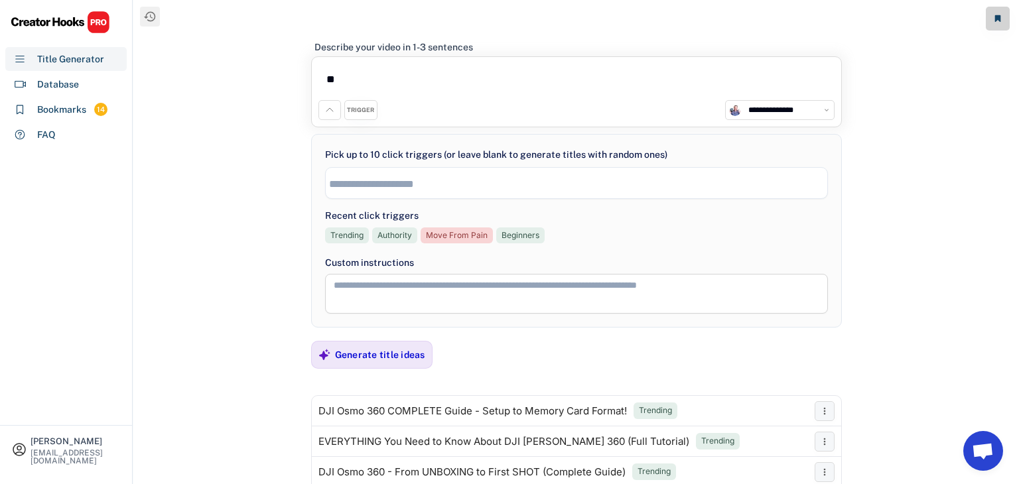
type textarea "*"
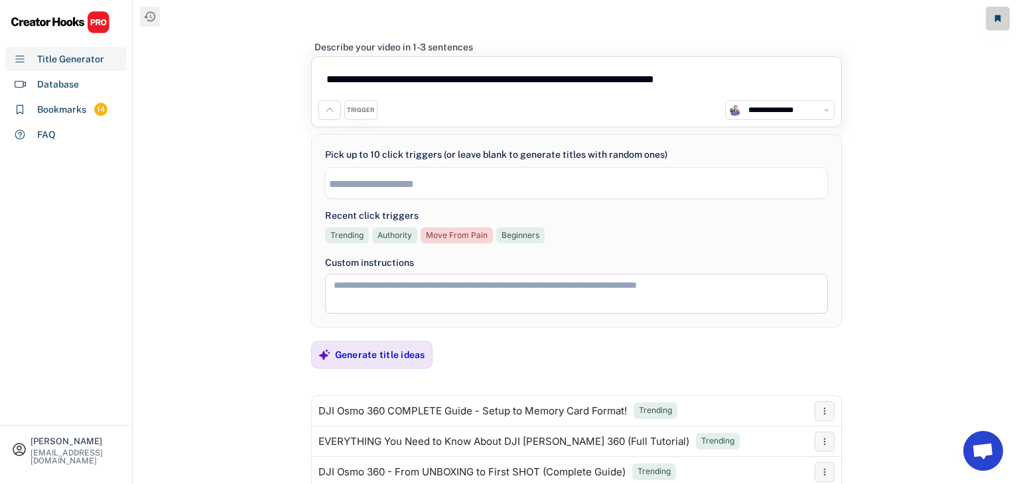
type textarea "**********"
click at [349, 104] on div "TRIGGER" at bounding box center [360, 110] width 33 height 20
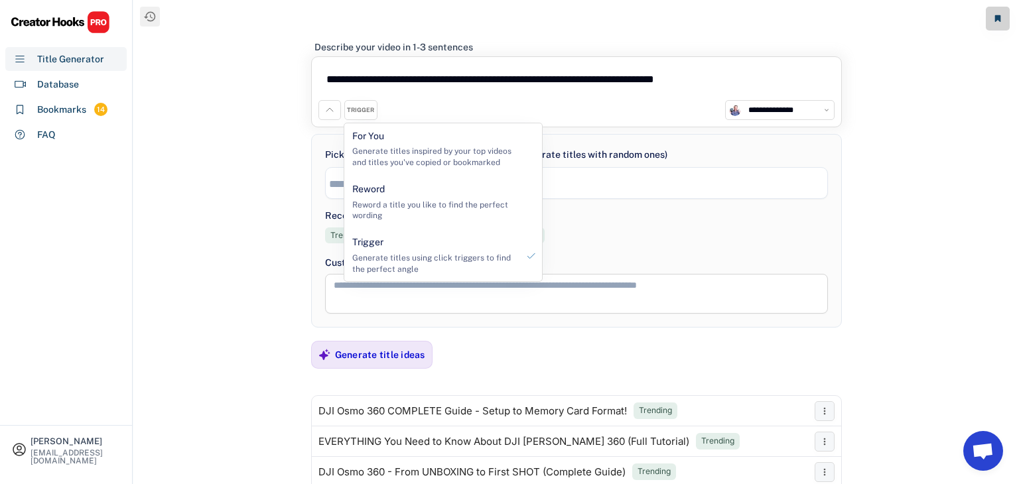
click at [495, 112] on div "**********" at bounding box center [576, 110] width 516 height 20
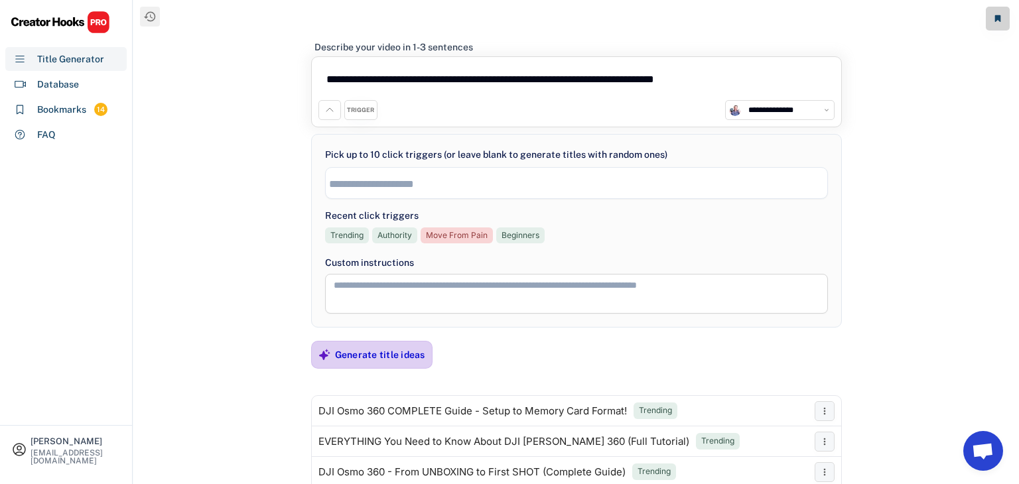
click at [329, 350] on icon at bounding box center [324, 355] width 12 height 12
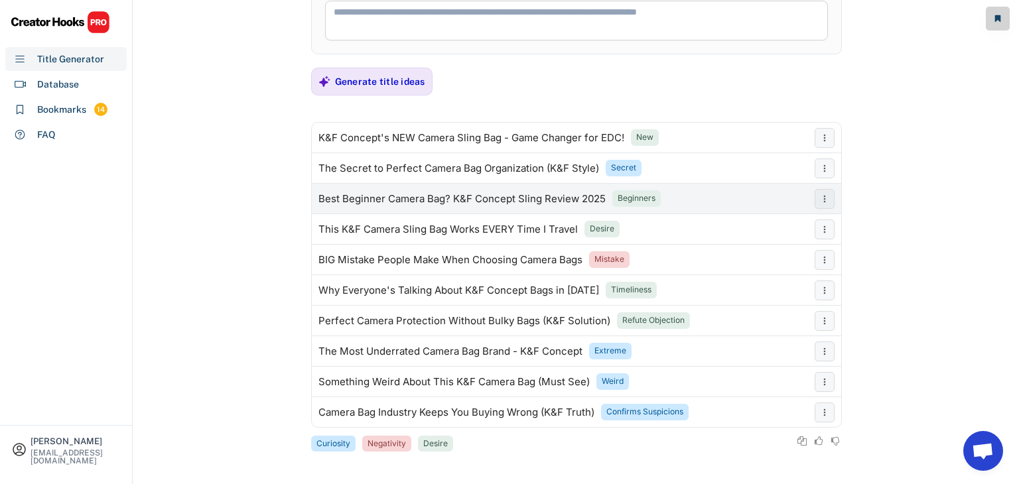
scroll to position [274, 0]
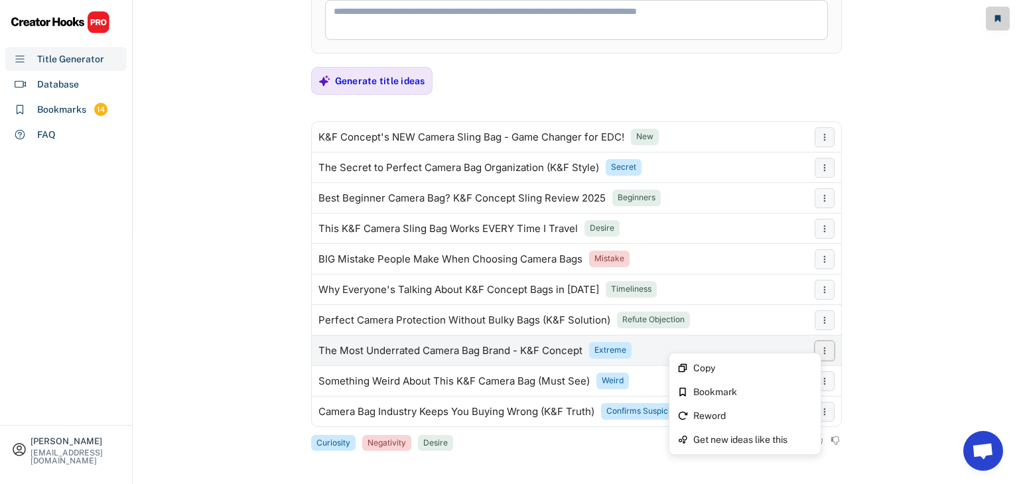
click at [827, 346] on icon at bounding box center [824, 351] width 11 height 11
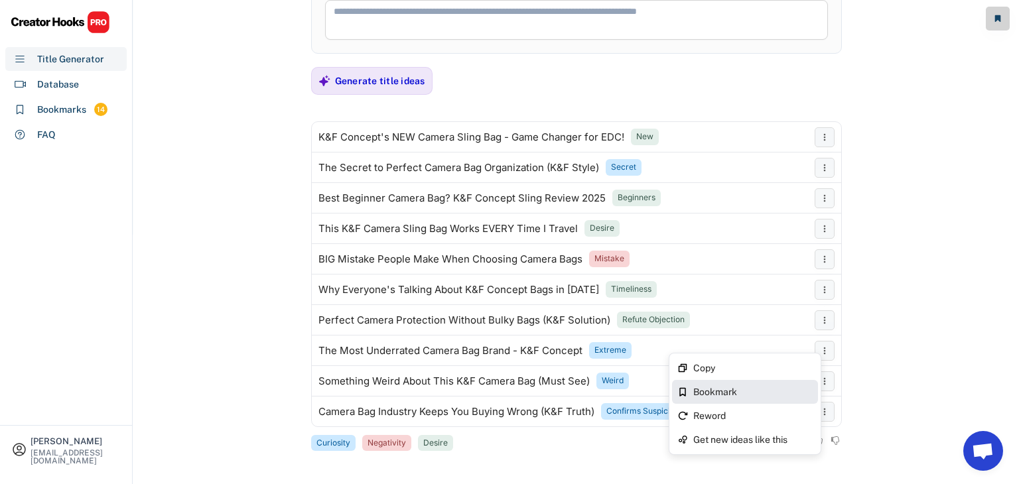
click at [729, 393] on div "Bookmark" at bounding box center [752, 392] width 119 height 9
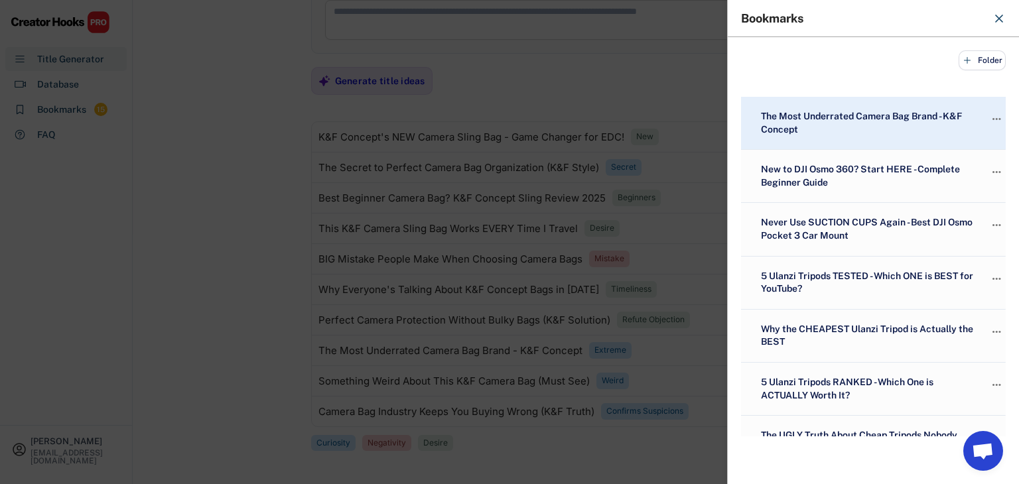
click at [241, 229] on div at bounding box center [509, 242] width 1019 height 484
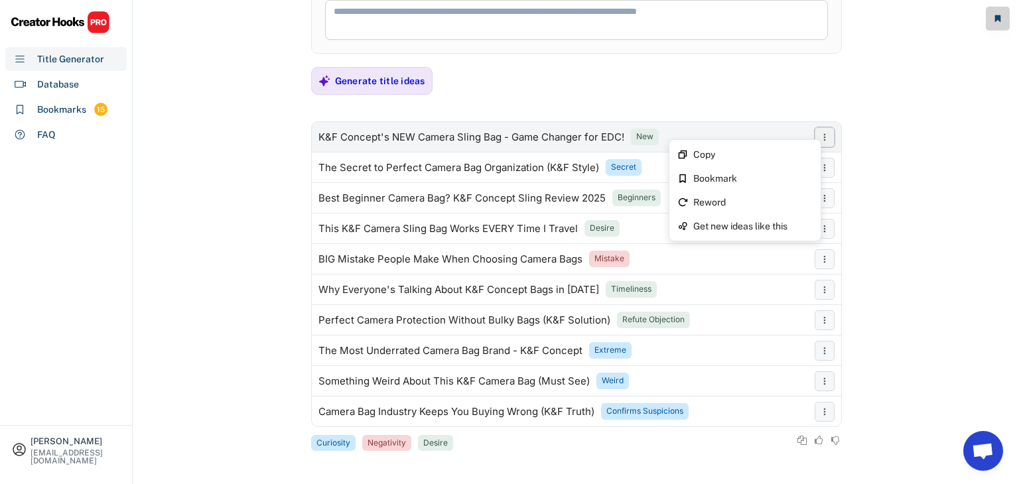
click at [823, 136] on icon at bounding box center [824, 137] width 11 height 11
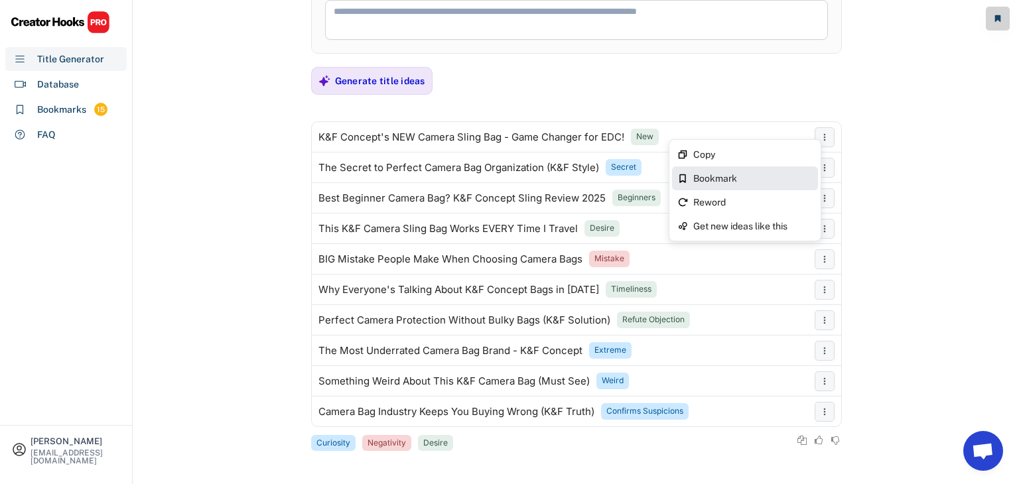
click at [756, 174] on div "Bookmark" at bounding box center [752, 178] width 119 height 9
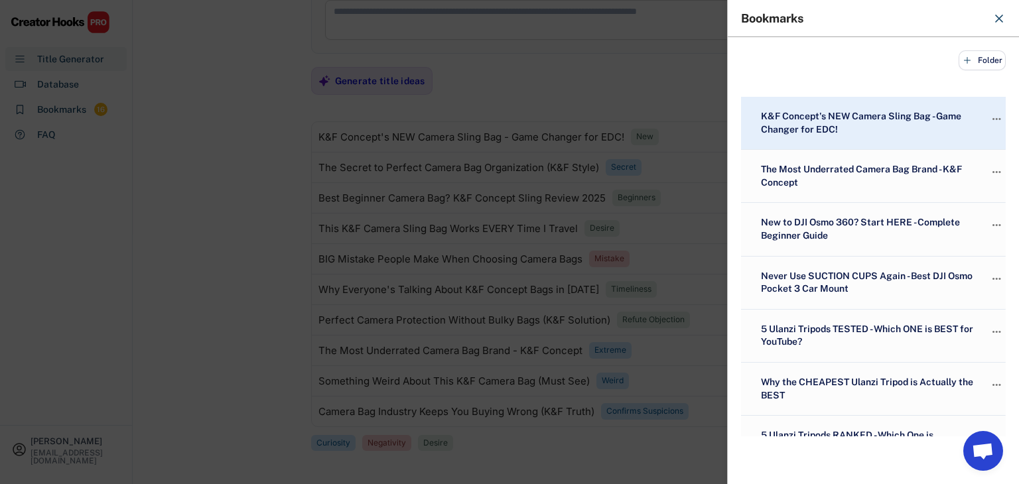
click at [571, 76] on div at bounding box center [509, 242] width 1019 height 484
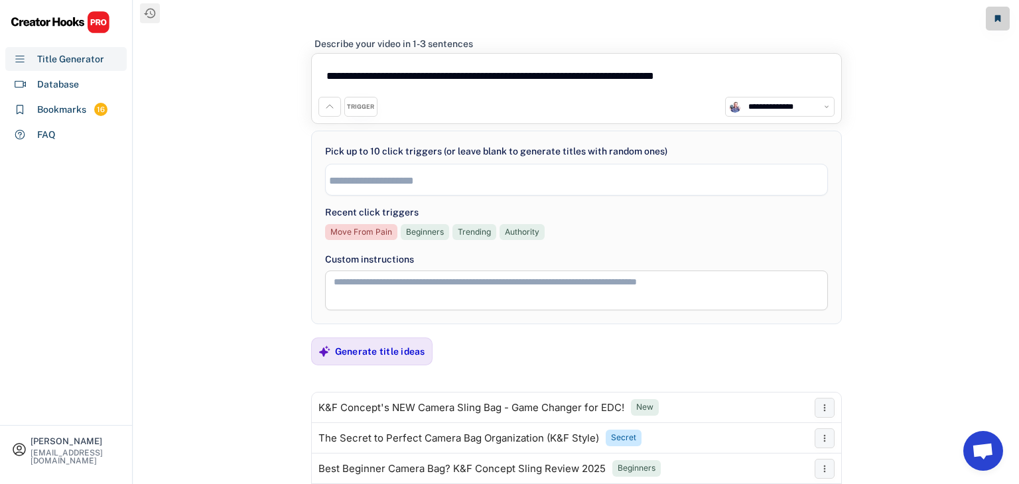
scroll to position [0, 0]
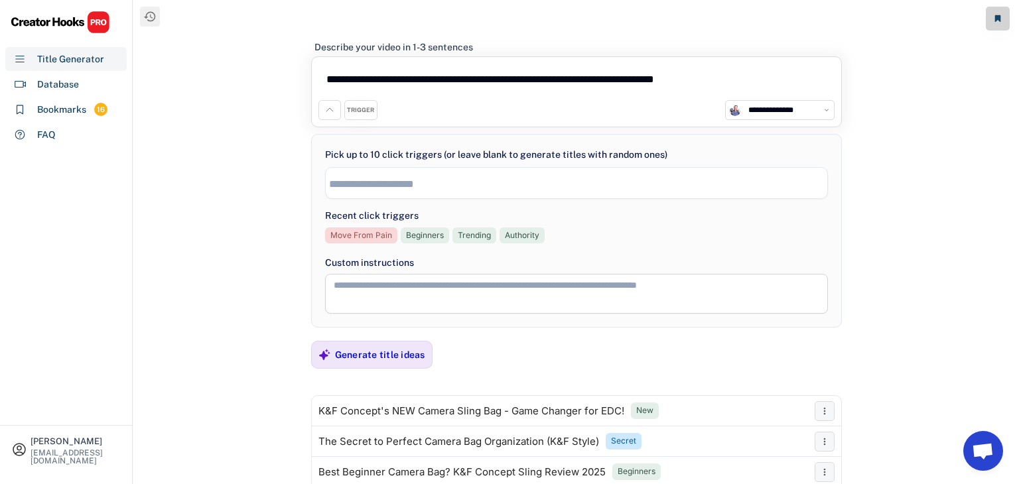
click at [357, 237] on div "Move From Pain" at bounding box center [361, 235] width 62 height 11
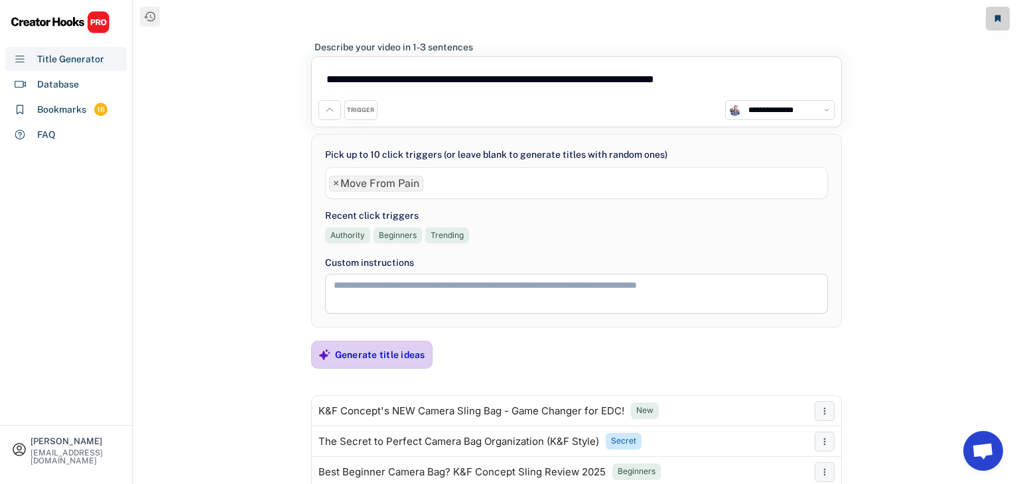
click at [370, 362] on div "Generate title ideas" at bounding box center [380, 355] width 90 height 27
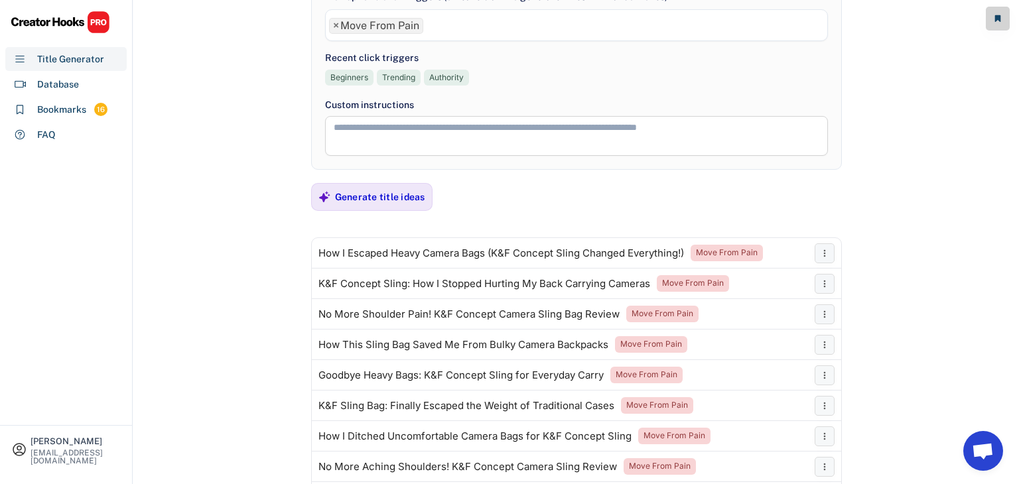
scroll to position [173, 0]
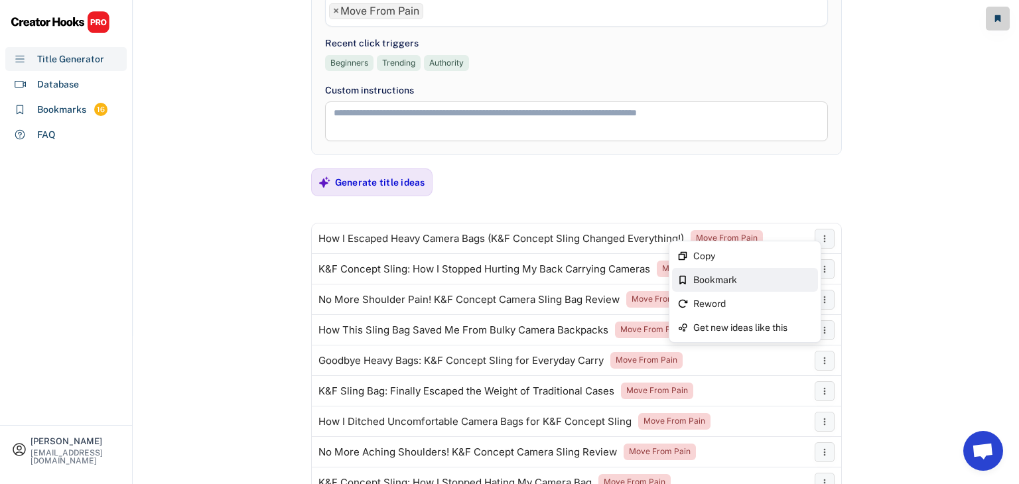
click at [738, 280] on div "Bookmark" at bounding box center [752, 279] width 119 height 9
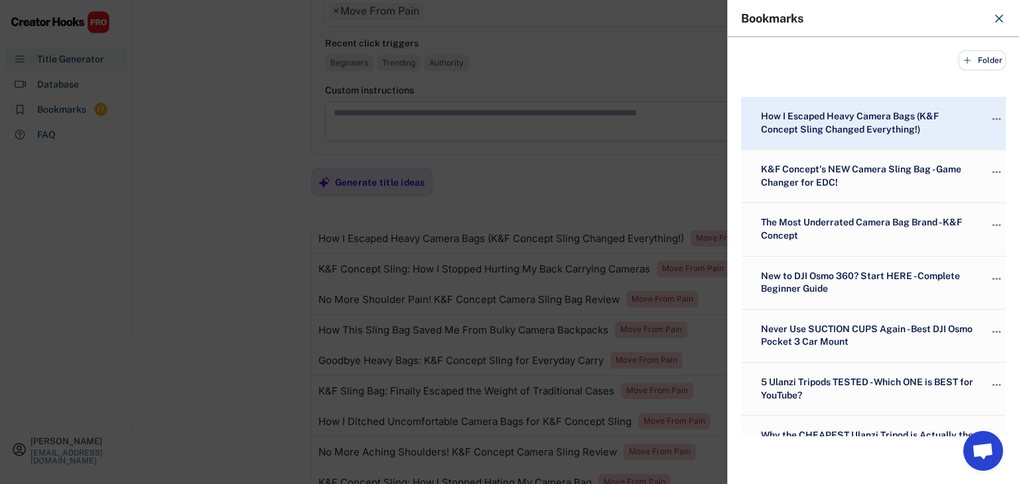
click at [261, 214] on div at bounding box center [509, 242] width 1019 height 484
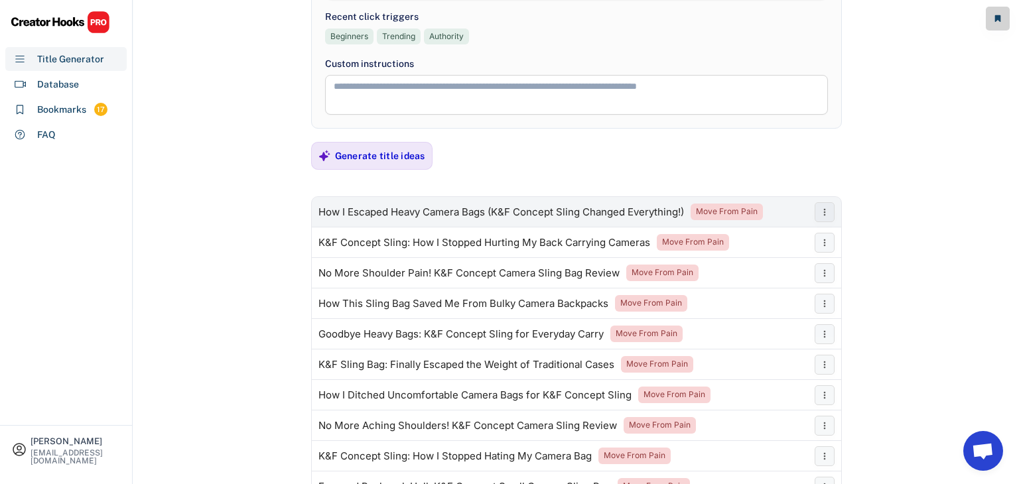
scroll to position [212, 0]
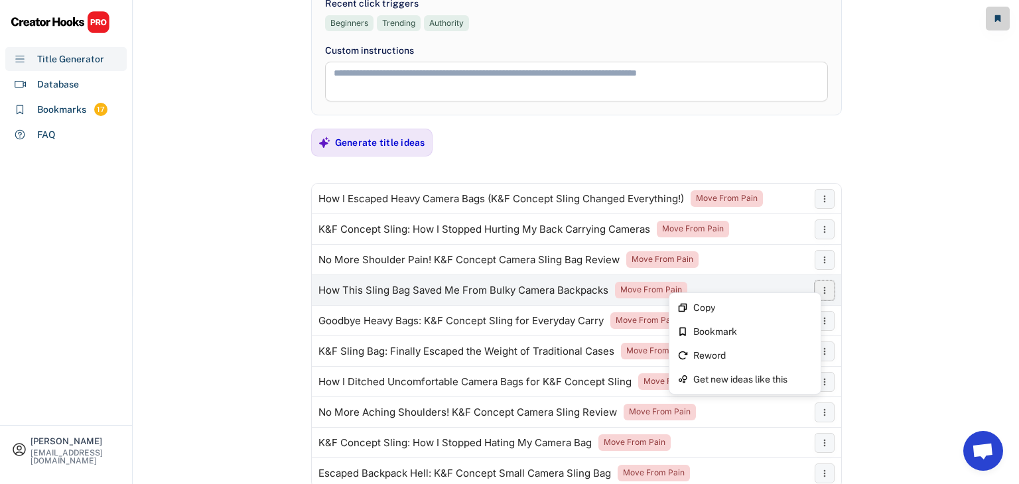
click at [824, 290] on icon at bounding box center [824, 290] width 11 height 11
click at [818, 287] on button at bounding box center [825, 291] width 20 height 20
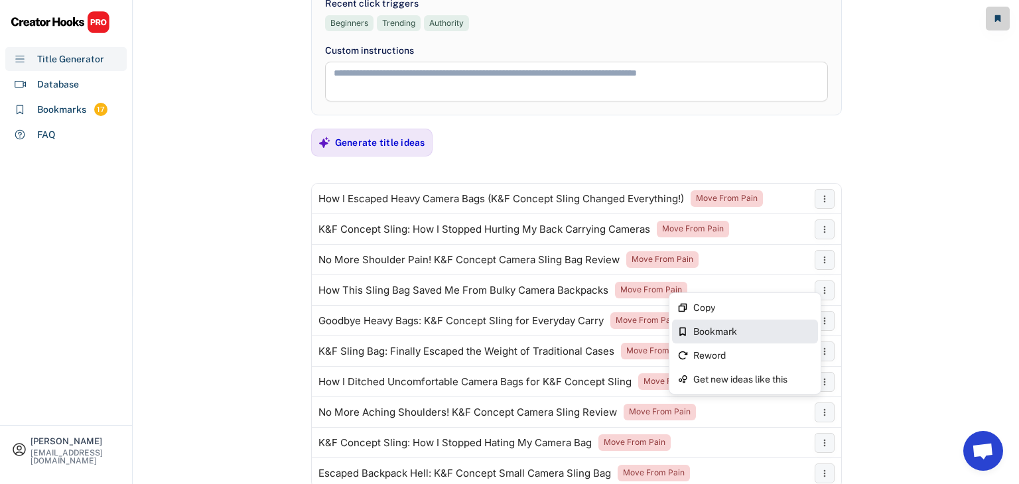
click at [725, 330] on div "Bookmark" at bounding box center [752, 331] width 119 height 9
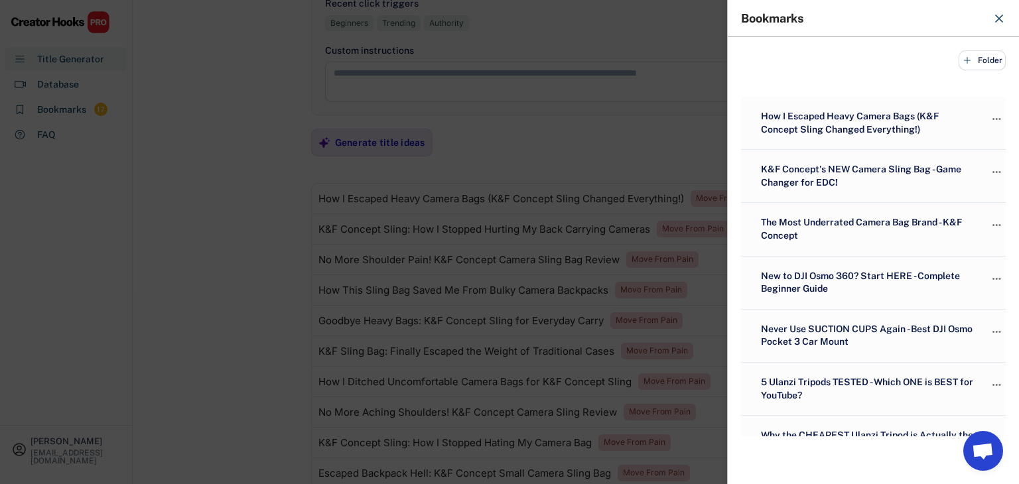
click at [259, 232] on div at bounding box center [509, 242] width 1019 height 484
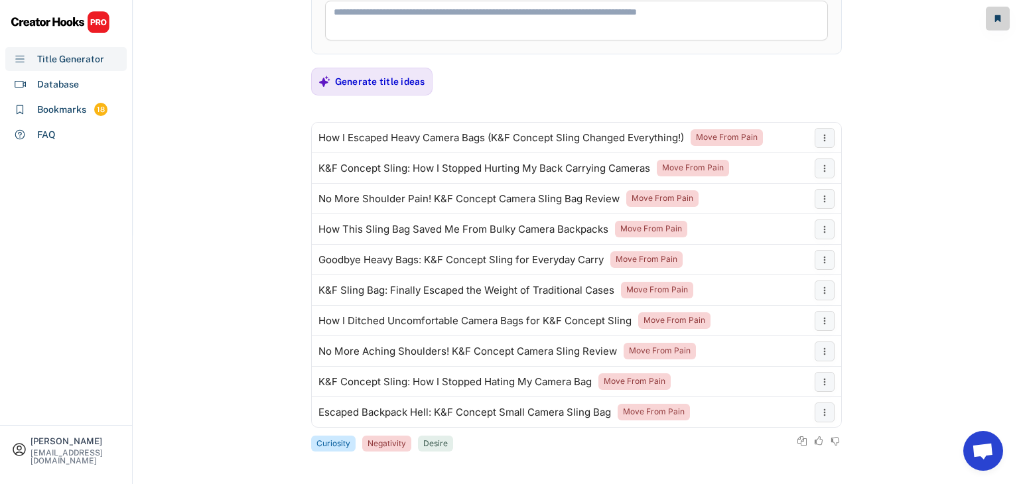
scroll to position [274, 0]
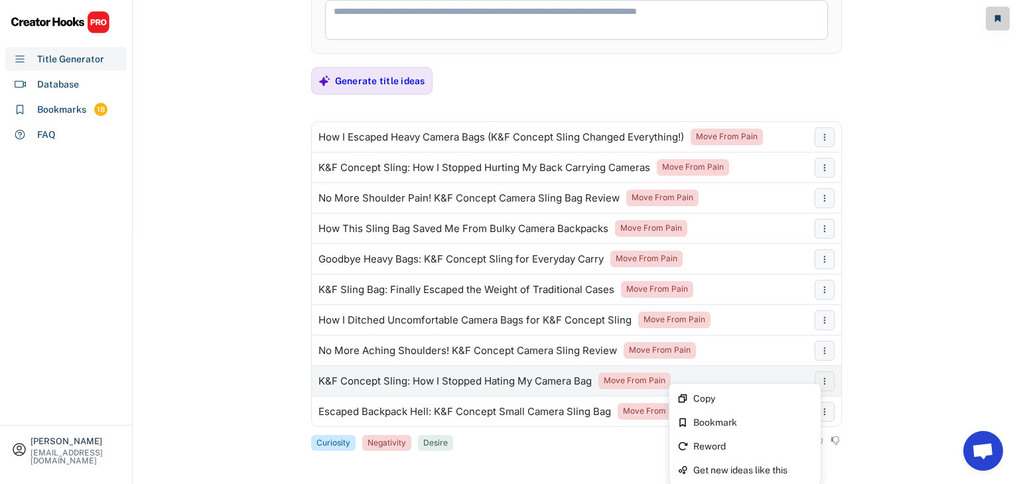
click at [829, 377] on icon at bounding box center [824, 381] width 11 height 11
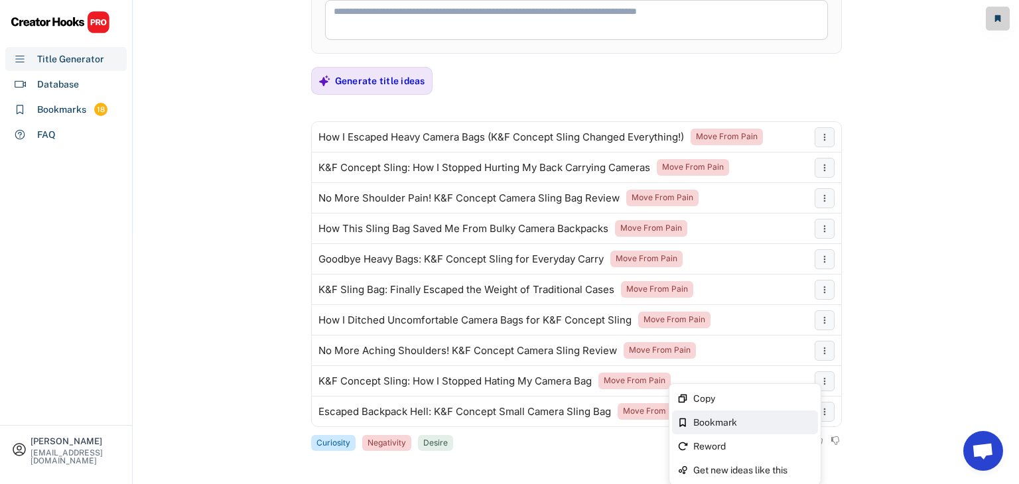
click at [723, 424] on div "Bookmark" at bounding box center [752, 422] width 119 height 9
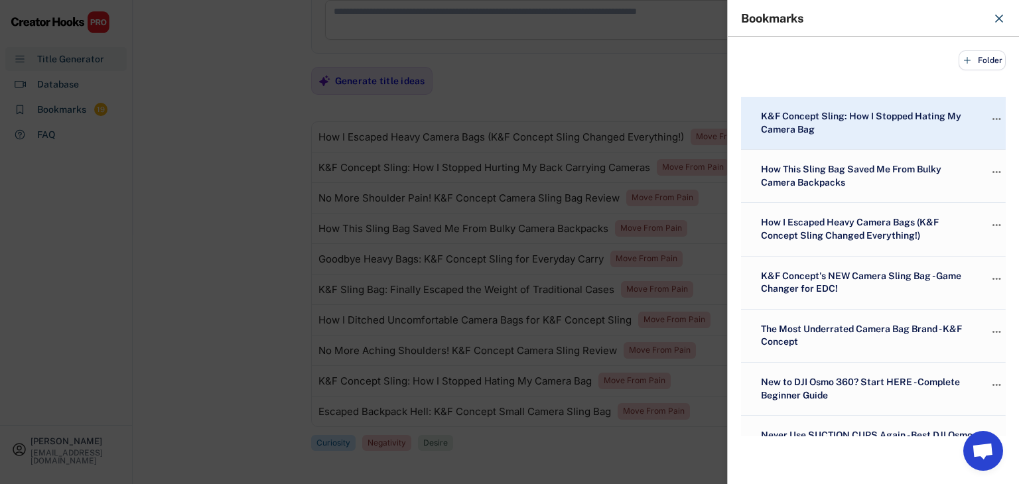
click at [250, 281] on div at bounding box center [509, 242] width 1019 height 484
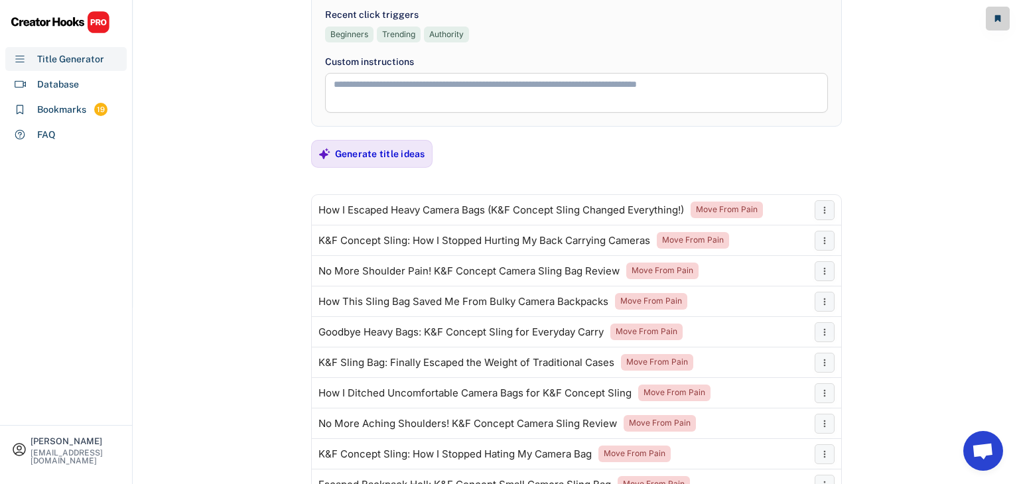
scroll to position [120, 0]
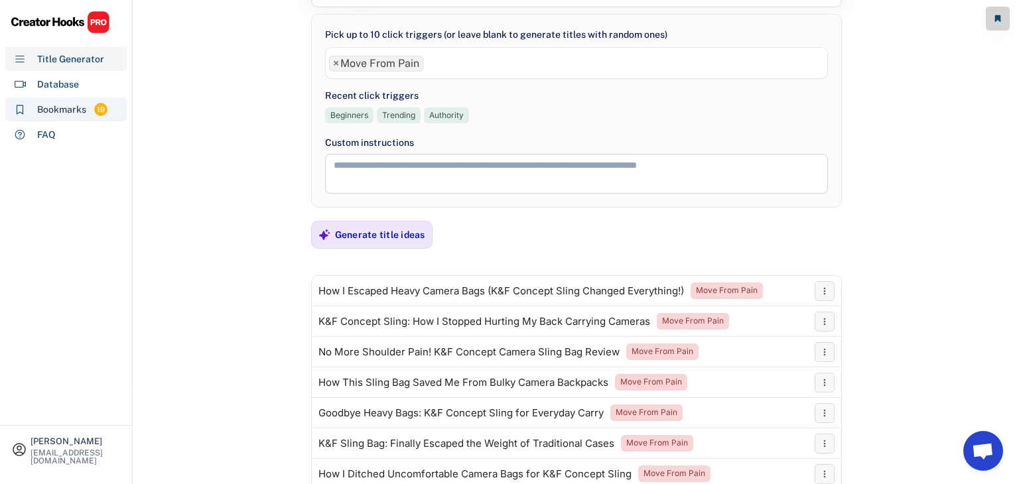
click at [56, 112] on div "Bookmarks" at bounding box center [61, 110] width 49 height 14
select select "******"
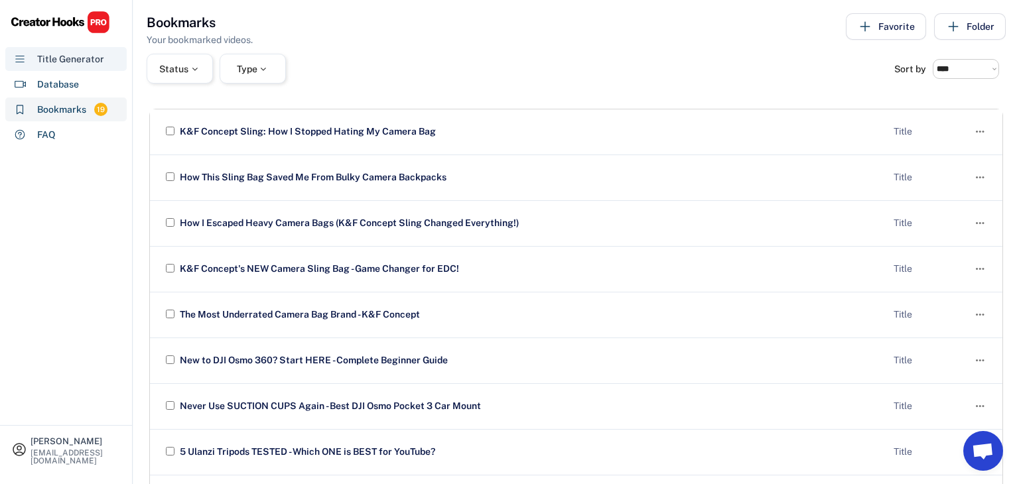
click at [57, 58] on div "Title Generator" at bounding box center [70, 59] width 67 height 14
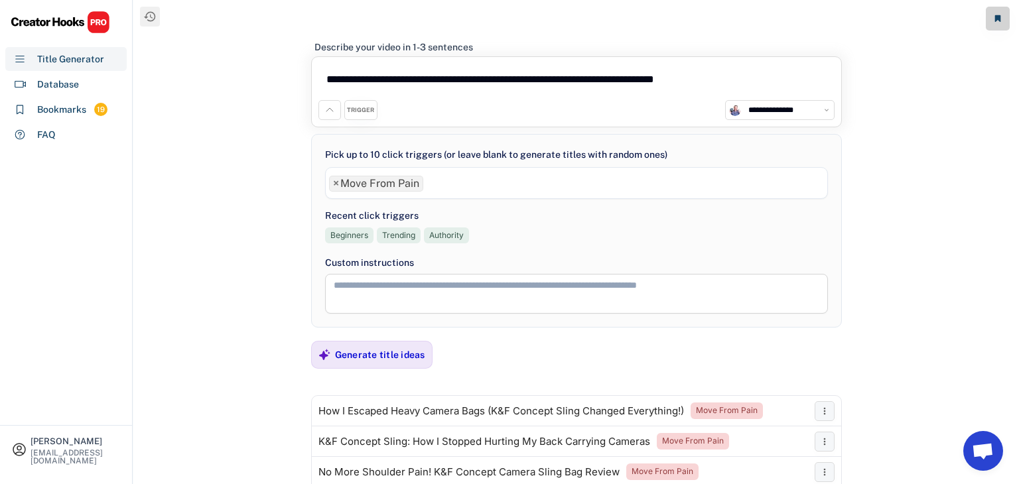
click at [433, 72] on textarea "**********" at bounding box center [576, 82] width 516 height 36
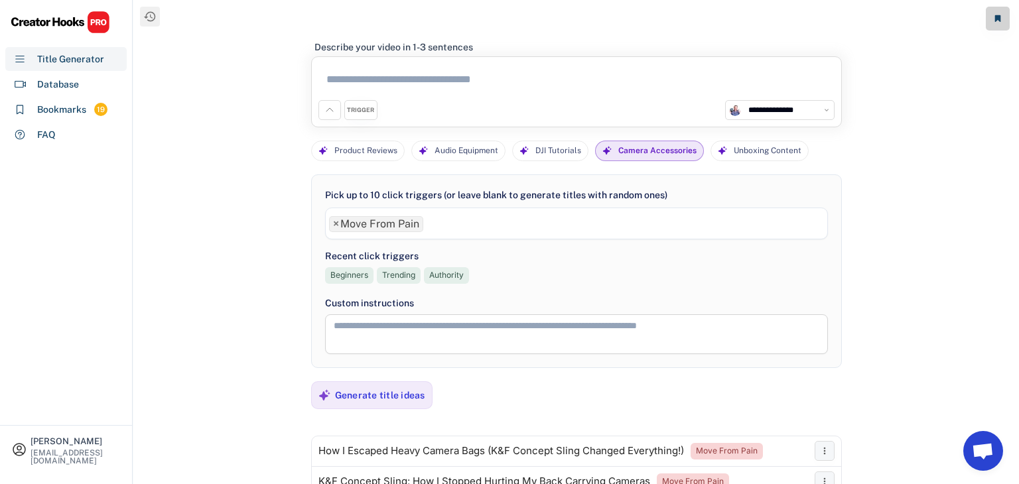
paste textarea "**********"
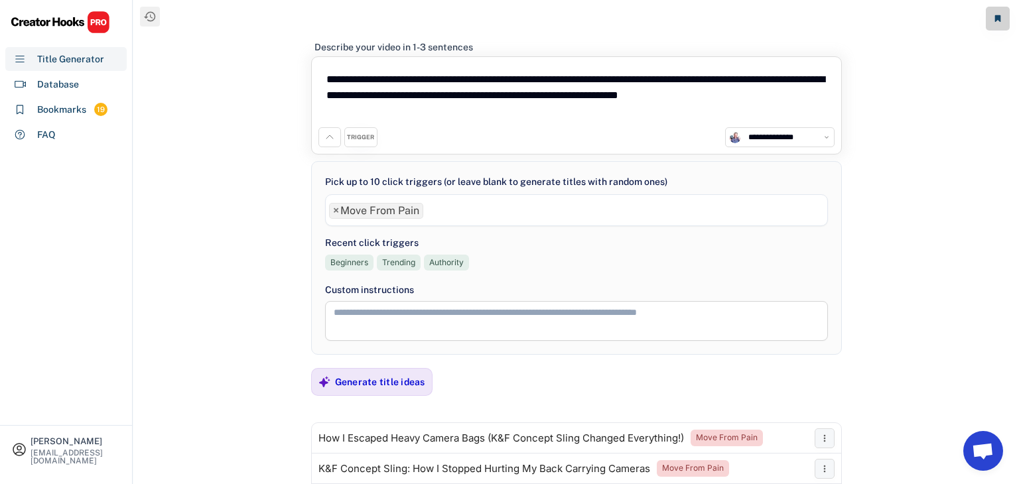
click at [338, 208] on li "× Move From Pain" at bounding box center [376, 211] width 94 height 16
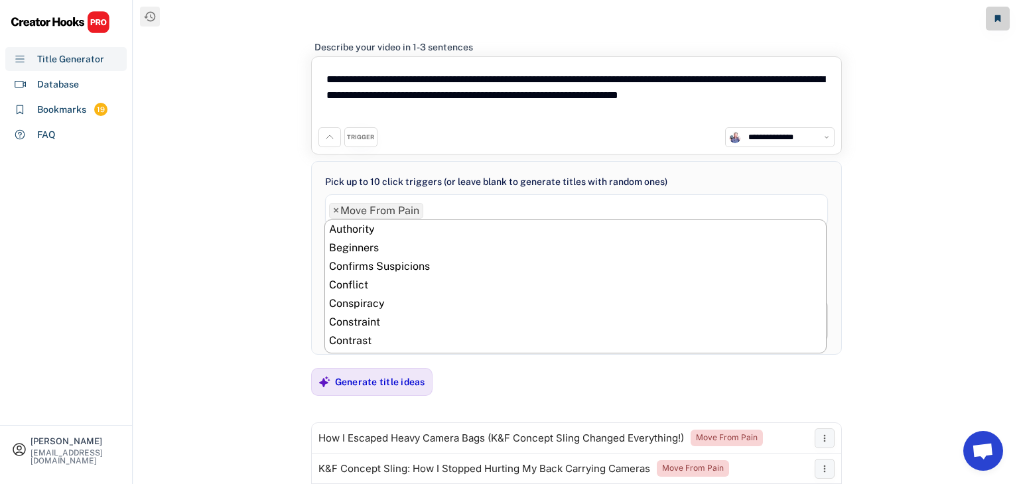
scroll to position [353, 0]
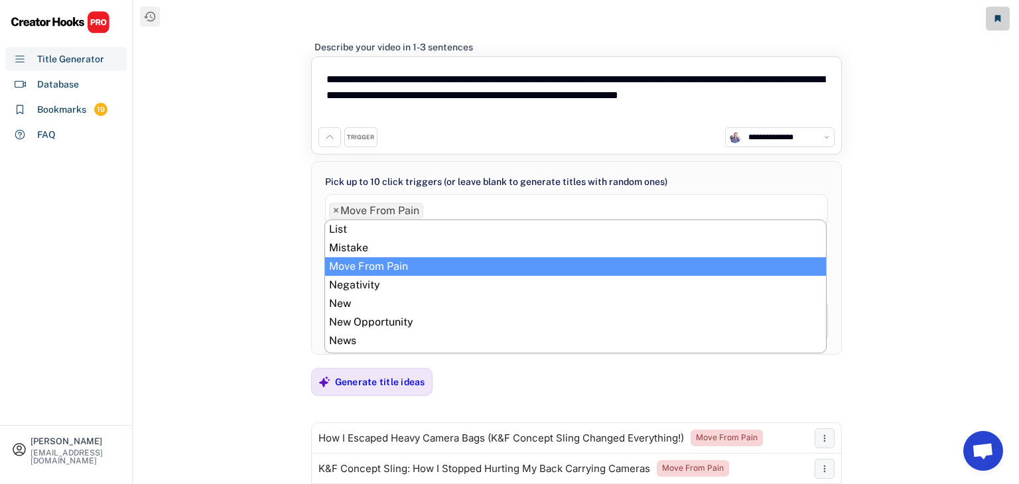
click at [330, 209] on li "× Move From Pain" at bounding box center [376, 211] width 94 height 16
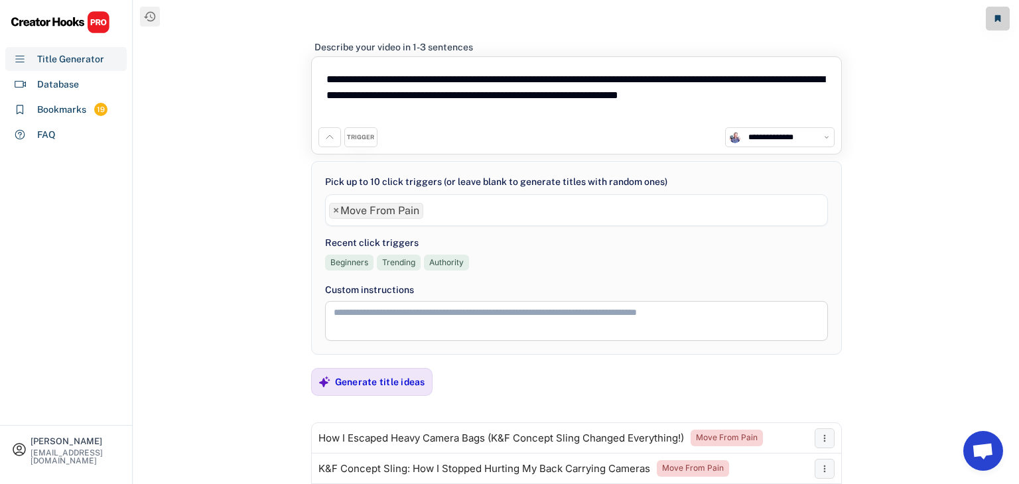
click at [329, 212] on li "× Move From Pain" at bounding box center [376, 211] width 94 height 16
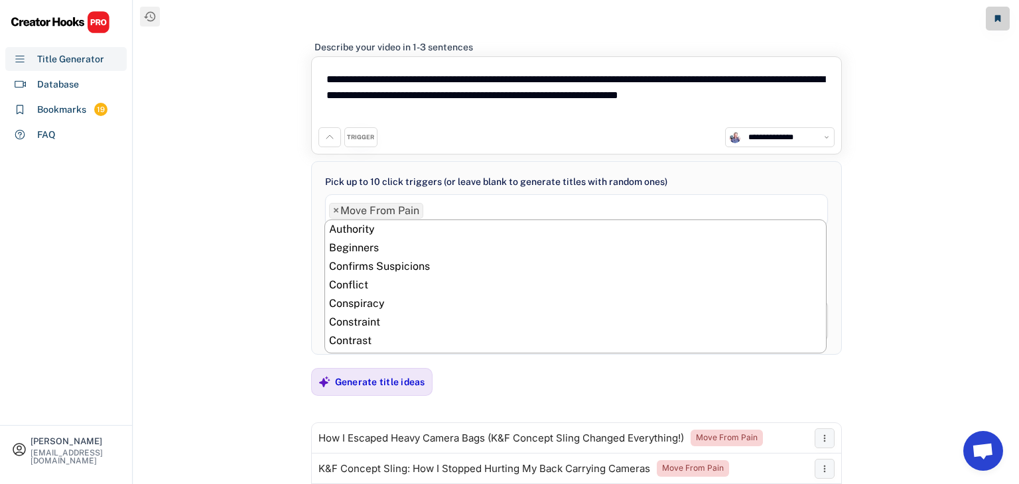
scroll to position [372, 0]
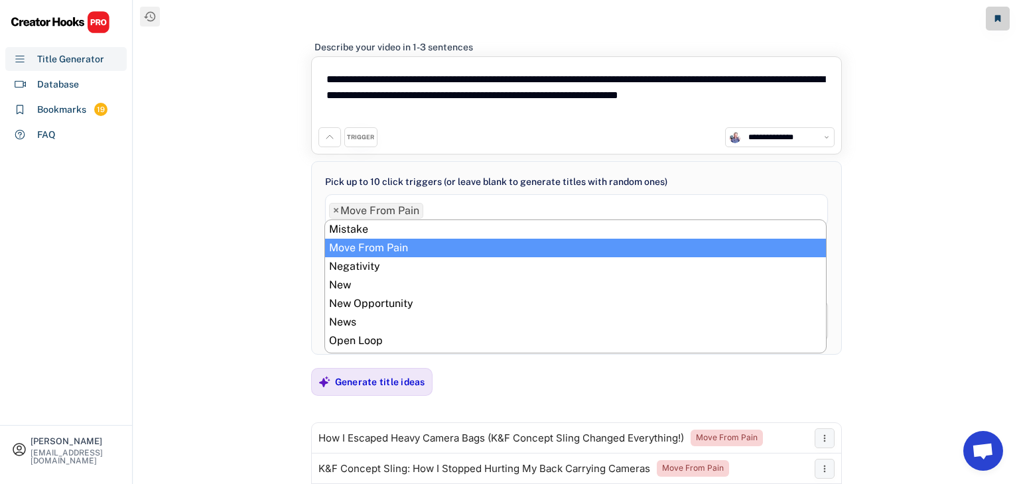
click at [336, 212] on span "×" at bounding box center [336, 211] width 6 height 11
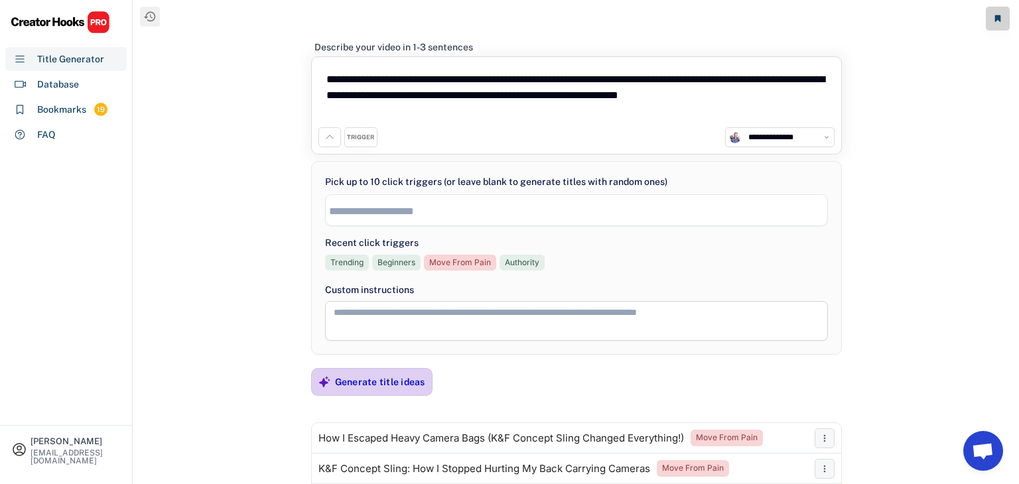
click at [368, 378] on div "Generate title ideas" at bounding box center [380, 382] width 90 height 12
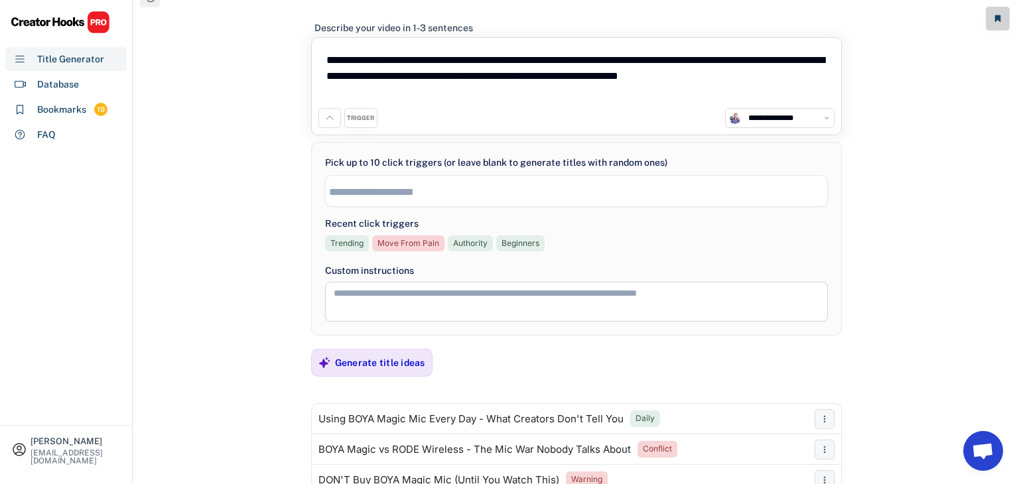
scroll to position [0, 0]
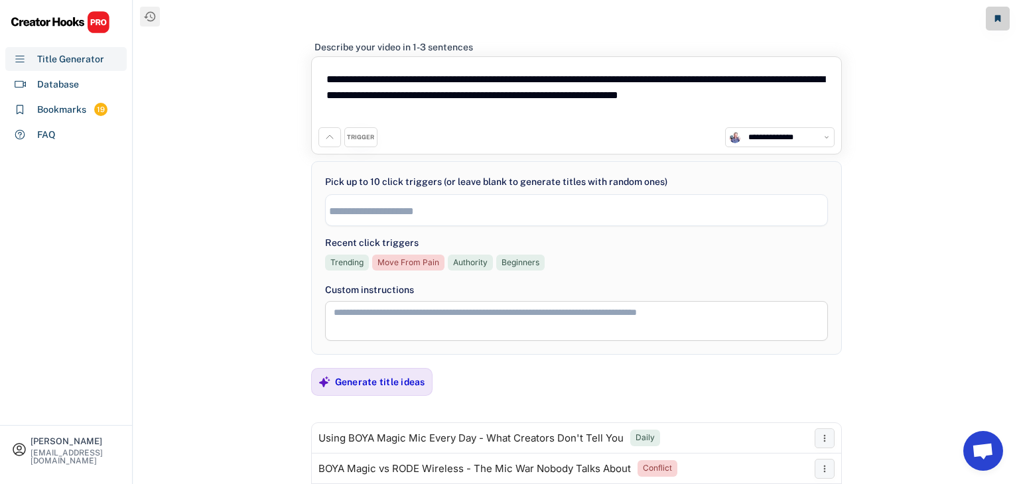
click at [388, 224] on div "**********" at bounding box center [576, 210] width 503 height 32
click at [462, 111] on textarea "**********" at bounding box center [576, 96] width 516 height 64
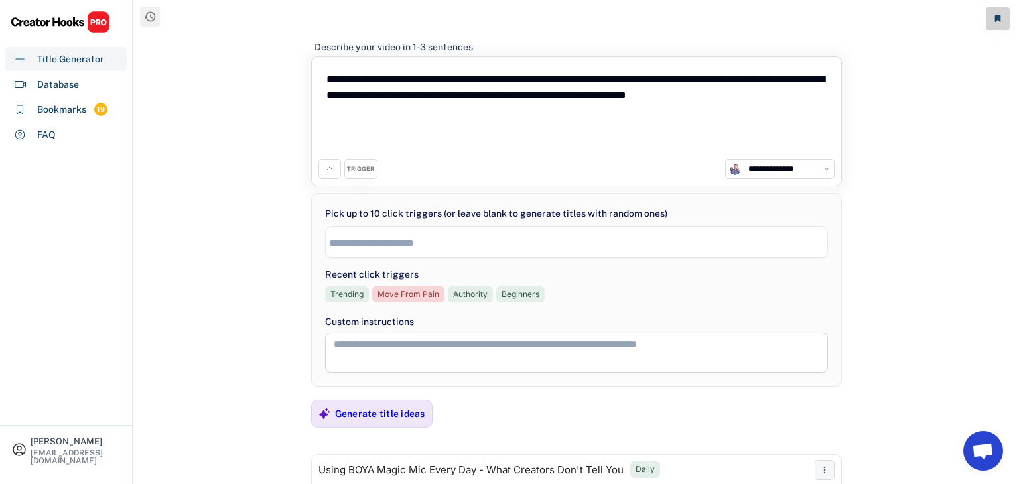
paste textarea "**********"
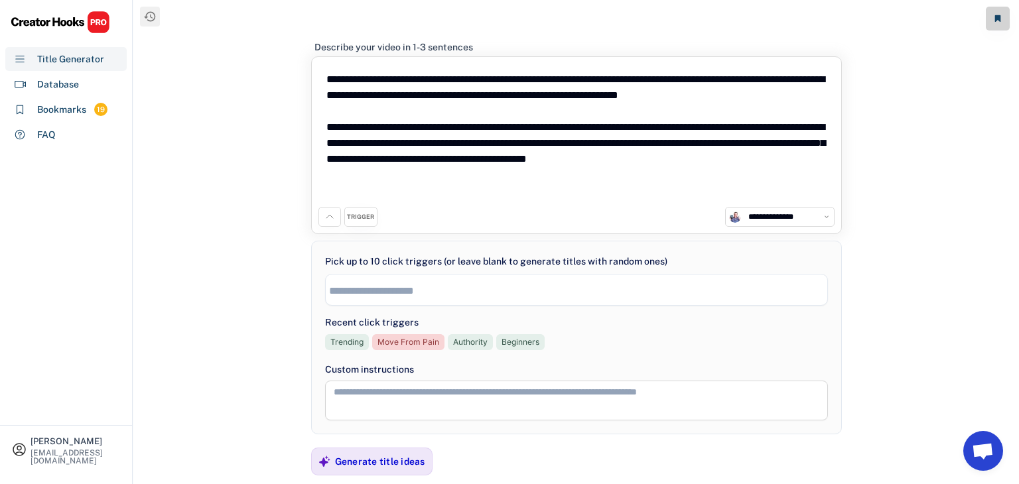
drag, startPoint x: 806, startPoint y: 143, endPoint x: 702, endPoint y: 141, distance: 104.2
click at [702, 141] on textarea "**********" at bounding box center [576, 135] width 516 height 143
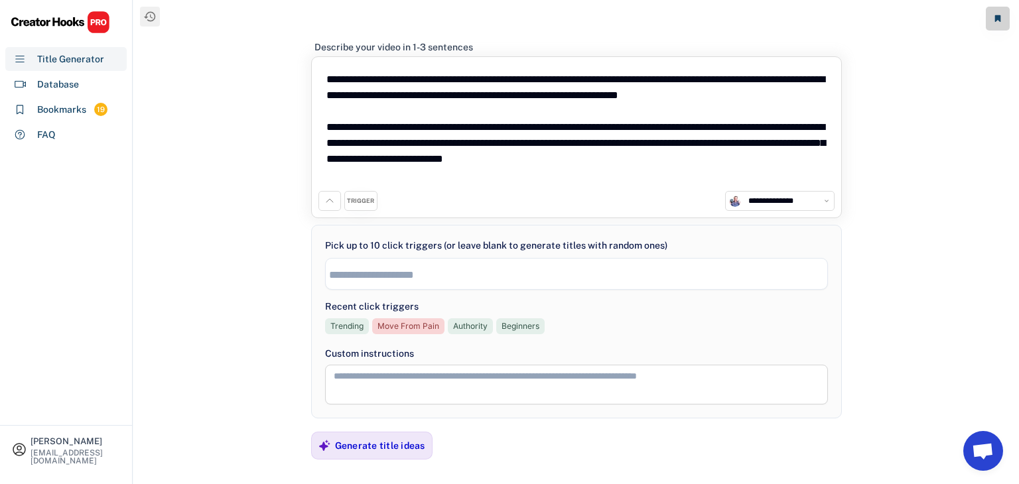
drag, startPoint x: 462, startPoint y: 121, endPoint x: 279, endPoint y: 81, distance: 187.4
click at [279, 81] on div "**********" at bounding box center [576, 254] width 886 height 509
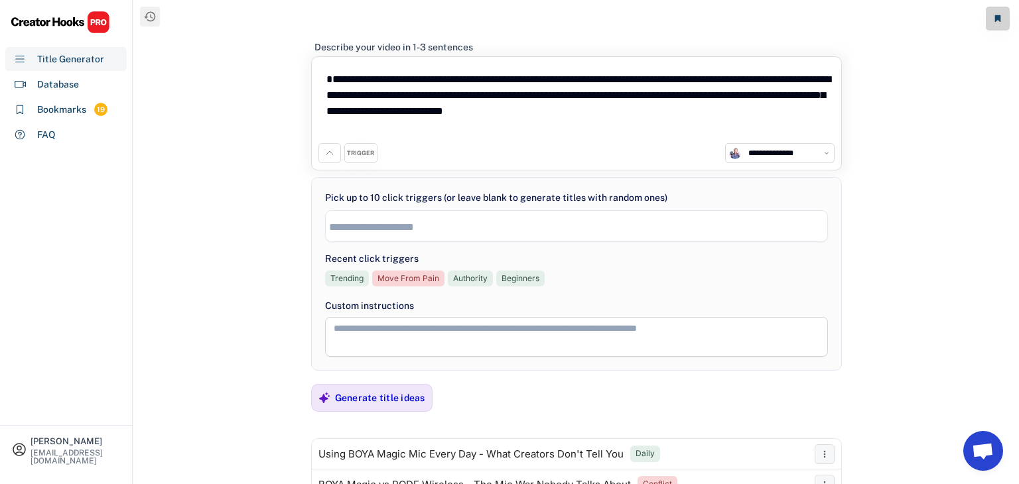
click at [331, 96] on textarea "**********" at bounding box center [576, 104] width 516 height 80
click at [326, 97] on textarea "**********" at bounding box center [576, 104] width 516 height 80
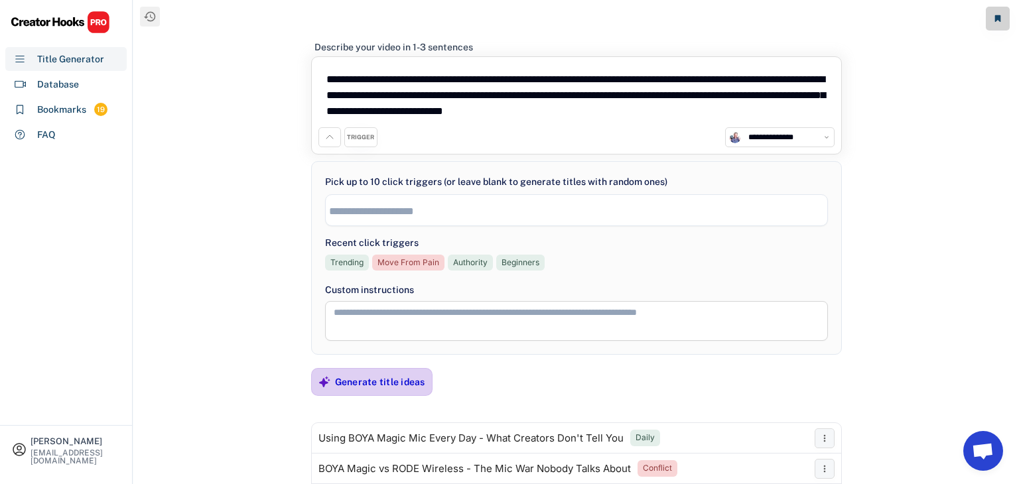
type textarea "**********"
click at [380, 378] on div "Generate title ideas" at bounding box center [380, 382] width 90 height 12
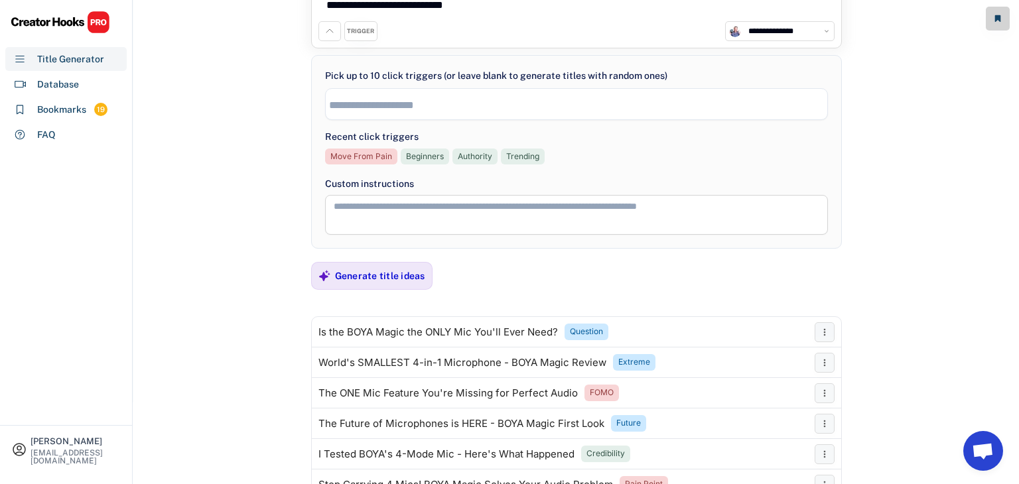
scroll to position [107, 0]
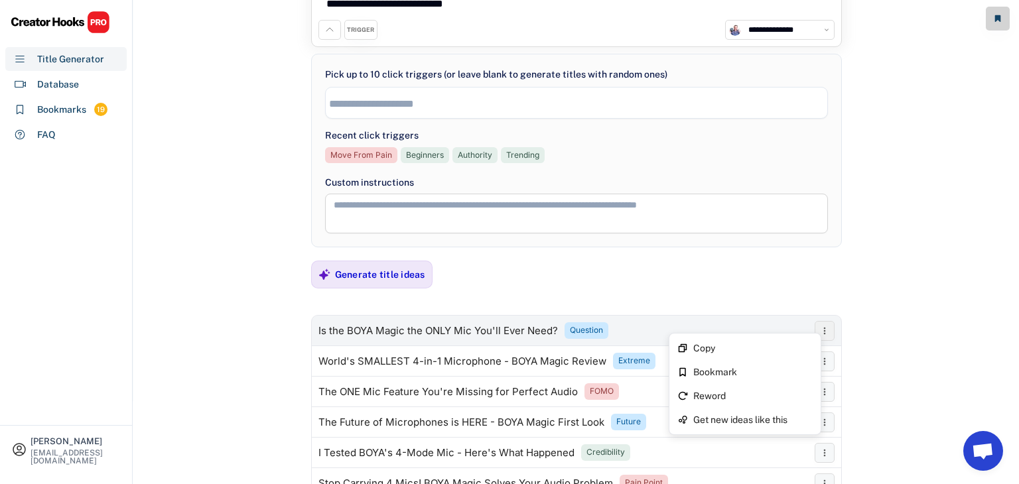
click at [827, 333] on icon at bounding box center [824, 331] width 11 height 11
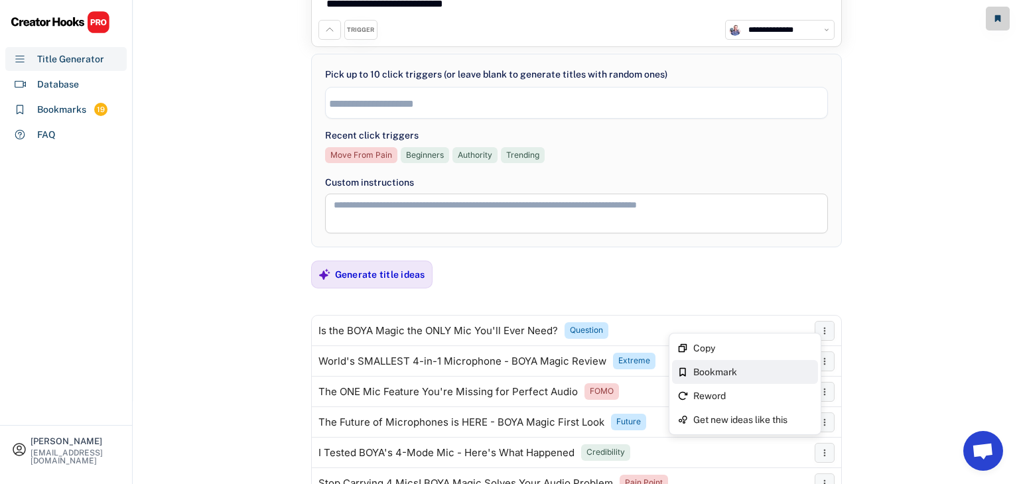
click at [736, 368] on div "Bookmark" at bounding box center [752, 372] width 119 height 9
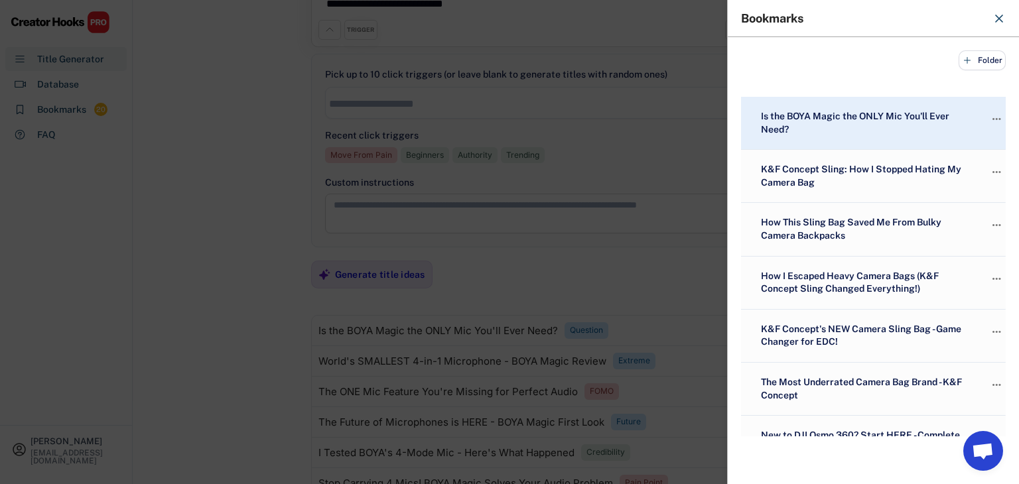
click at [219, 336] on div at bounding box center [509, 242] width 1019 height 484
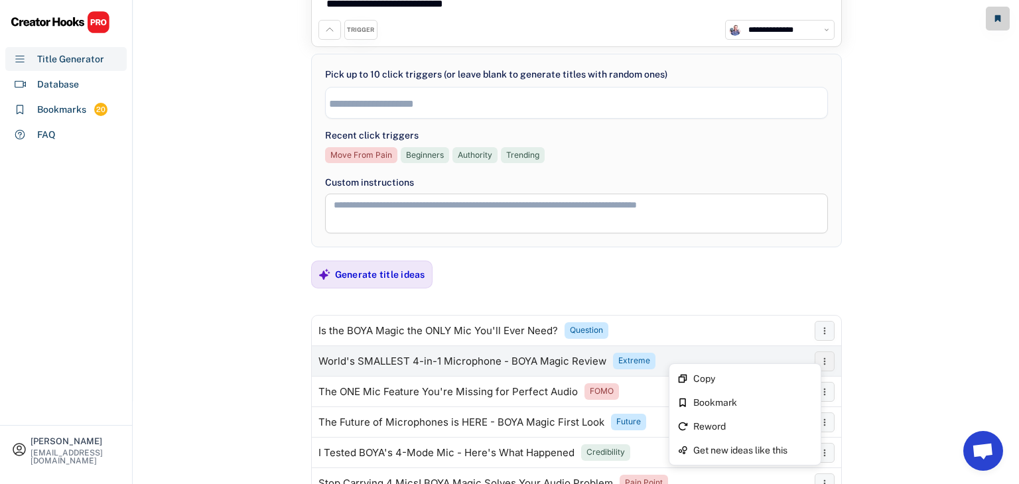
click at [829, 364] on icon at bounding box center [824, 361] width 11 height 11
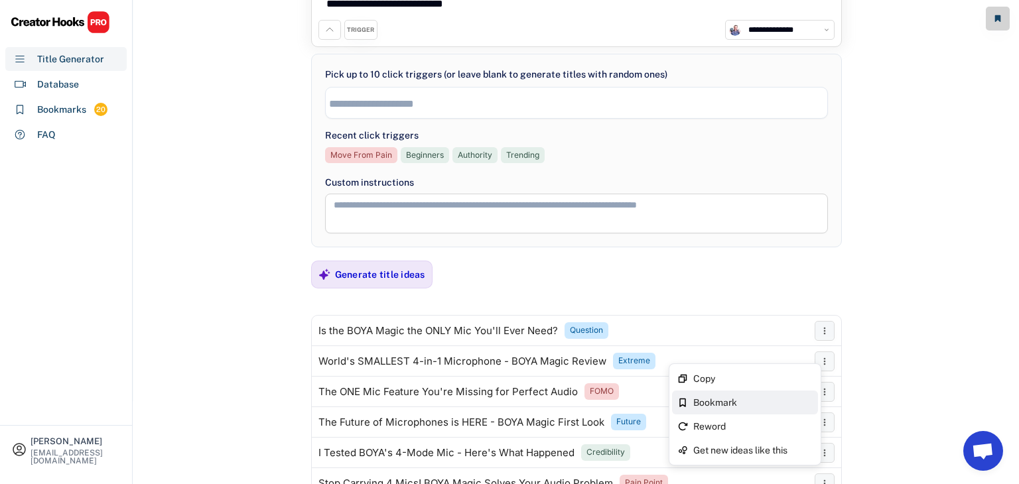
click at [732, 399] on div "Bookmark" at bounding box center [752, 402] width 119 height 9
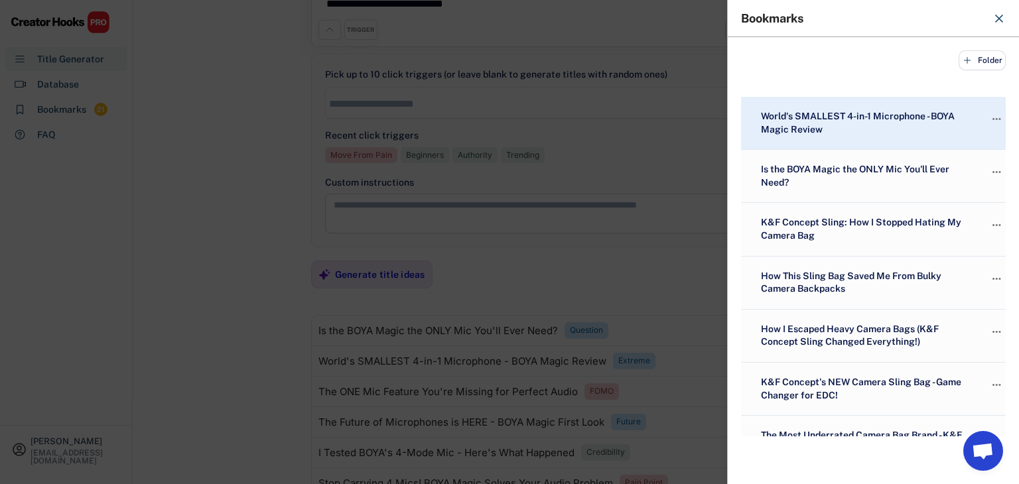
click at [227, 345] on div at bounding box center [509, 242] width 1019 height 484
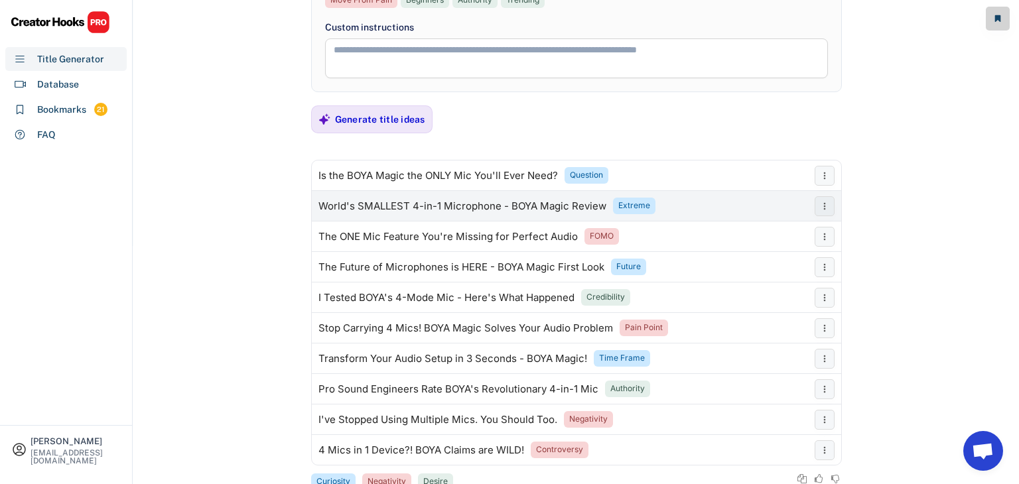
scroll to position [270, 0]
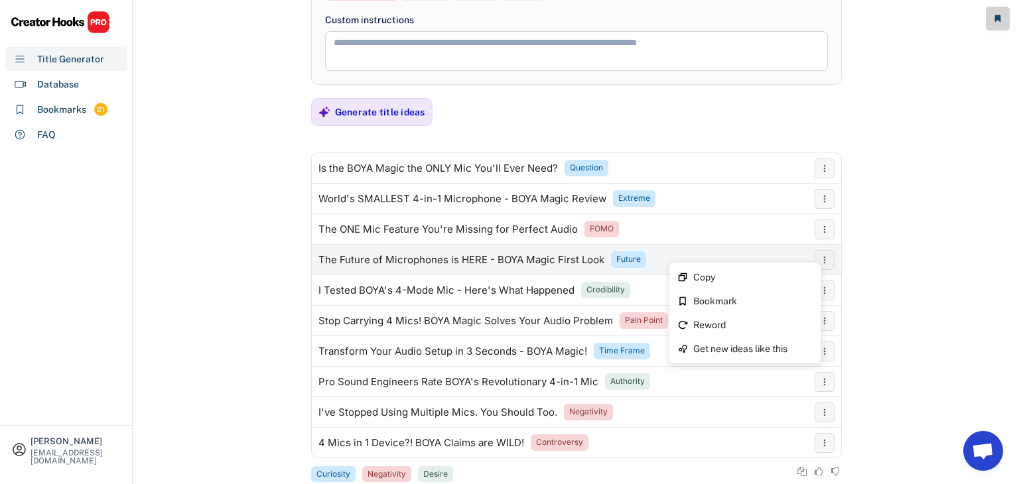
click at [821, 259] on icon at bounding box center [824, 260] width 11 height 11
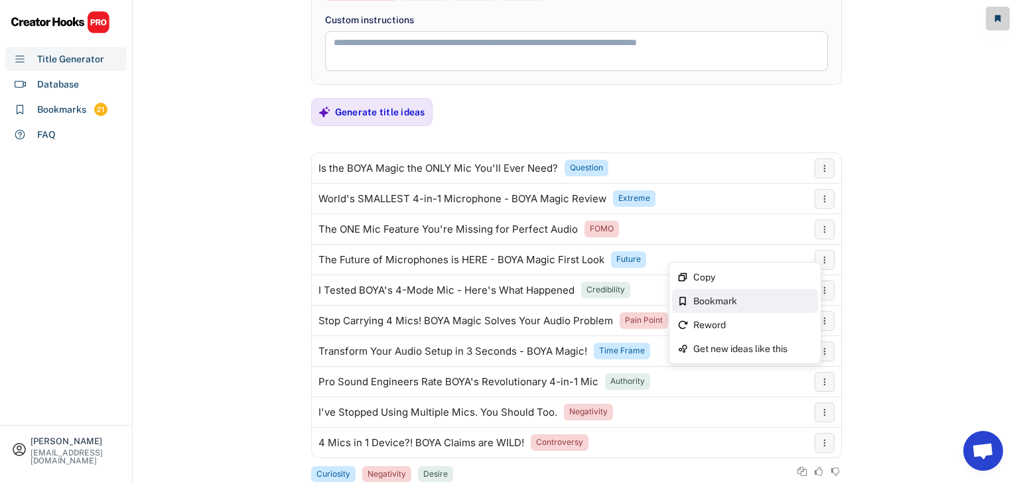
click at [732, 297] on div "Bookmark" at bounding box center [752, 301] width 119 height 9
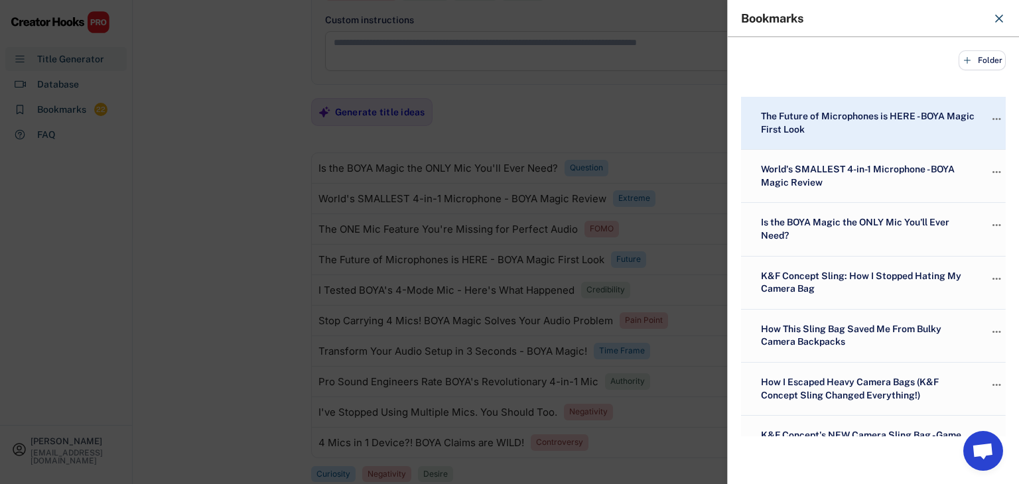
click at [204, 281] on div at bounding box center [509, 242] width 1019 height 484
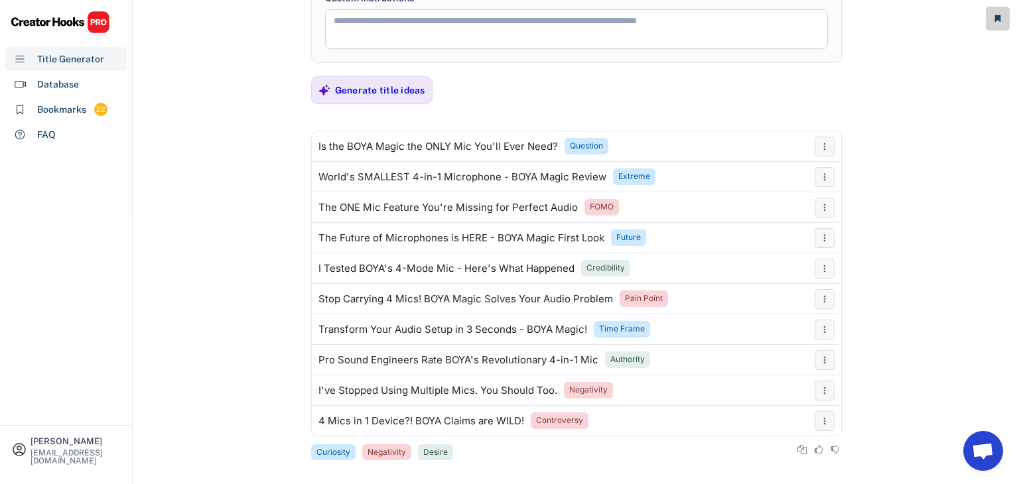
scroll to position [302, 0]
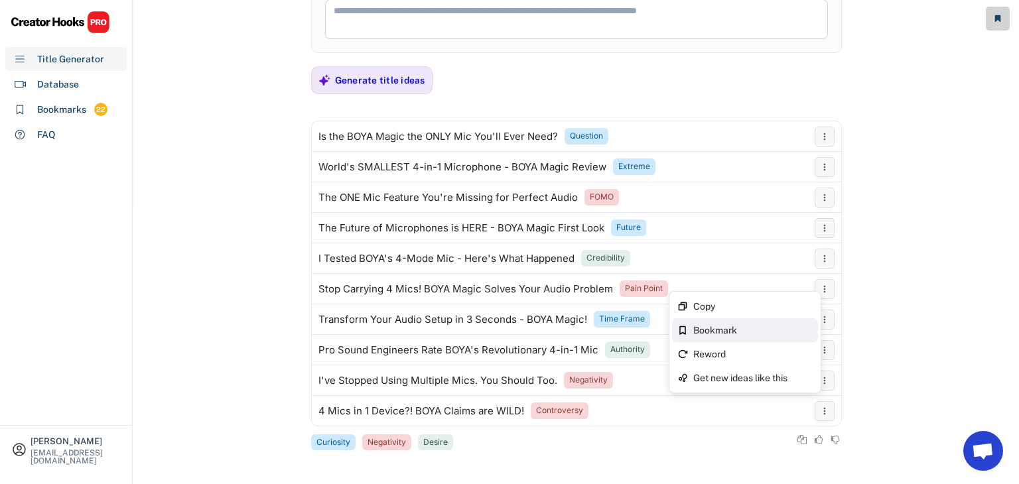
click at [746, 332] on div "Bookmark" at bounding box center [752, 330] width 119 height 9
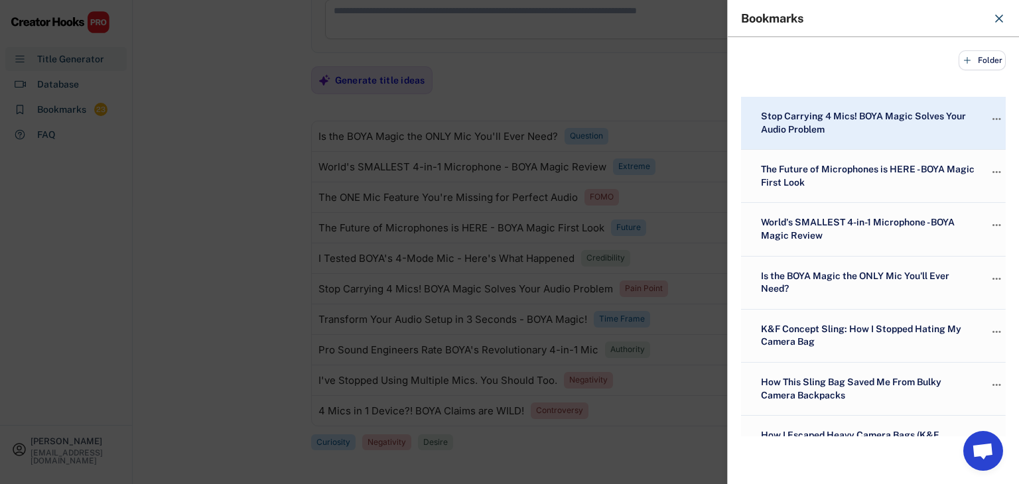
click at [216, 268] on div at bounding box center [509, 242] width 1019 height 484
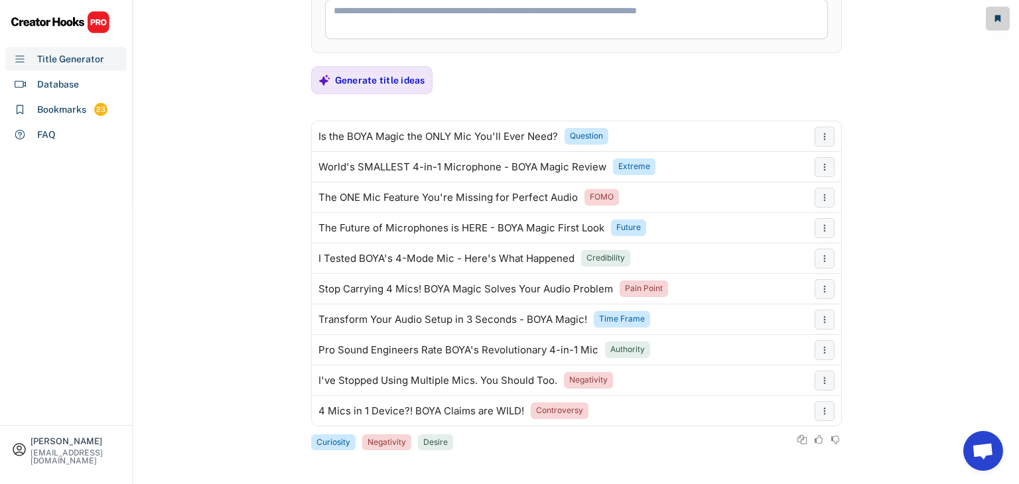
scroll to position [0, 0]
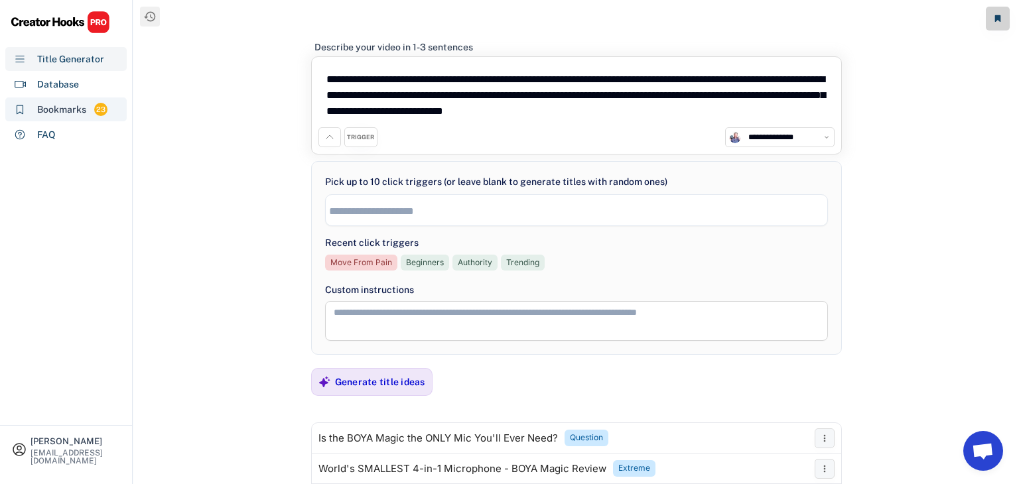
click at [78, 107] on div "Bookmarks" at bounding box center [61, 110] width 49 height 14
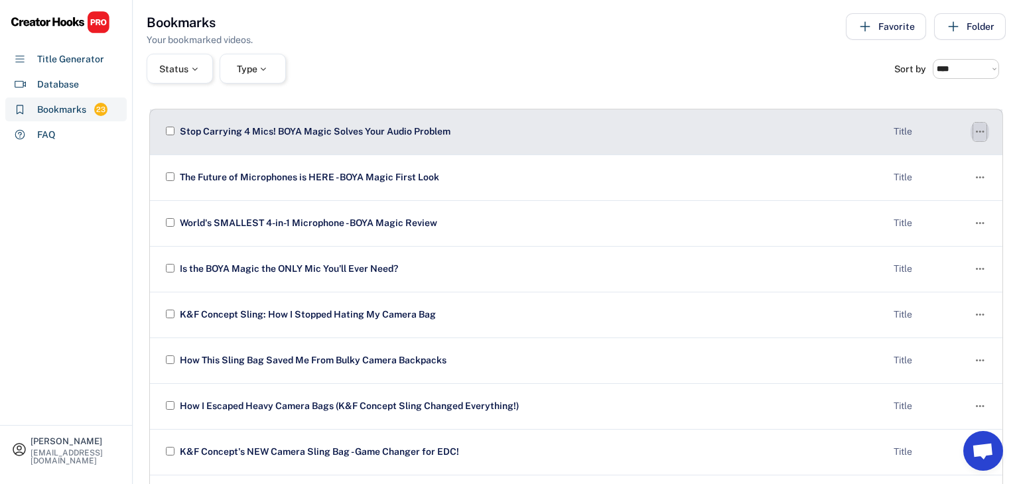
click at [973, 133] on icon "" at bounding box center [979, 132] width 13 height 19
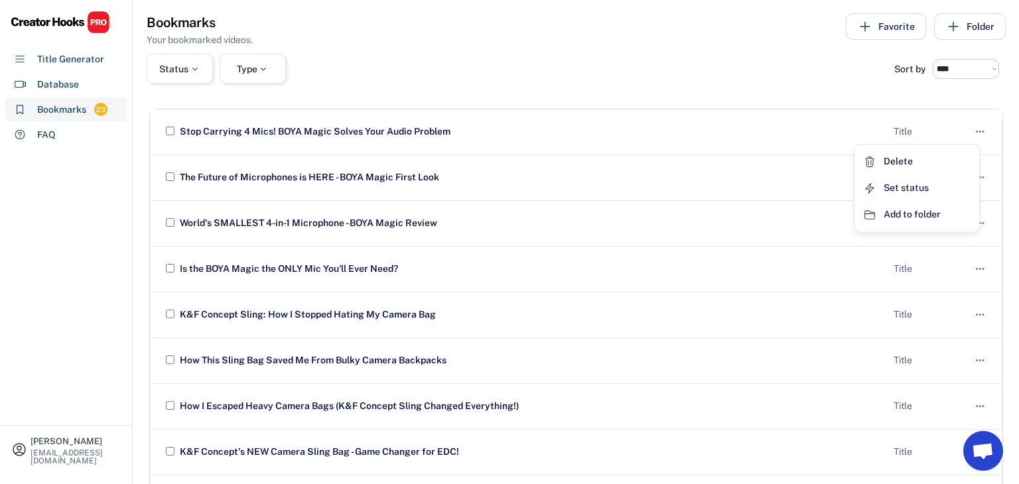
click at [760, 47] on div "**********" at bounding box center [576, 45] width 886 height 90
click at [62, 65] on div "Title Generator" at bounding box center [70, 59] width 67 height 14
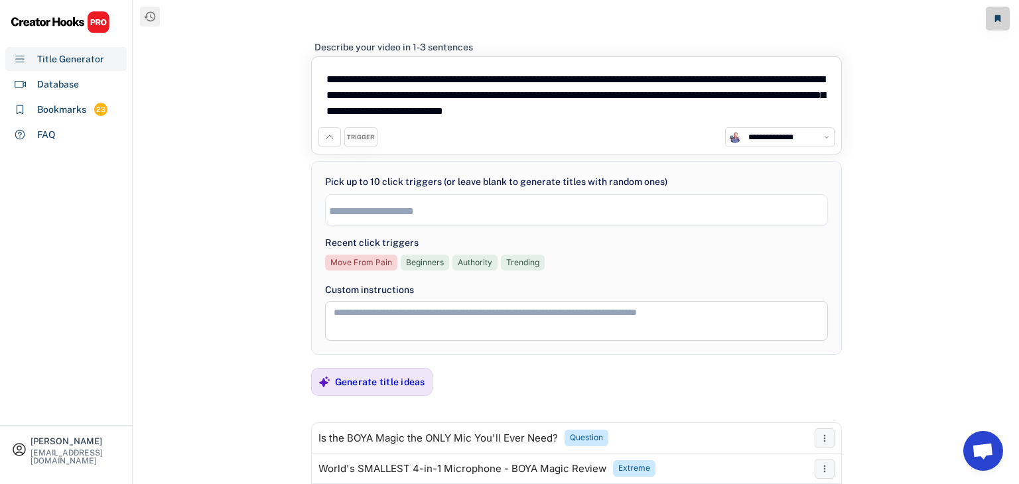
click at [530, 111] on textarea "**********" at bounding box center [576, 96] width 516 height 64
click at [530, 110] on textarea "**********" at bounding box center [576, 96] width 516 height 64
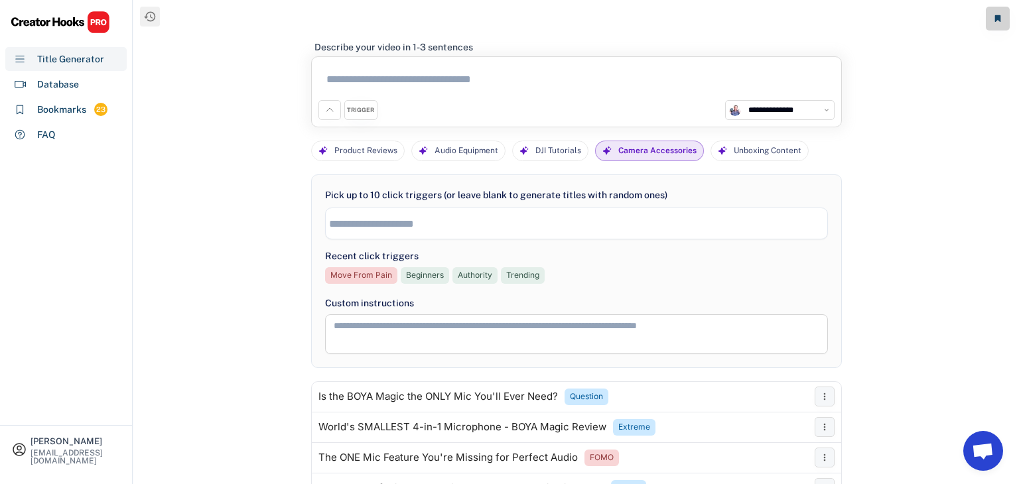
click at [465, 83] on textarea at bounding box center [576, 82] width 516 height 36
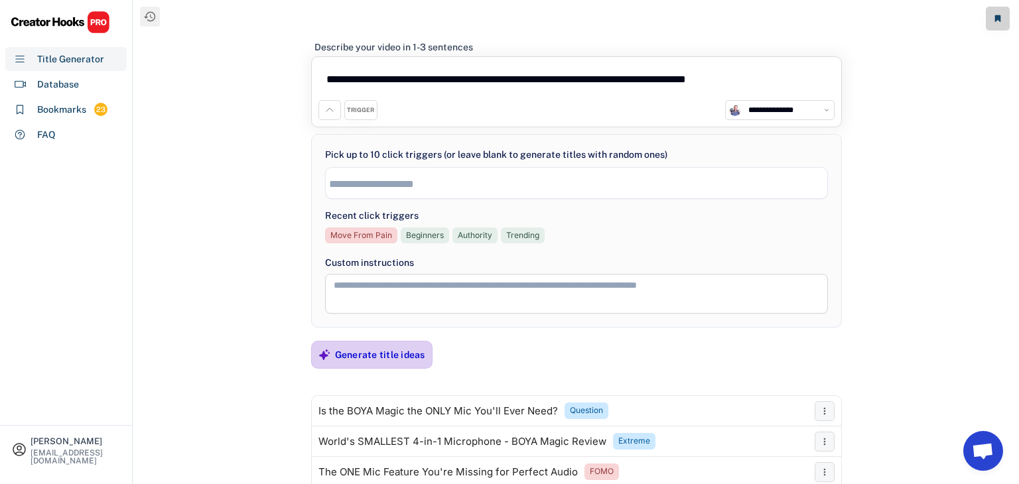
click at [372, 360] on div "Generate title ideas" at bounding box center [380, 355] width 90 height 27
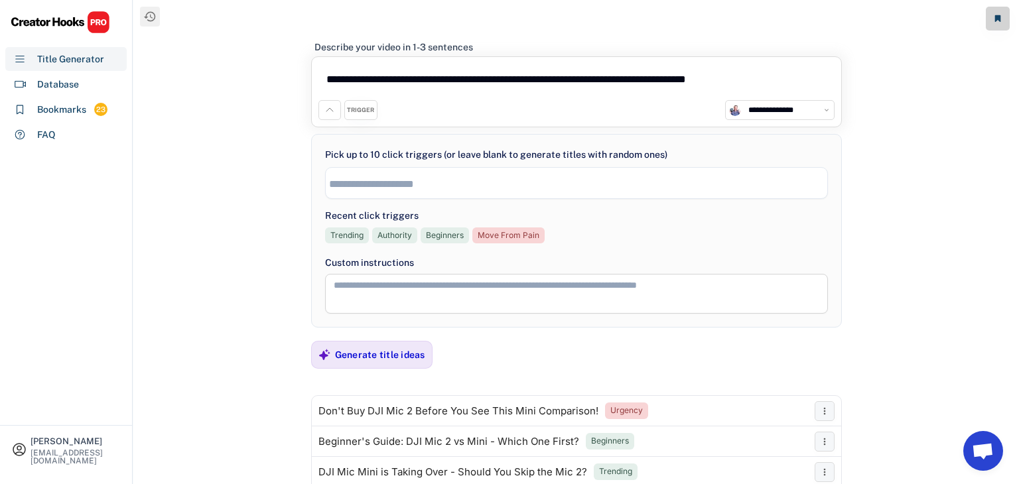
click at [374, 183] on input "search" at bounding box center [580, 183] width 502 height 11
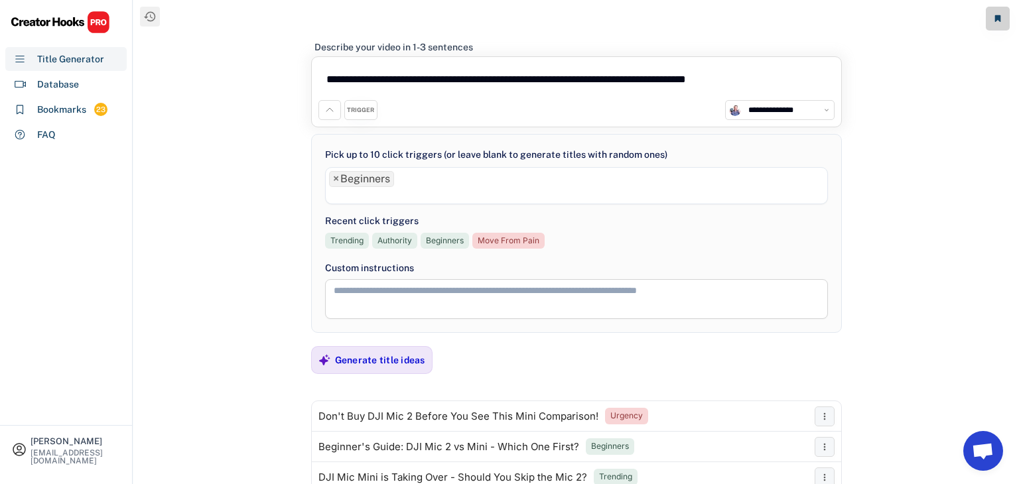
scroll to position [21, 0]
click at [426, 199] on li at bounding box center [576, 194] width 495 height 15
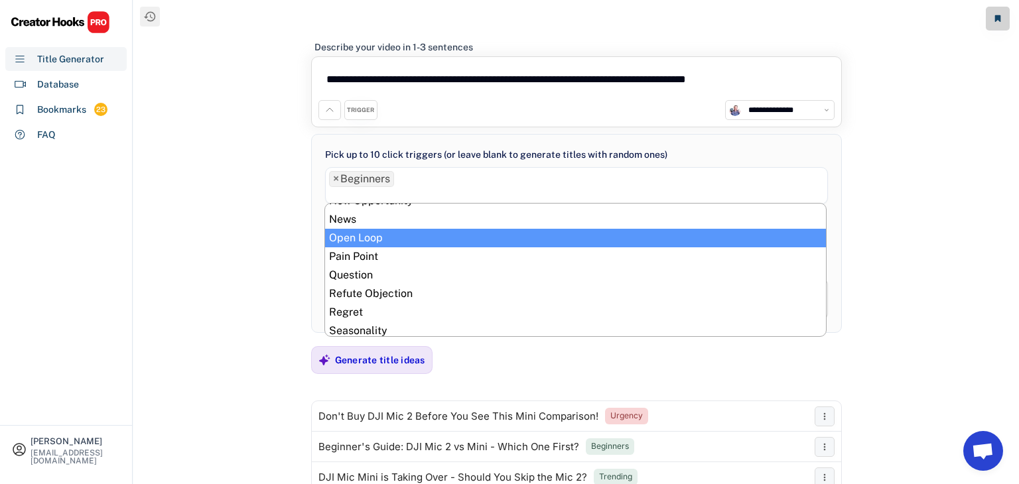
scroll to position [461, 0]
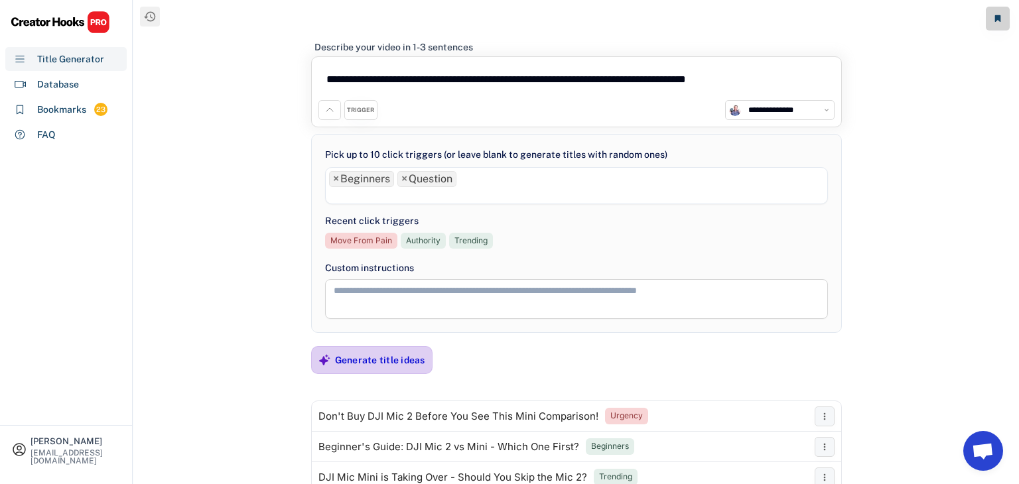
click at [383, 366] on div "Generate title ideas" at bounding box center [380, 360] width 90 height 27
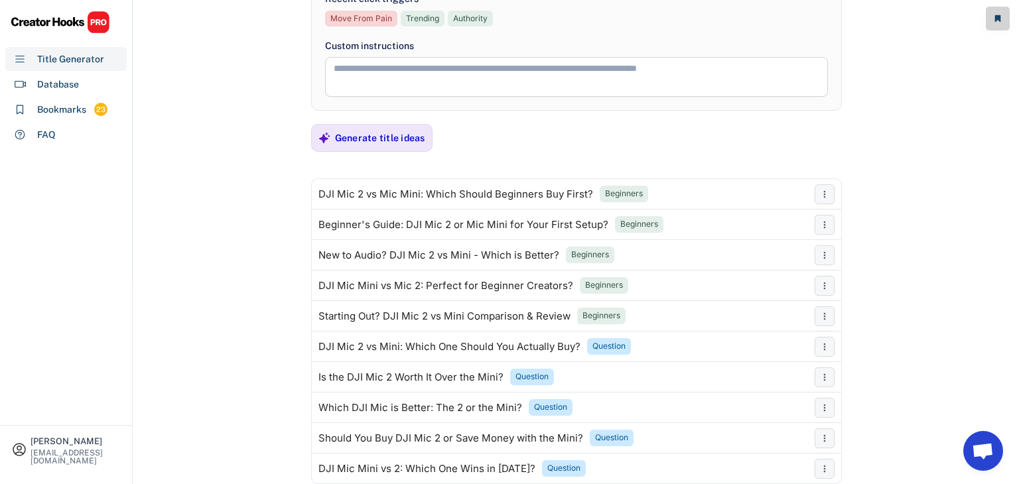
scroll to position [231, 0]
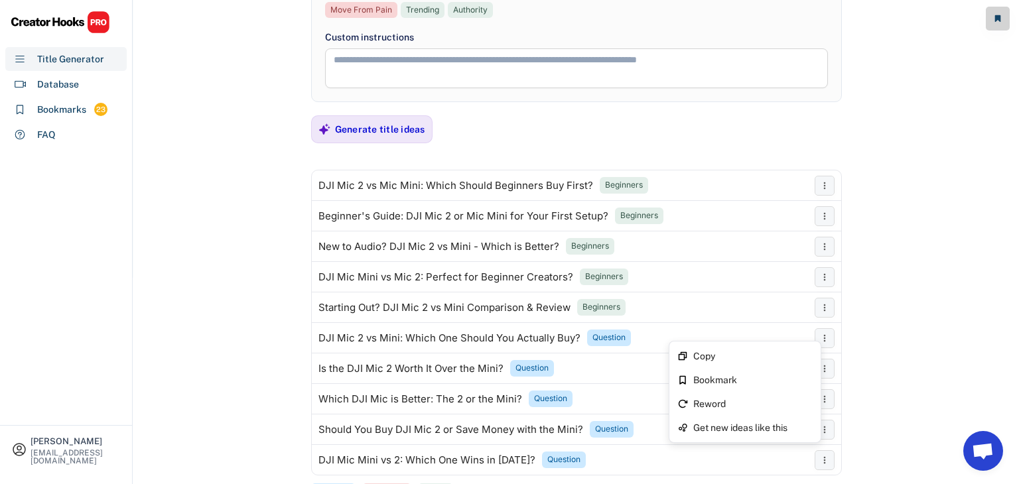
click at [817, 341] on div "Copy Bookmark Reword Get new ideas like this" at bounding box center [745, 392] width 153 height 102
click at [733, 386] on div "Bookmark" at bounding box center [745, 380] width 146 height 24
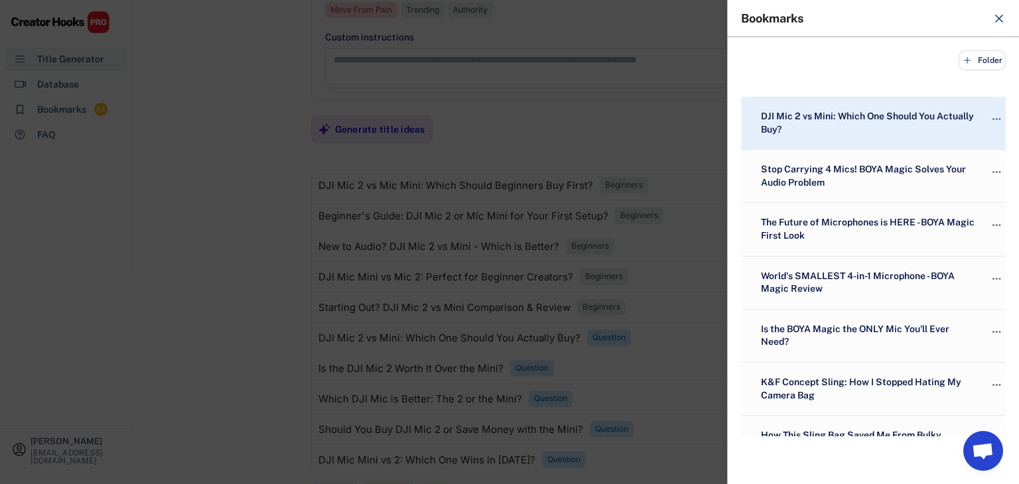
click at [181, 278] on div at bounding box center [509, 242] width 1019 height 484
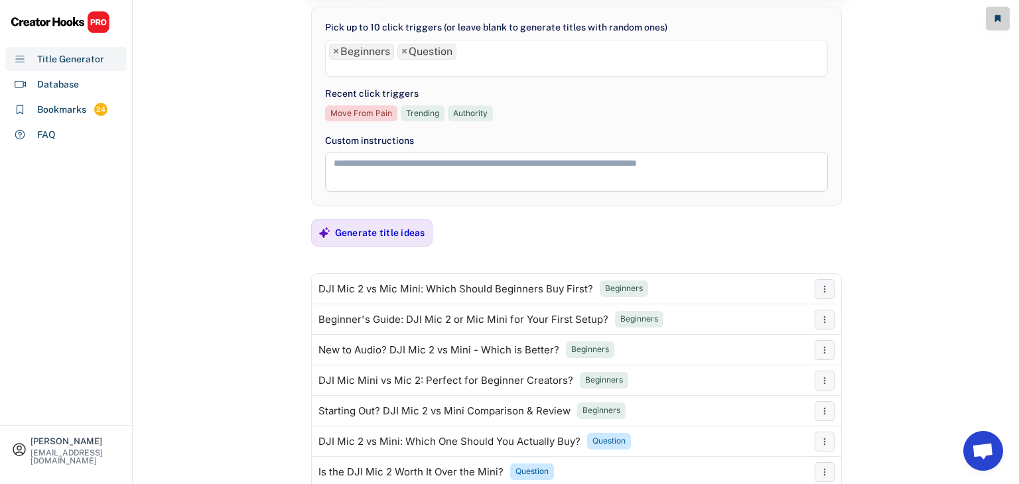
scroll to position [147, 0]
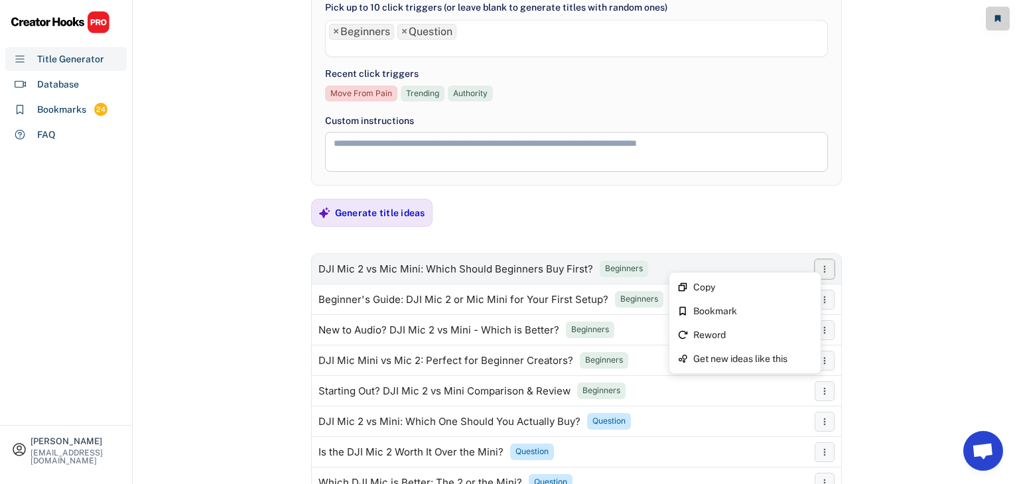
click at [821, 267] on icon at bounding box center [824, 269] width 11 height 11
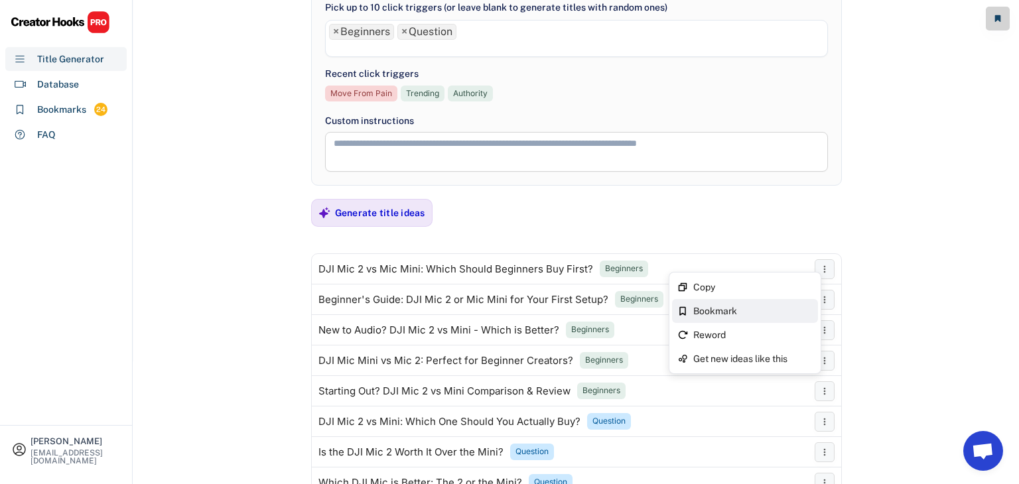
click at [733, 309] on div "Bookmark" at bounding box center [752, 311] width 119 height 9
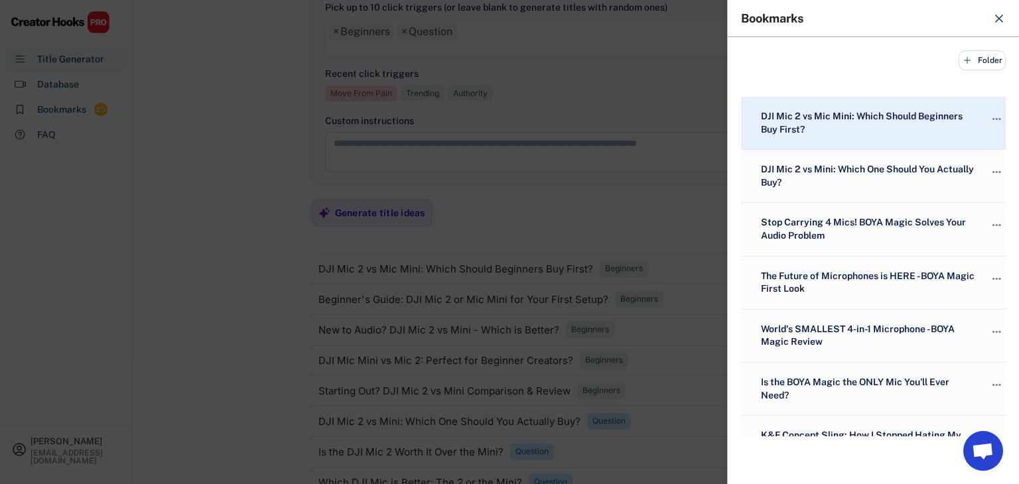
click at [637, 206] on div at bounding box center [509, 242] width 1019 height 484
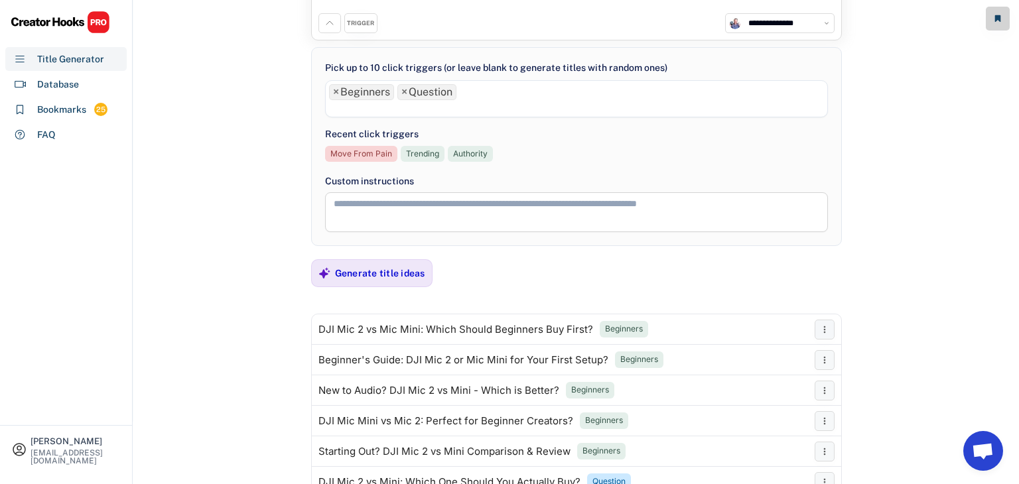
scroll to position [0, 0]
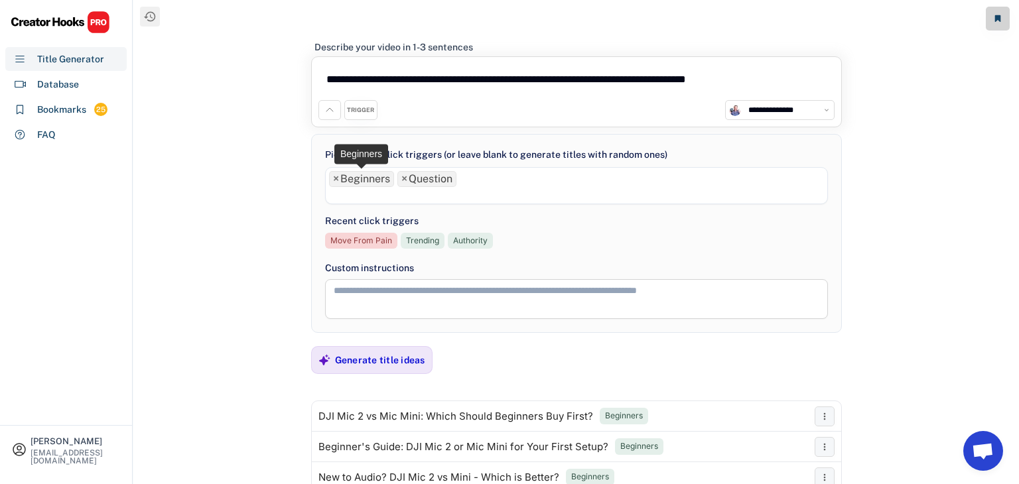
click at [335, 180] on span "×" at bounding box center [336, 179] width 6 height 11
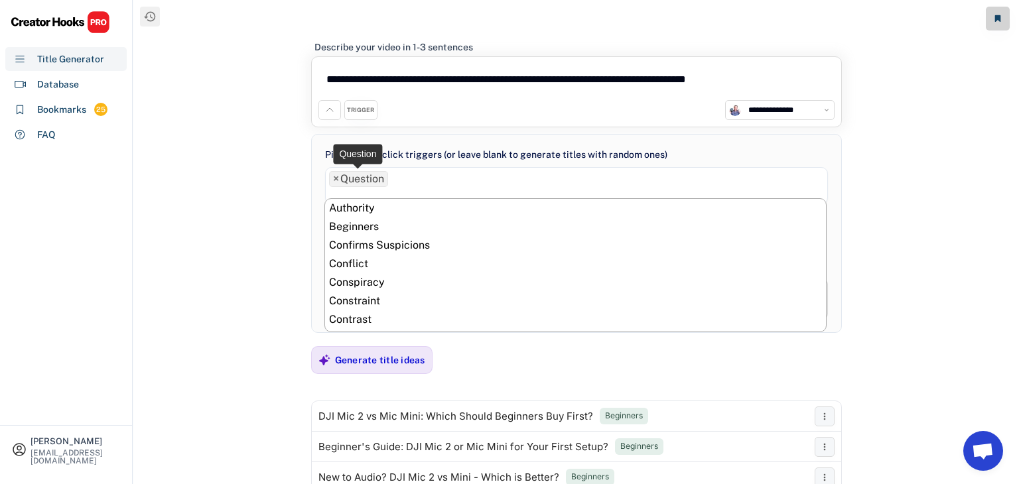
scroll to position [502, 0]
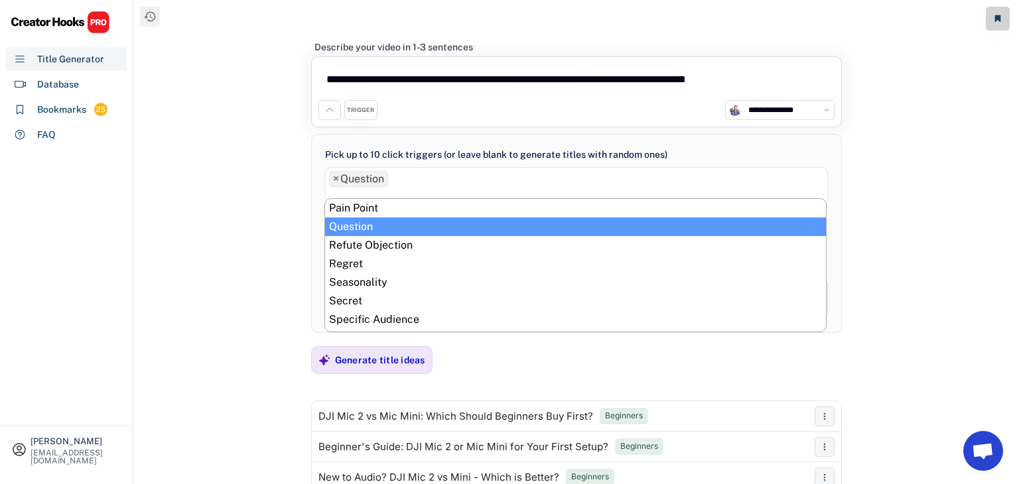
click at [338, 177] on span "×" at bounding box center [336, 179] width 6 height 11
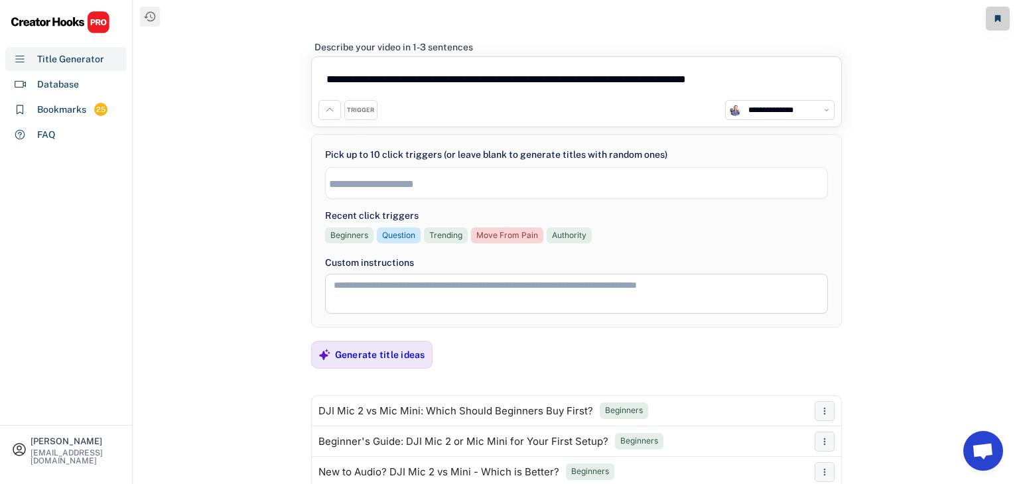
click at [415, 75] on textarea "**********" at bounding box center [576, 82] width 516 height 36
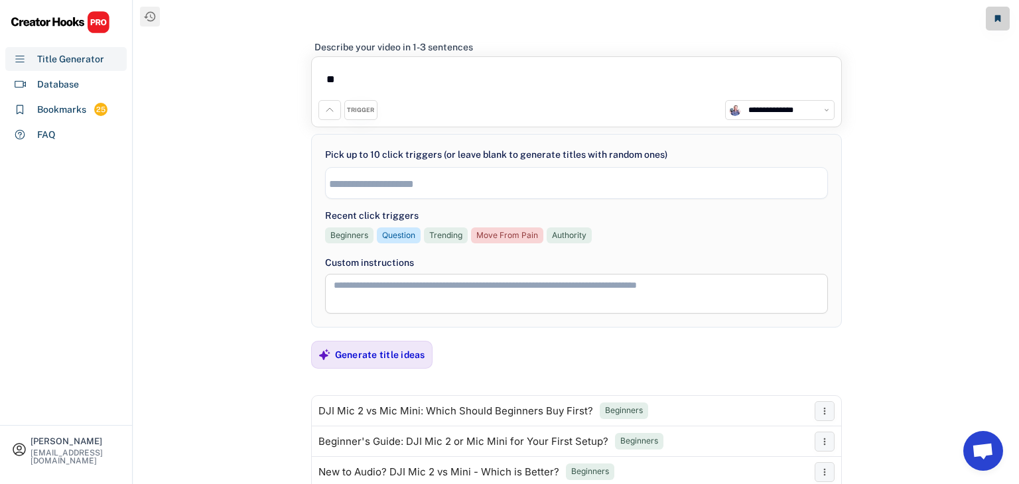
type textarea "*"
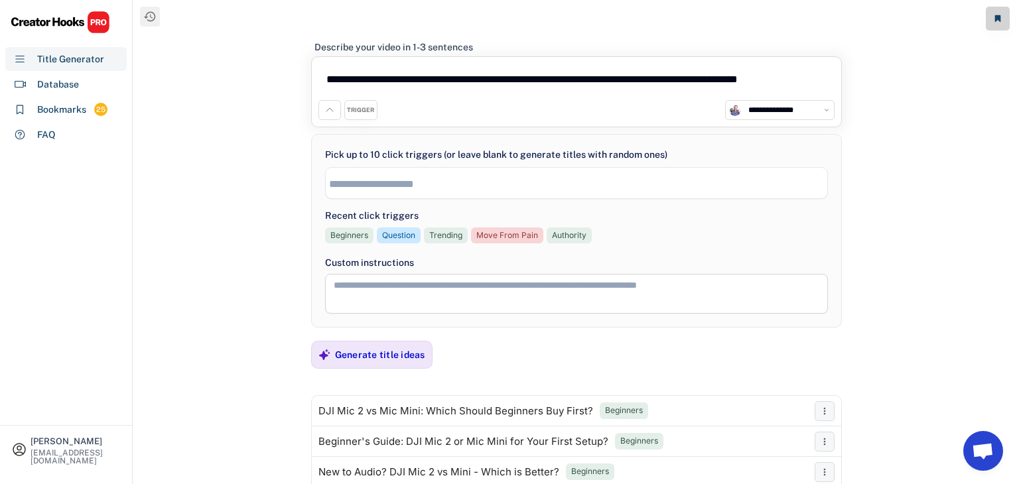
click at [819, 80] on textarea "**********" at bounding box center [576, 82] width 516 height 36
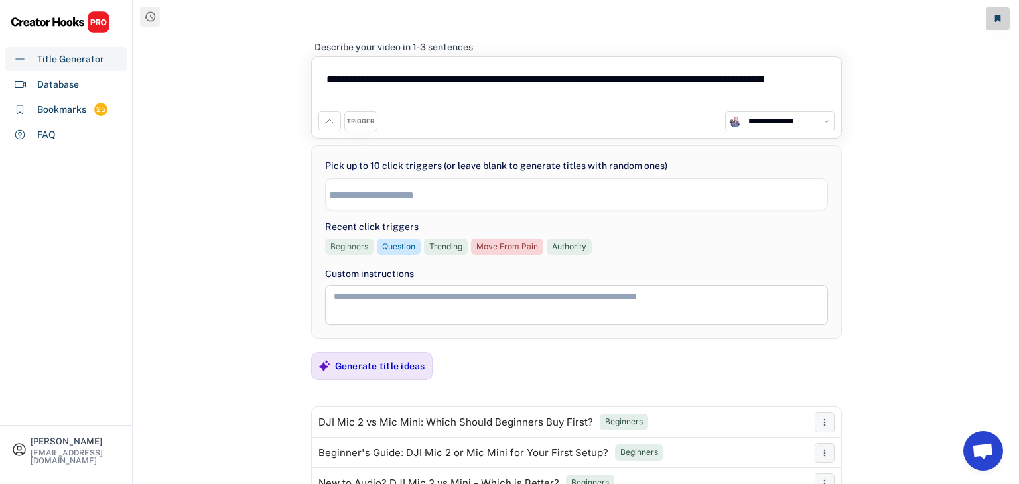
type textarea "**********"
click at [342, 248] on div "Beginners" at bounding box center [349, 247] width 38 height 11
click at [516, 252] on div "Question" at bounding box center [518, 247] width 44 height 17
click at [522, 244] on div "Question" at bounding box center [518, 247] width 33 height 11
click at [362, 246] on div "Move From Pain" at bounding box center [361, 247] width 62 height 11
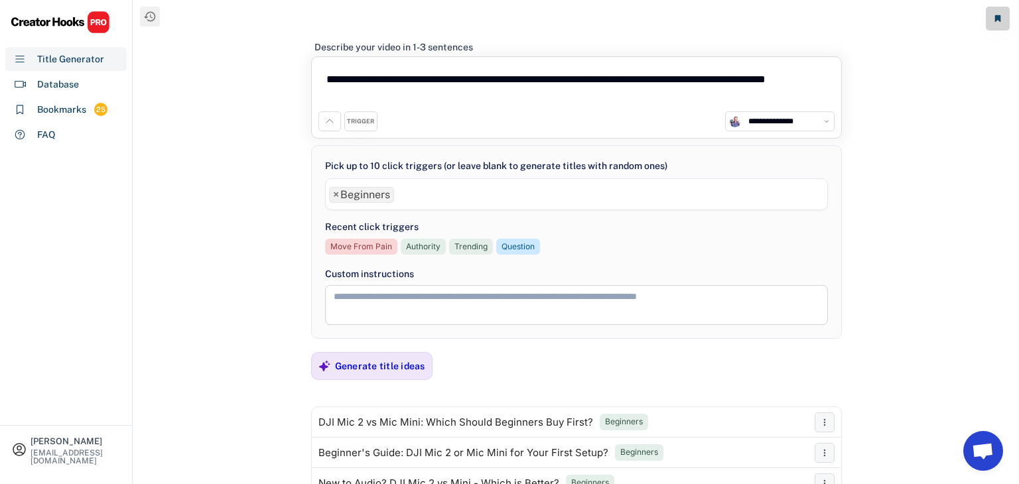
click at [360, 306] on textarea at bounding box center [576, 305] width 503 height 40
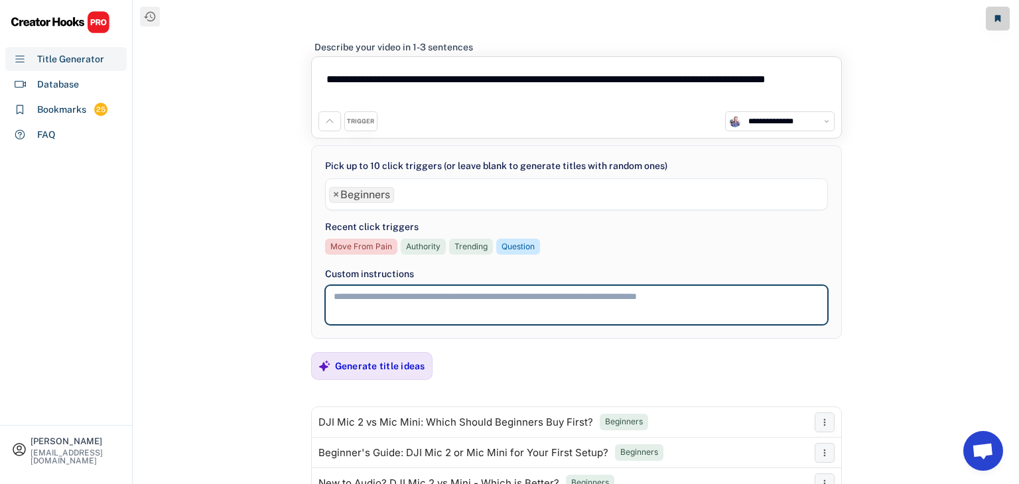
click at [428, 203] on span "× Beginners" at bounding box center [577, 194] width 502 height 21
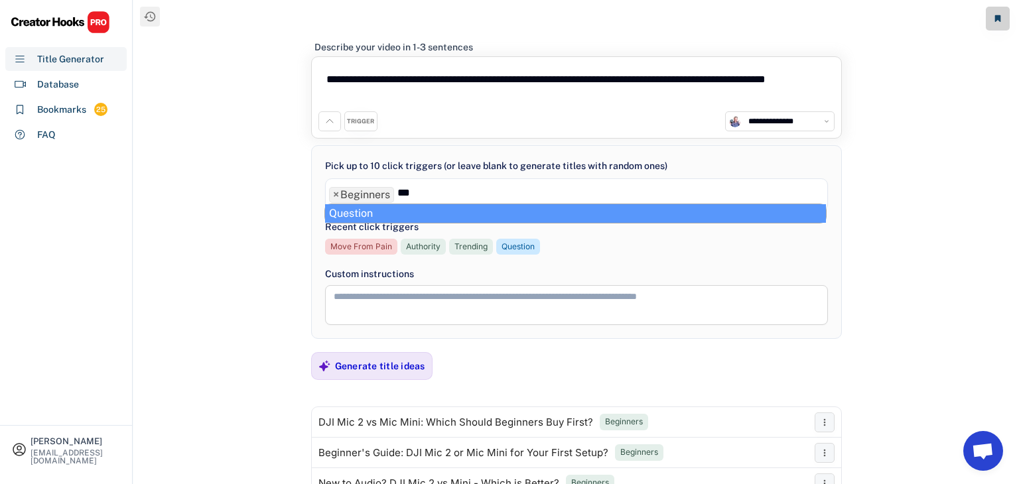
type input "****"
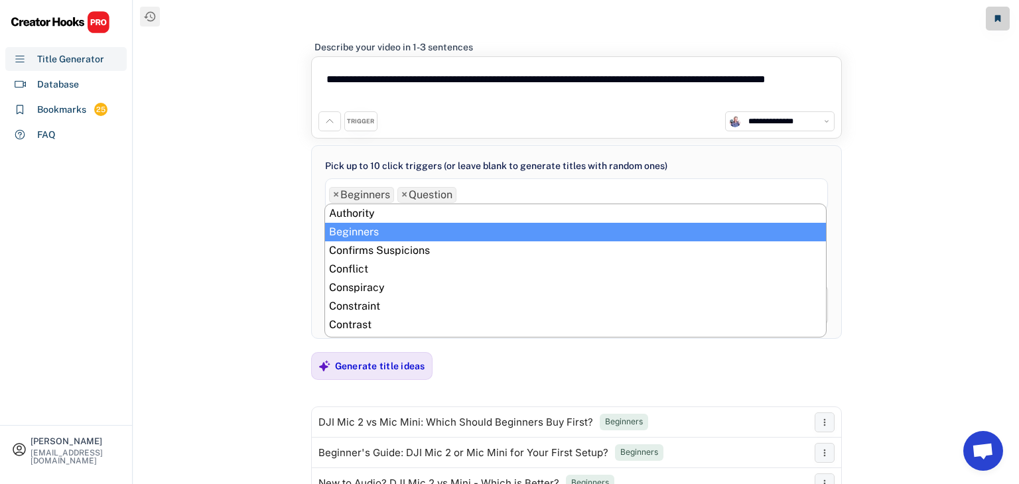
scroll to position [316, 0]
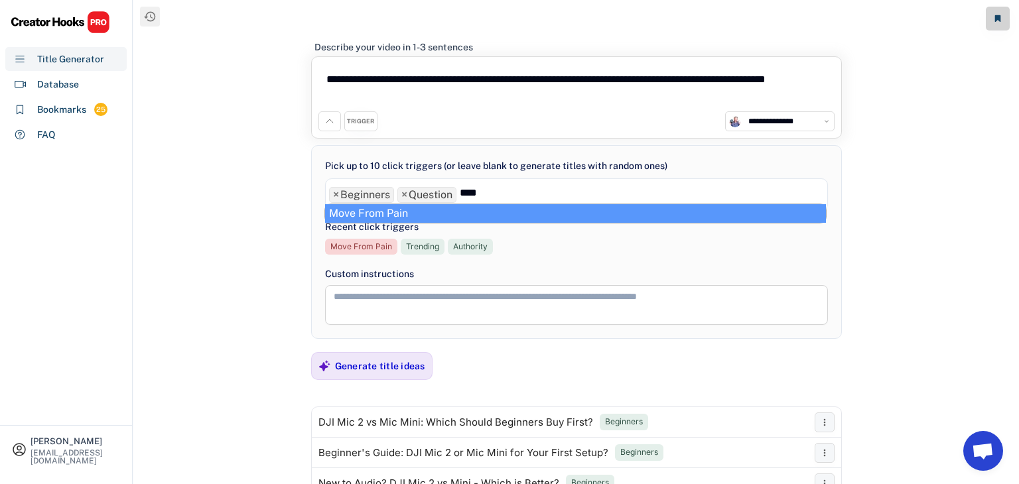
type input "****"
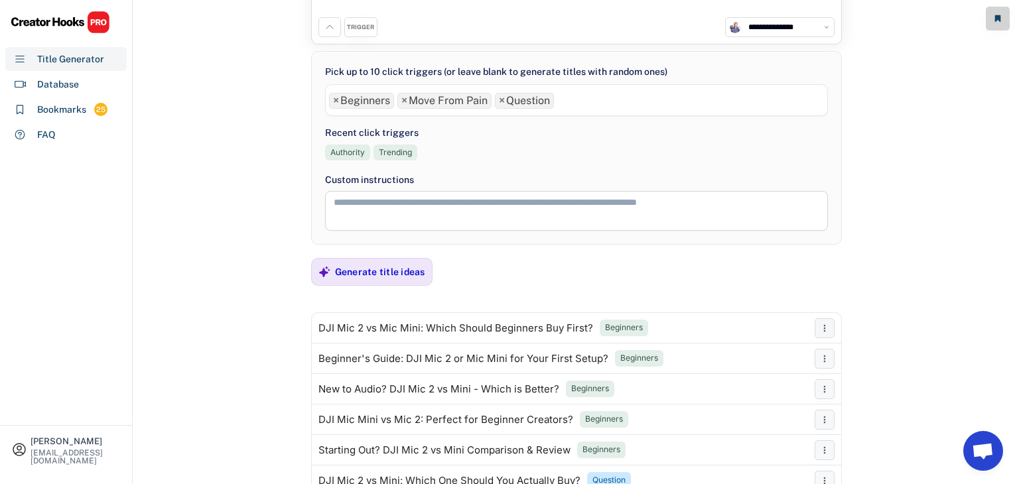
scroll to position [92, 0]
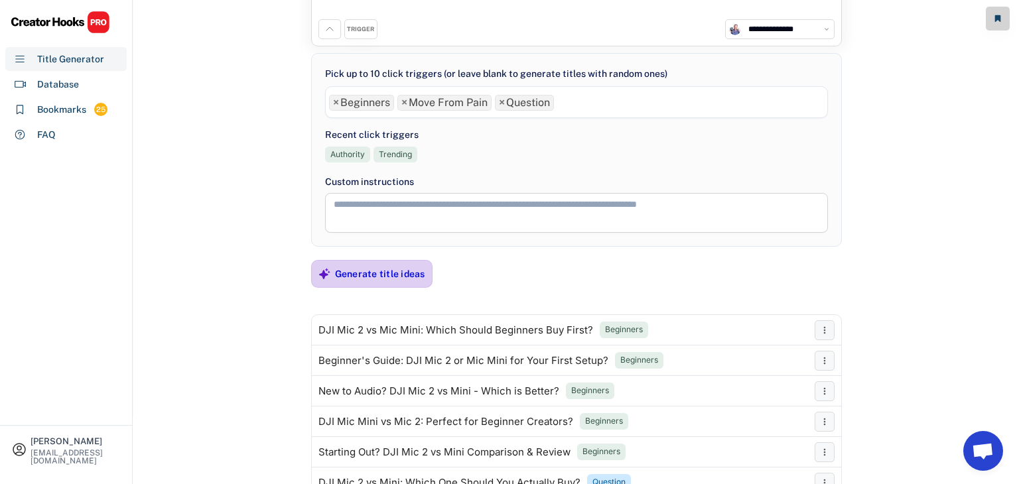
click at [389, 277] on div "Generate title ideas" at bounding box center [380, 274] width 90 height 12
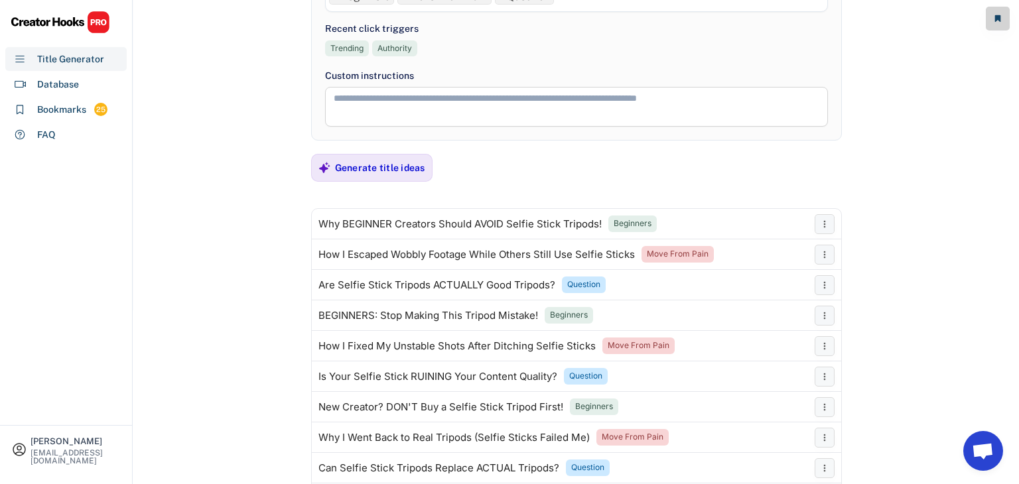
scroll to position [212, 0]
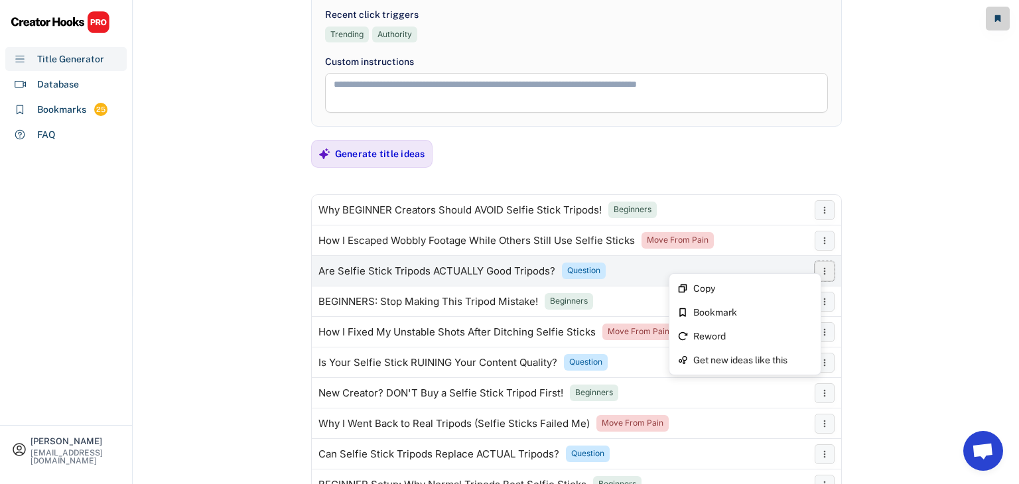
click at [827, 272] on icon at bounding box center [824, 271] width 11 height 11
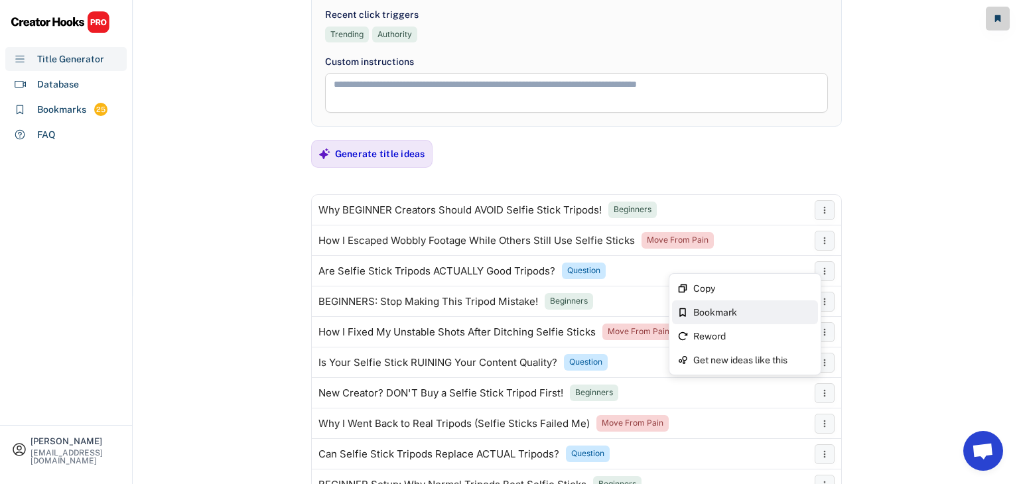
click at [727, 317] on div "Bookmark" at bounding box center [752, 312] width 119 height 9
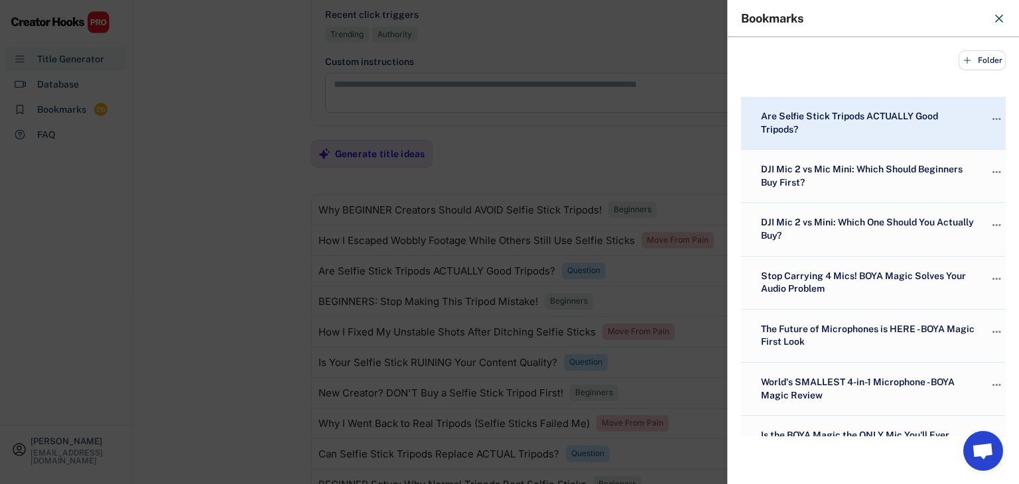
click at [239, 247] on div at bounding box center [509, 242] width 1019 height 484
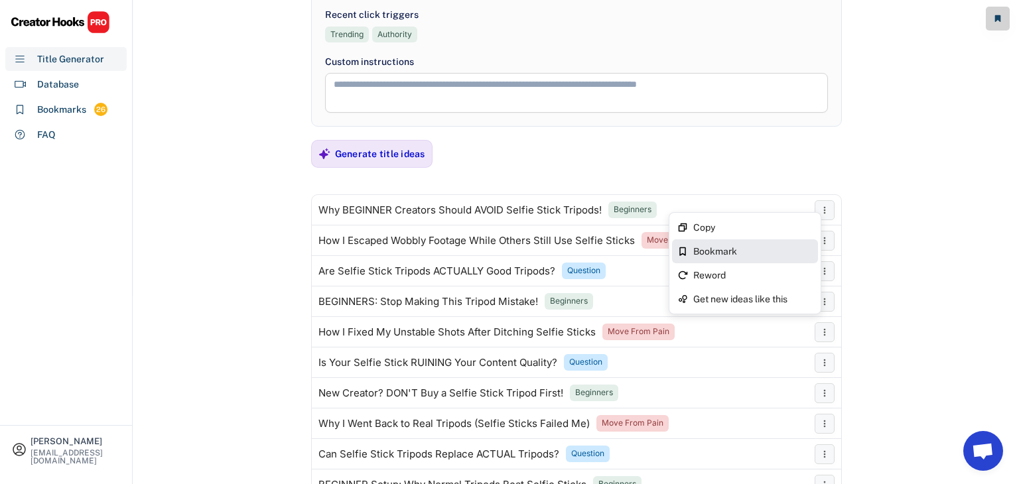
click at [764, 247] on div "Bookmark" at bounding box center [752, 251] width 119 height 9
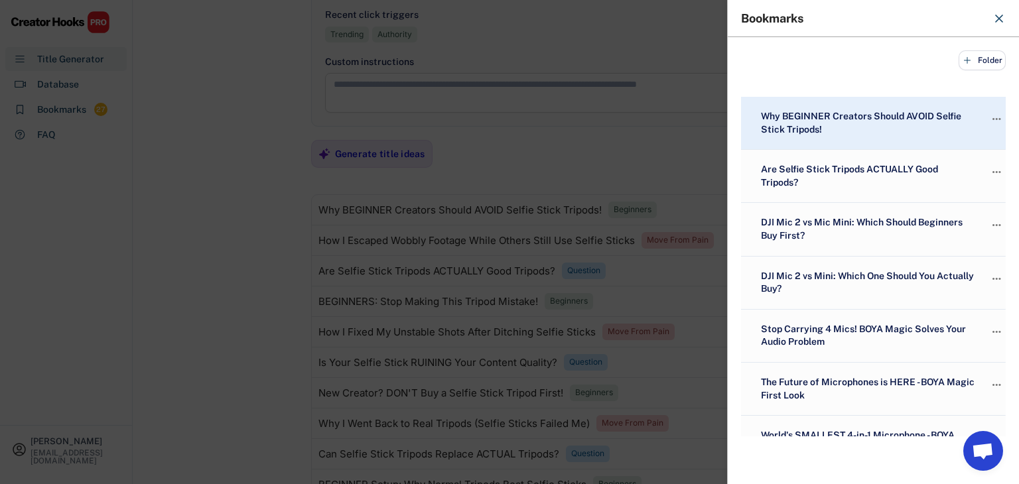
click at [241, 236] on div at bounding box center [509, 242] width 1019 height 484
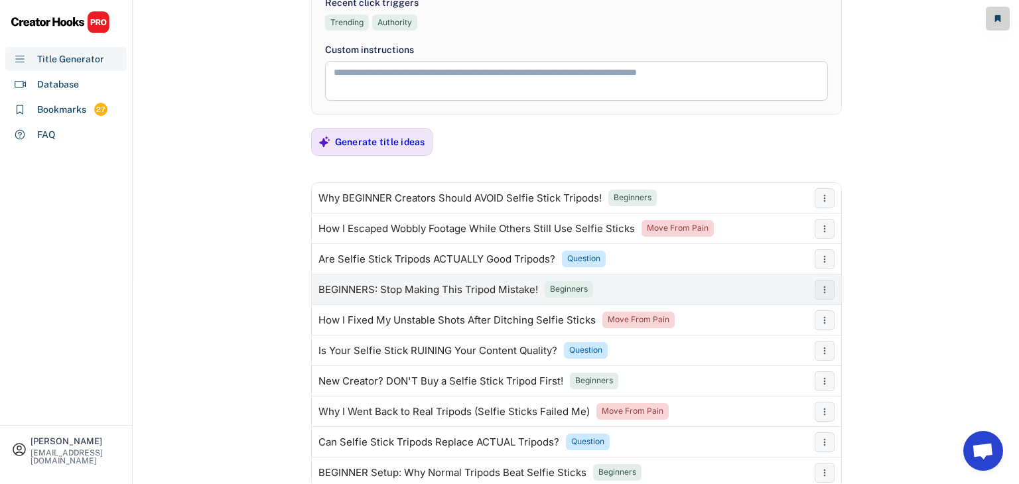
scroll to position [286, 0]
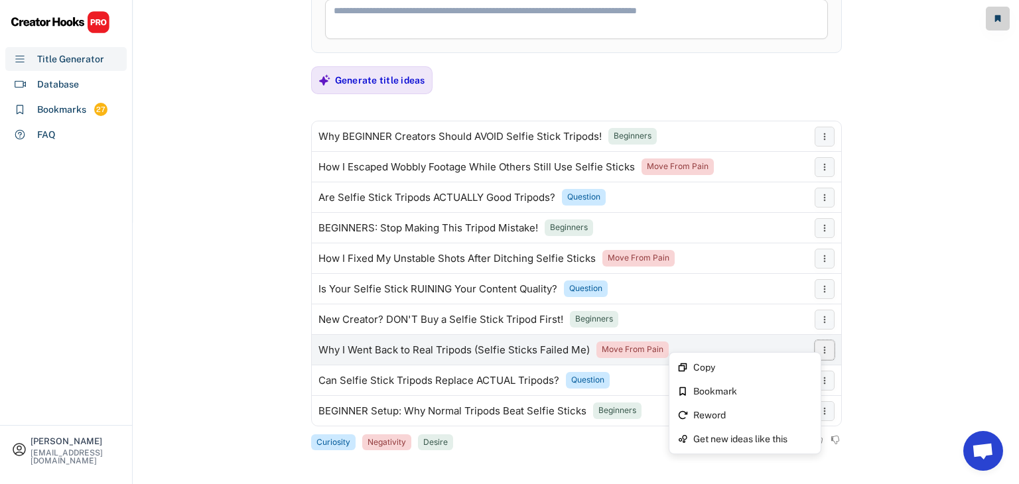
click at [820, 352] on icon at bounding box center [824, 350] width 11 height 11
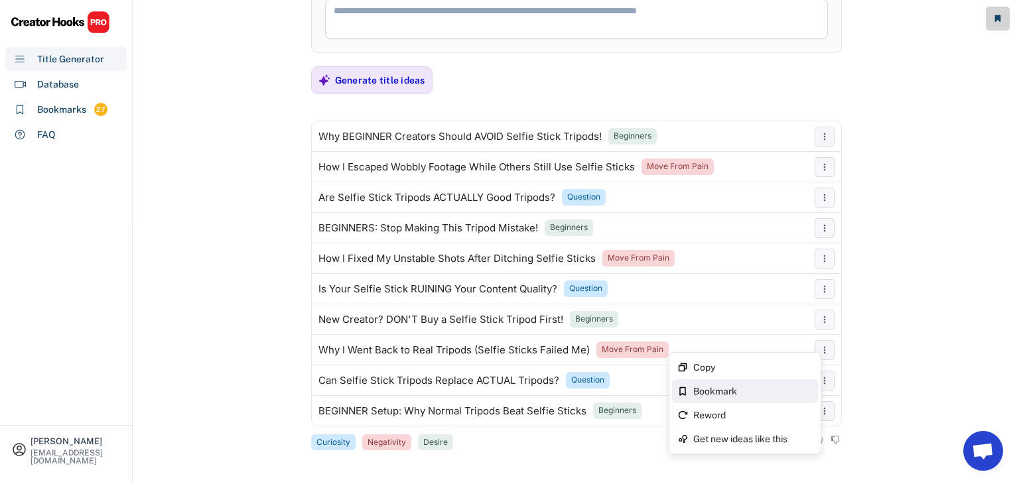
click at [733, 395] on div "Bookmark" at bounding box center [752, 391] width 119 height 9
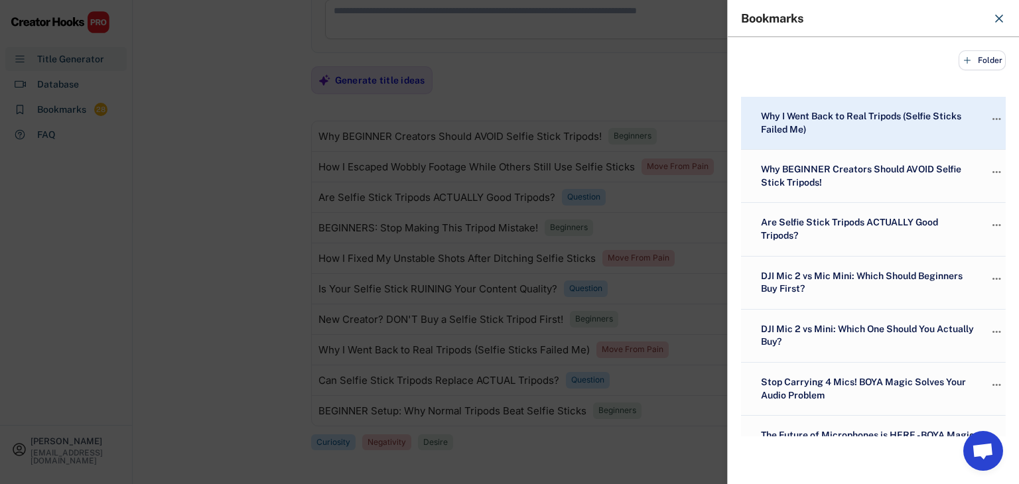
click at [185, 239] on div at bounding box center [509, 242] width 1019 height 484
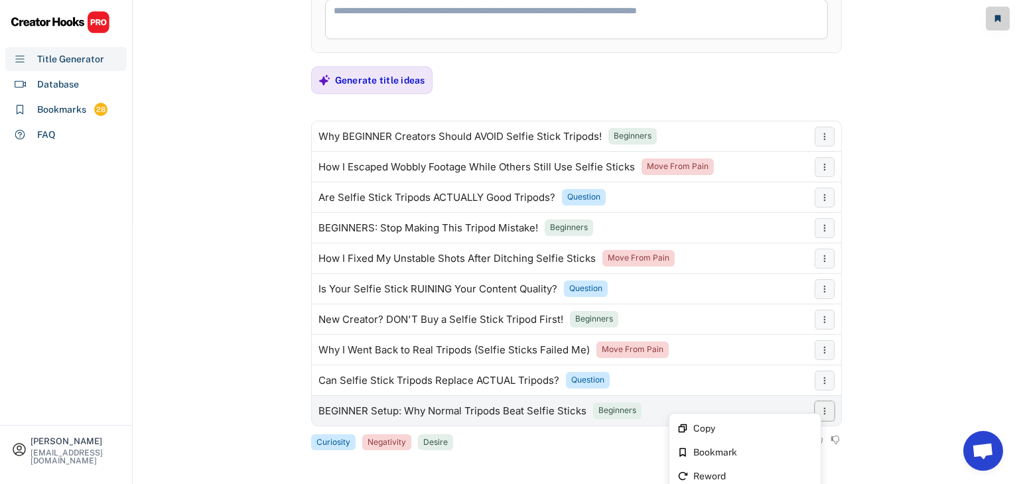
click at [831, 412] on button at bounding box center [825, 411] width 20 height 20
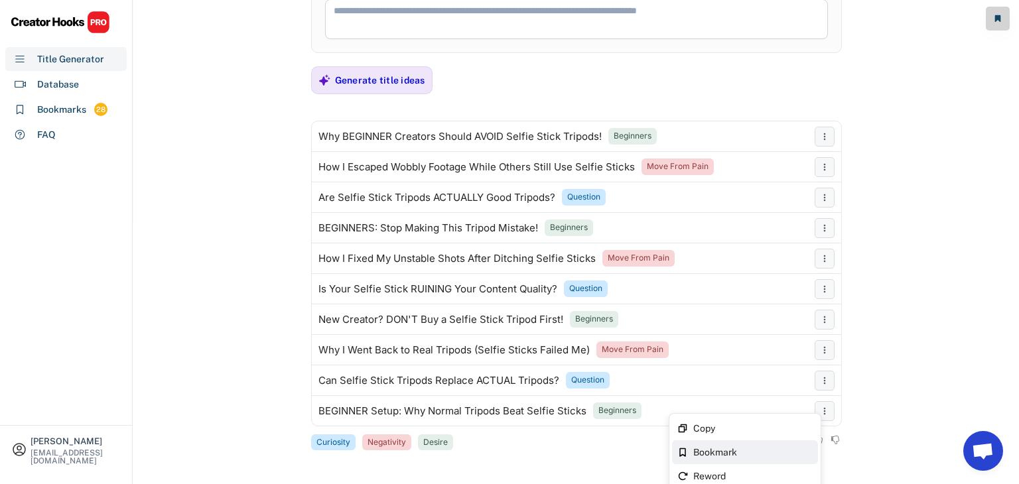
click at [743, 443] on div "Bookmark" at bounding box center [745, 453] width 146 height 24
